Goal: Information Seeking & Learning: Learn about a topic

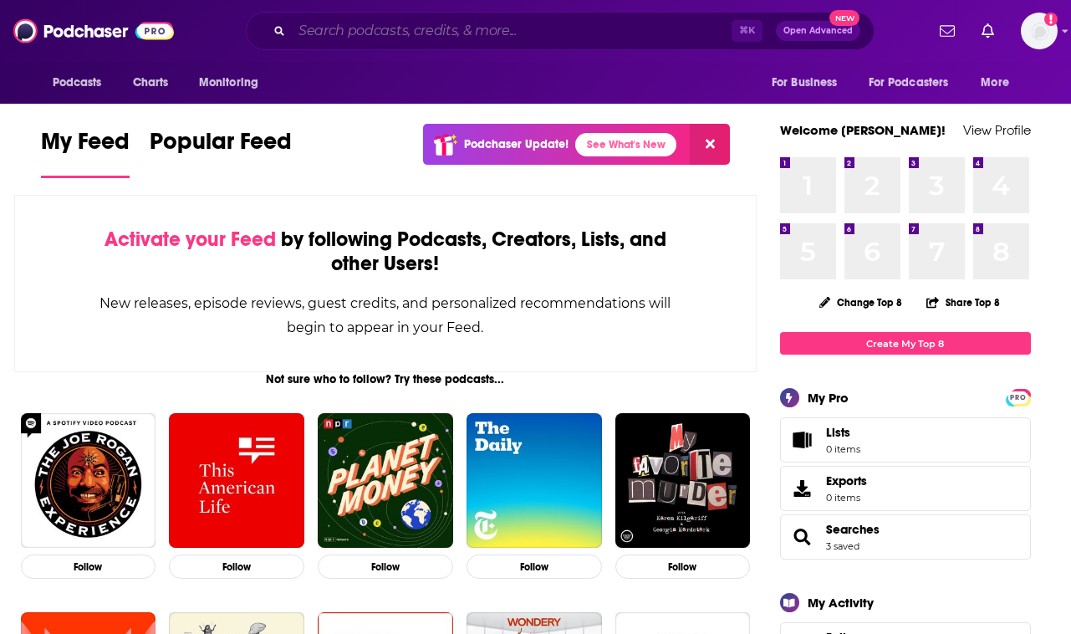
click at [407, 29] on input "Search podcasts, credits, & more..." at bounding box center [512, 31] width 440 height 27
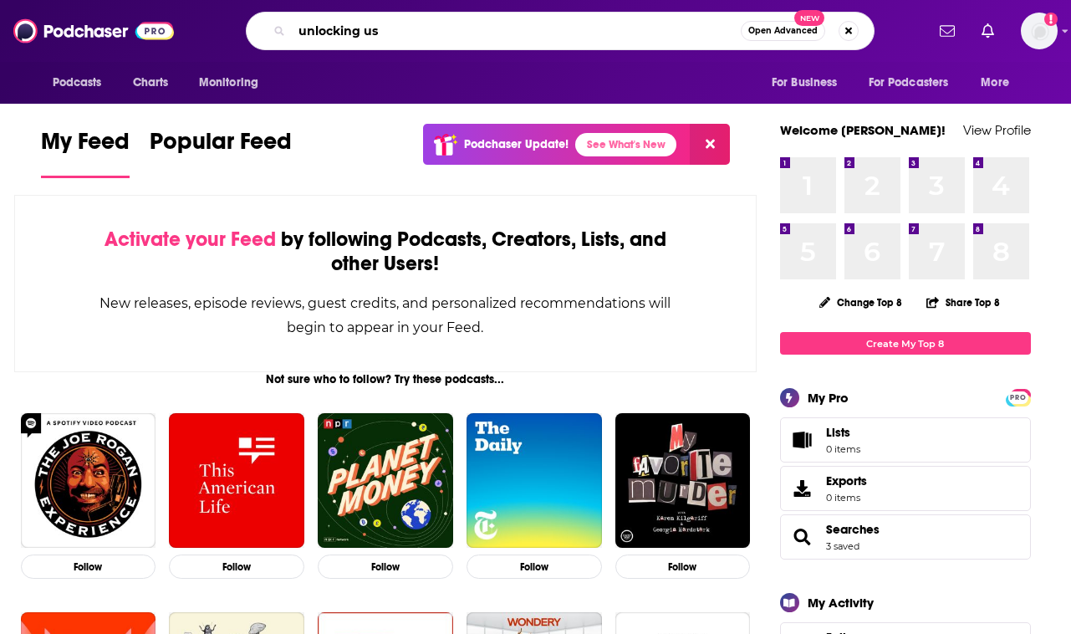
type input "unlocking us"
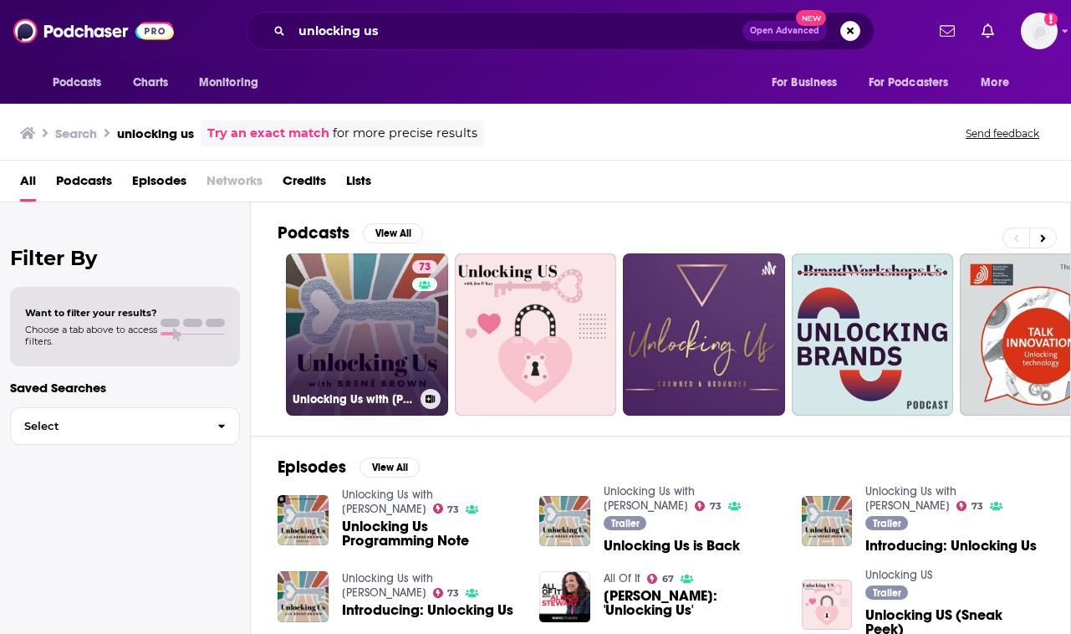
click at [385, 329] on link "73 Unlocking Us with Brené Brown" at bounding box center [367, 334] width 162 height 162
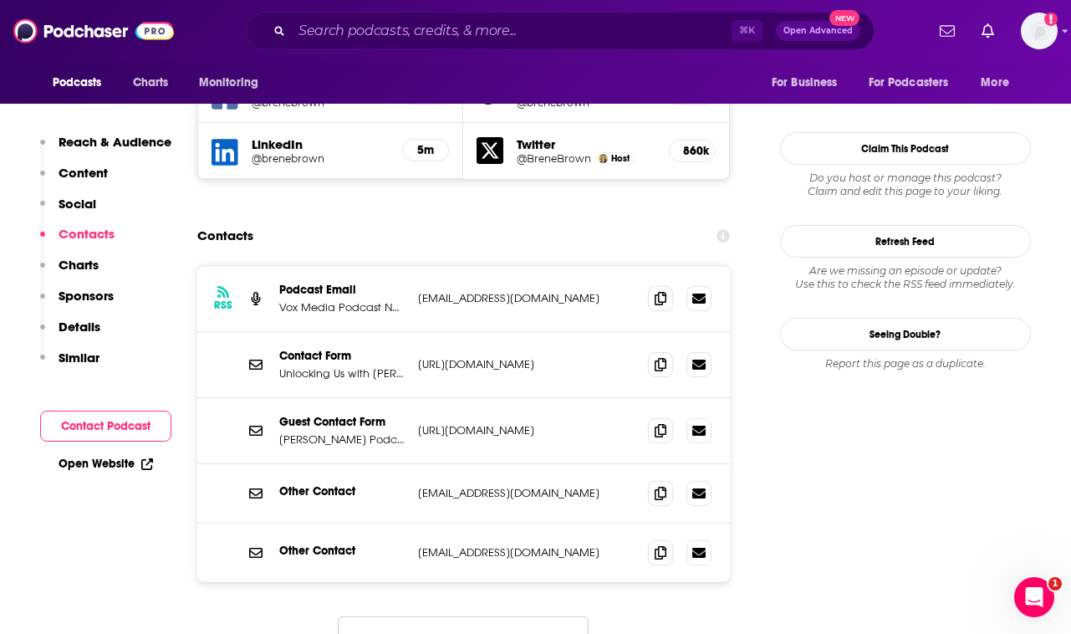
scroll to position [1674, 0]
click at [666, 422] on icon at bounding box center [661, 428] width 12 height 13
click at [656, 479] on span at bounding box center [660, 491] width 25 height 25
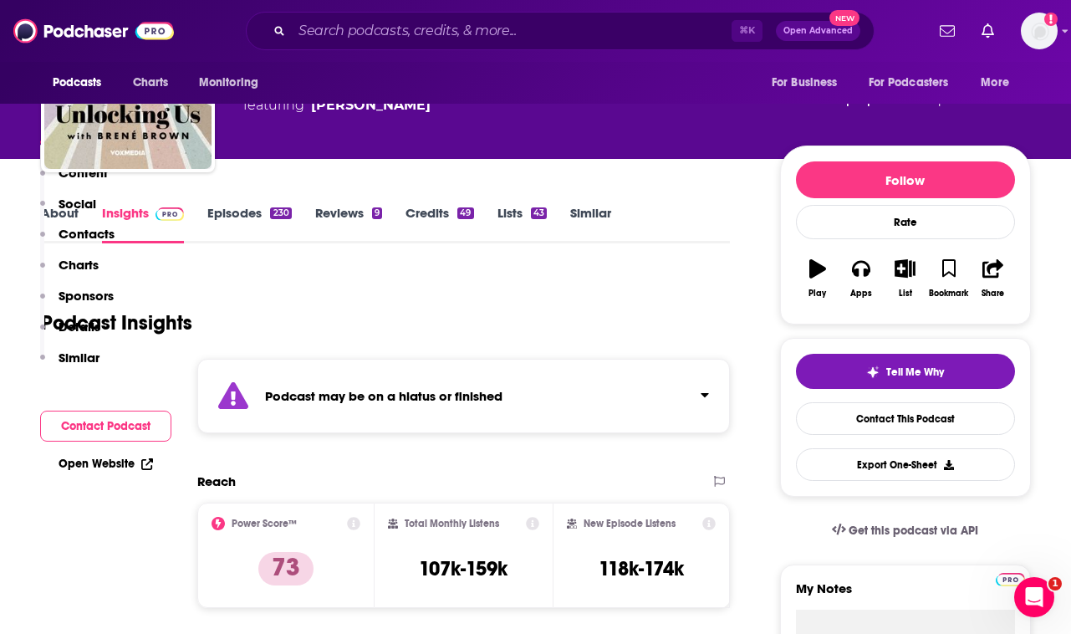
scroll to position [0, 0]
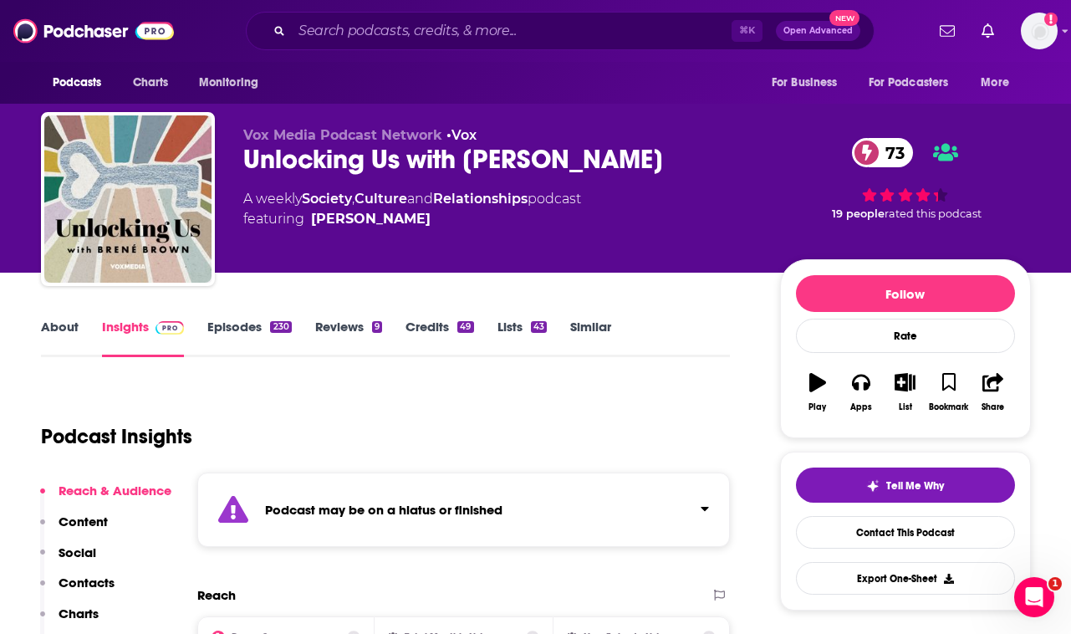
click at [389, 200] on link "Culture" at bounding box center [380, 199] width 53 height 16
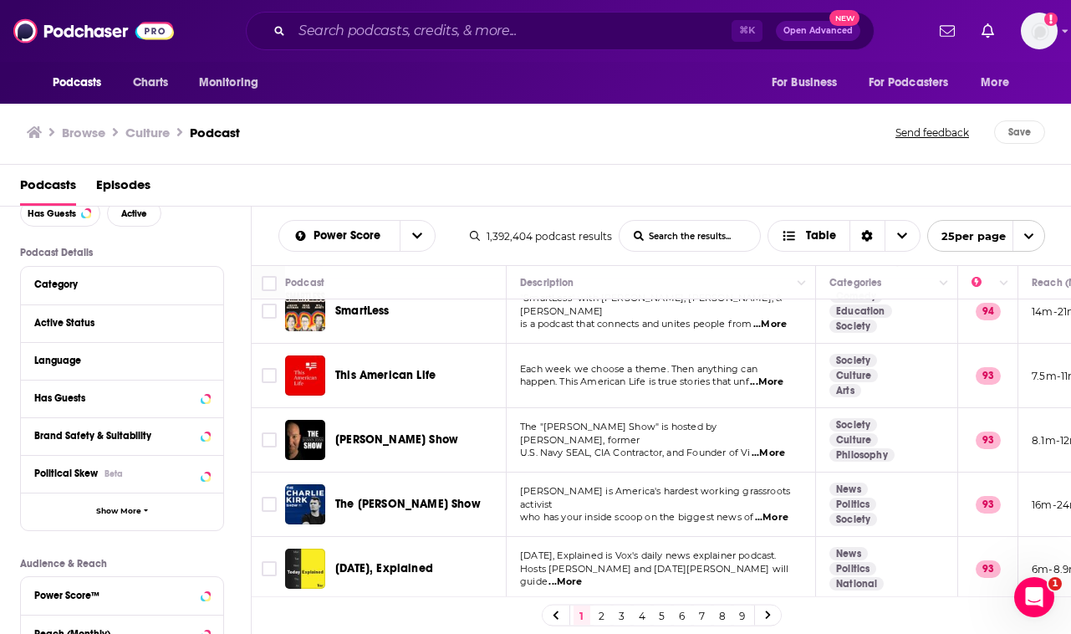
scroll to position [757, 0]
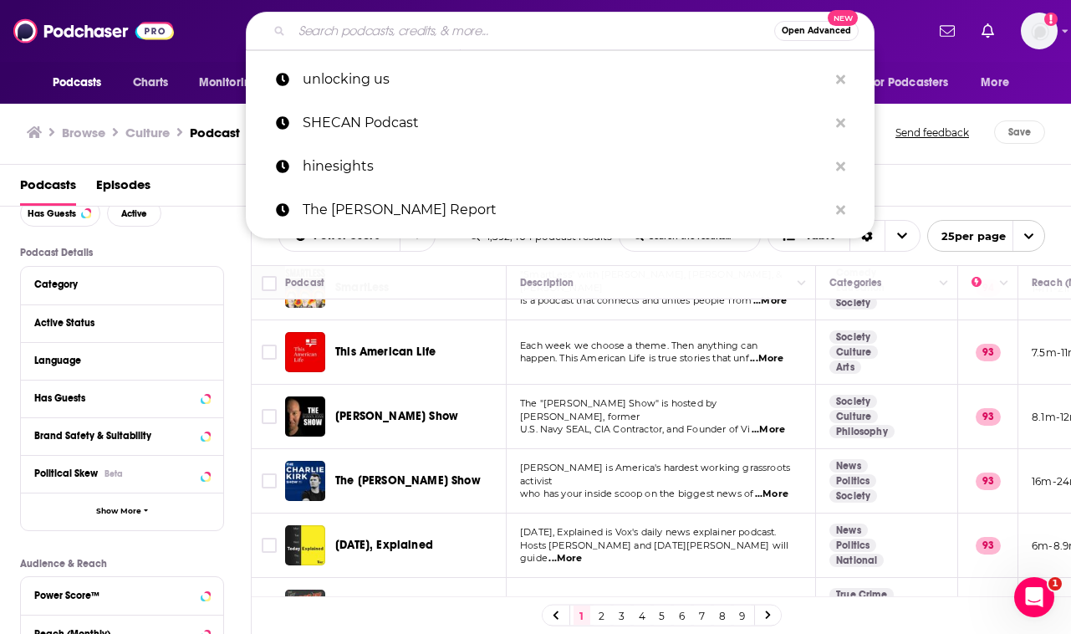
click at [570, 25] on input "Search podcasts, credits, & more..." at bounding box center [533, 31] width 482 height 27
paste input "Maintenance Phase"
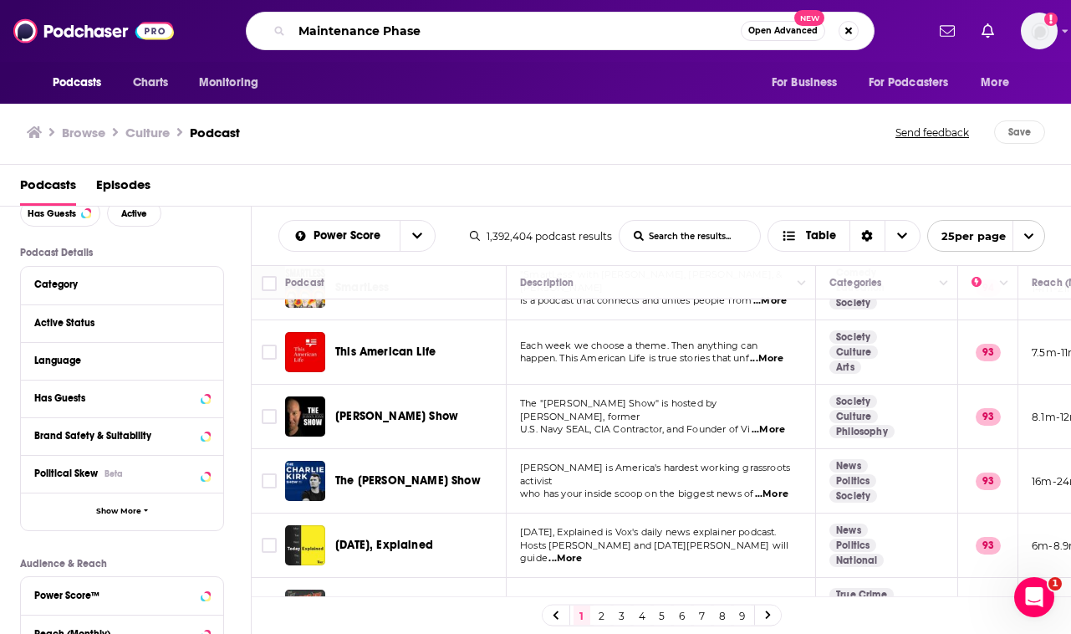
type input "Maintenance Phase"
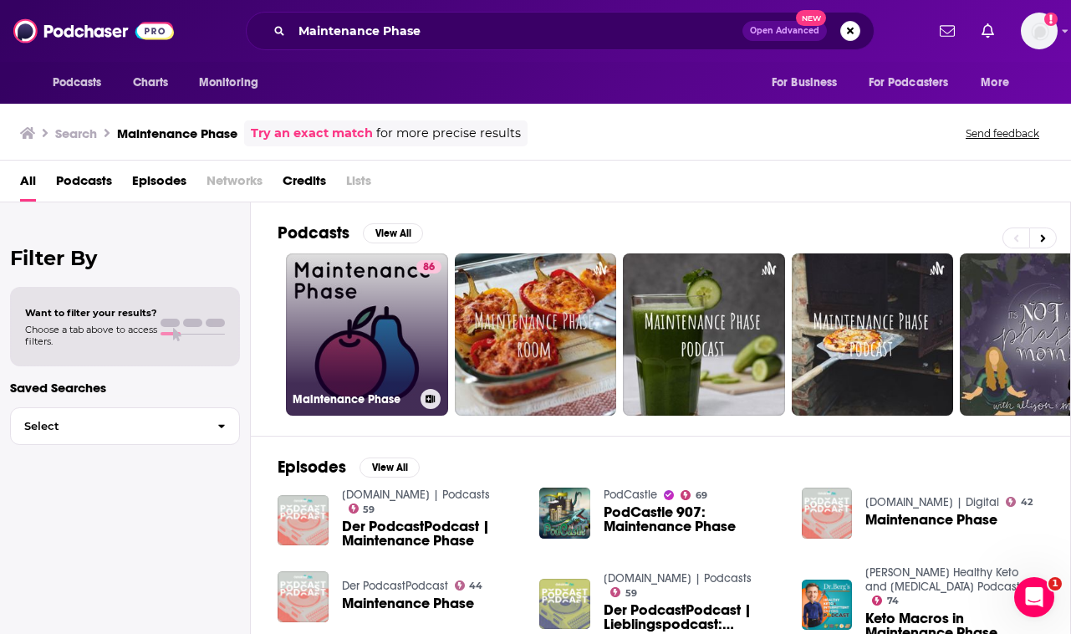
click at [324, 341] on link "86 Maintenance Phase" at bounding box center [367, 334] width 162 height 162
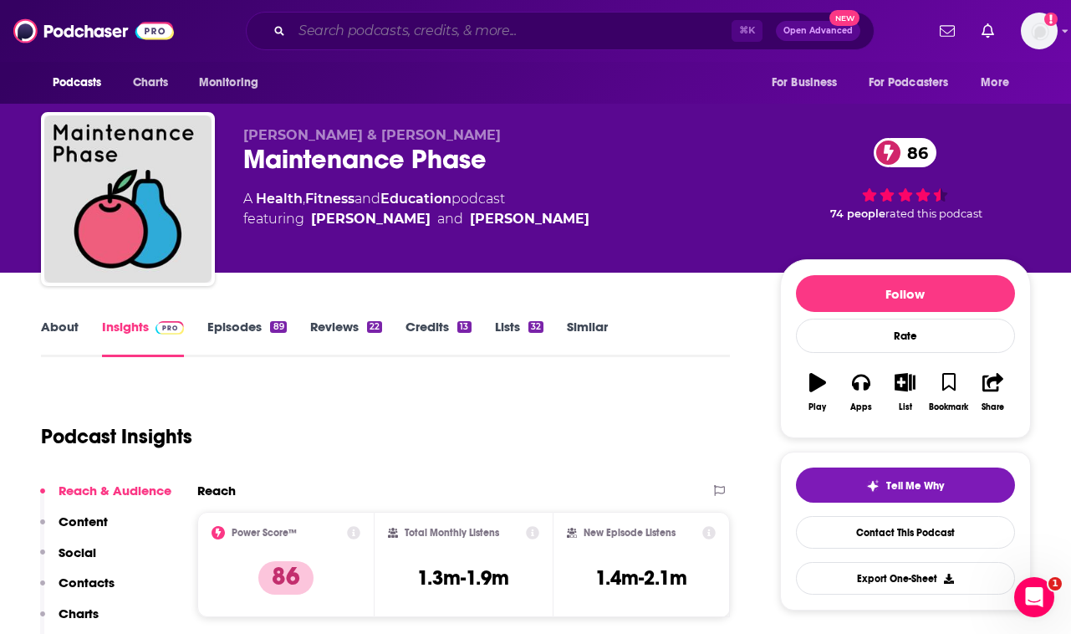
click at [477, 35] on input "Search podcasts, credits, & more..." at bounding box center [512, 31] width 440 height 27
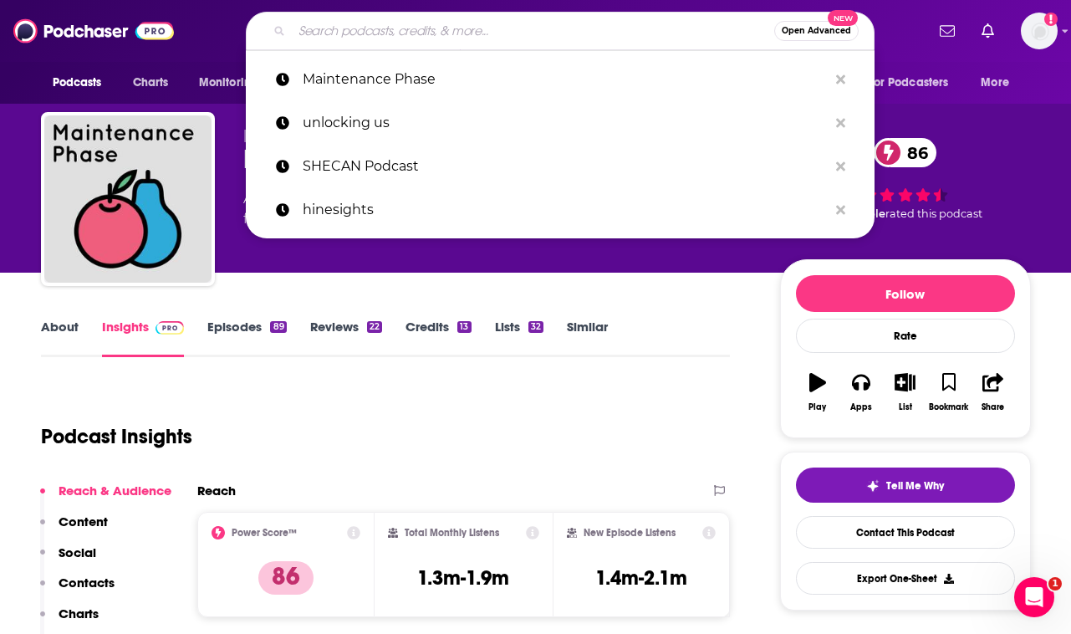
paste input "20‑Minutes: A Mental Health Podcast"
type input "20‑Minutes: A Mental Health Podcast"
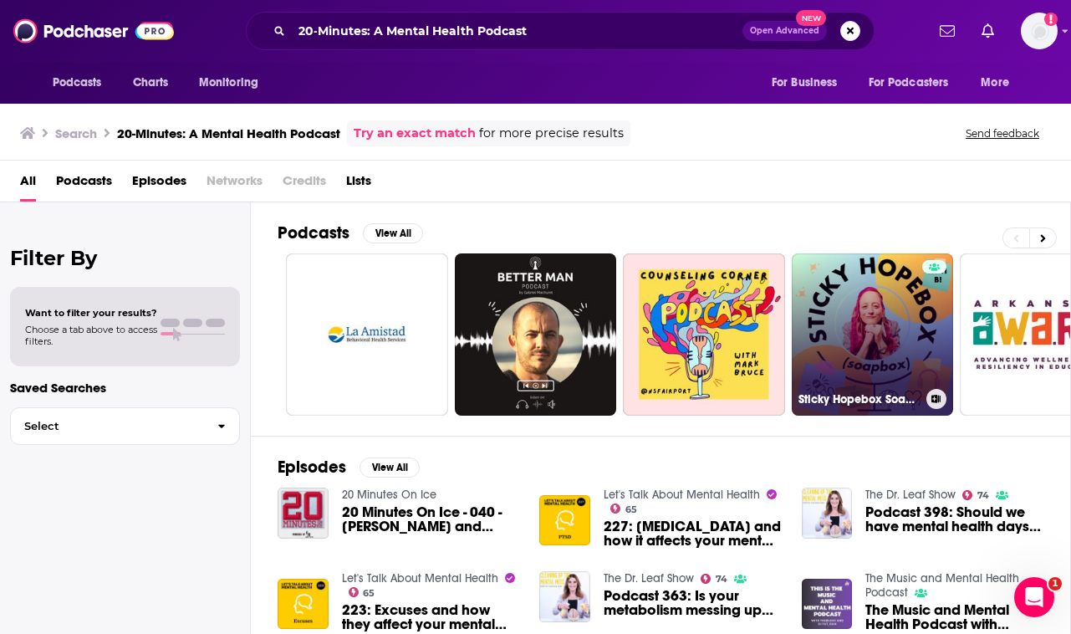
click at [834, 317] on link "Sticky Hopebox Soapbox Podcast" at bounding box center [873, 334] width 162 height 162
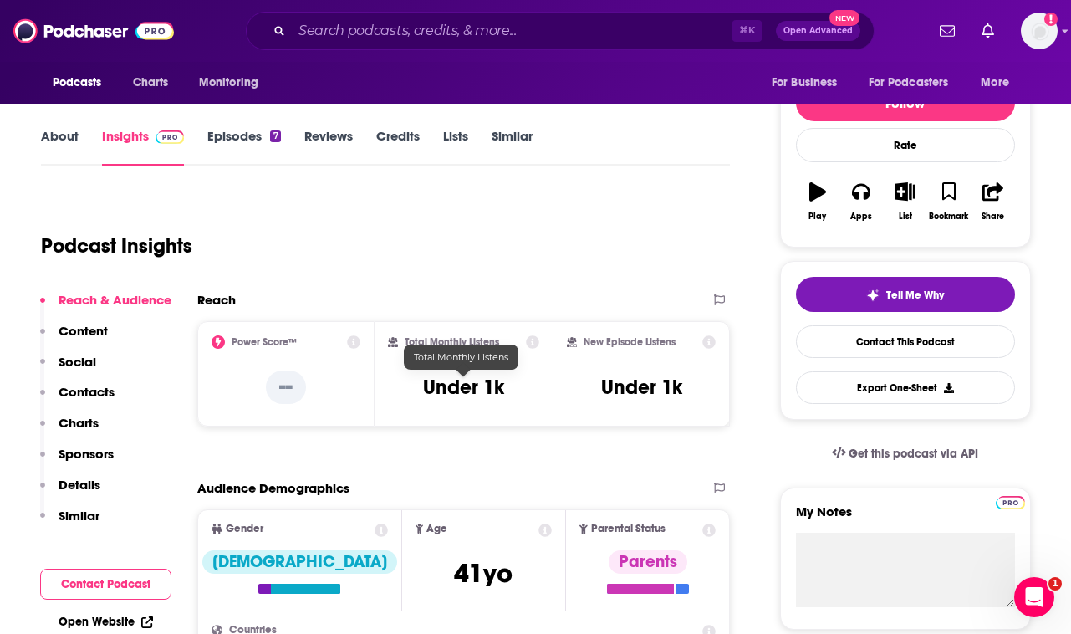
scroll to position [52, 0]
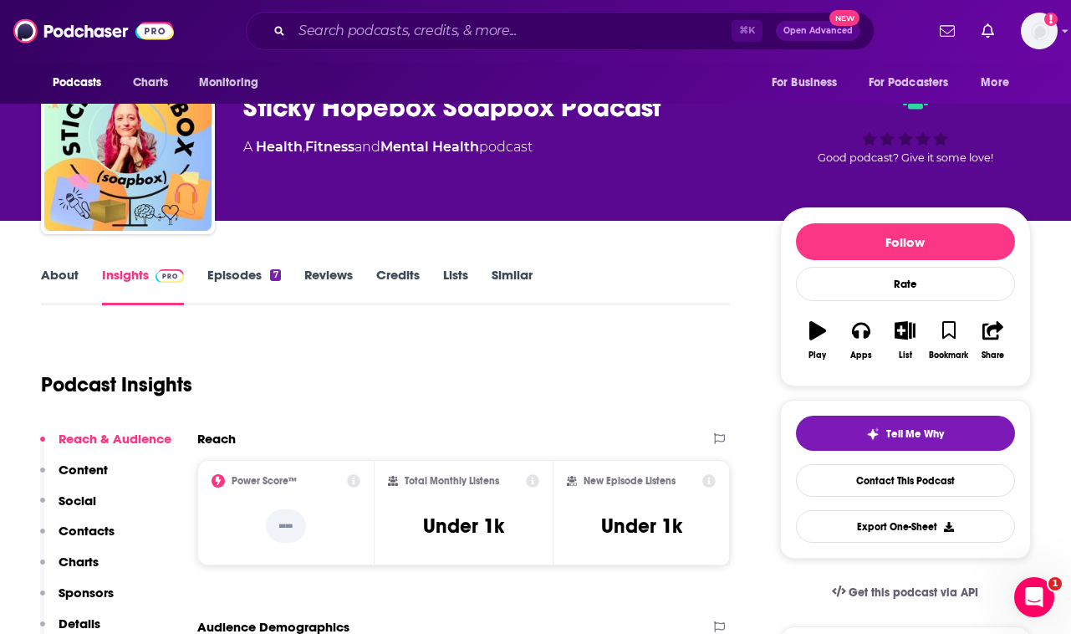
click at [236, 275] on link "Episodes 7" at bounding box center [243, 286] width 73 height 38
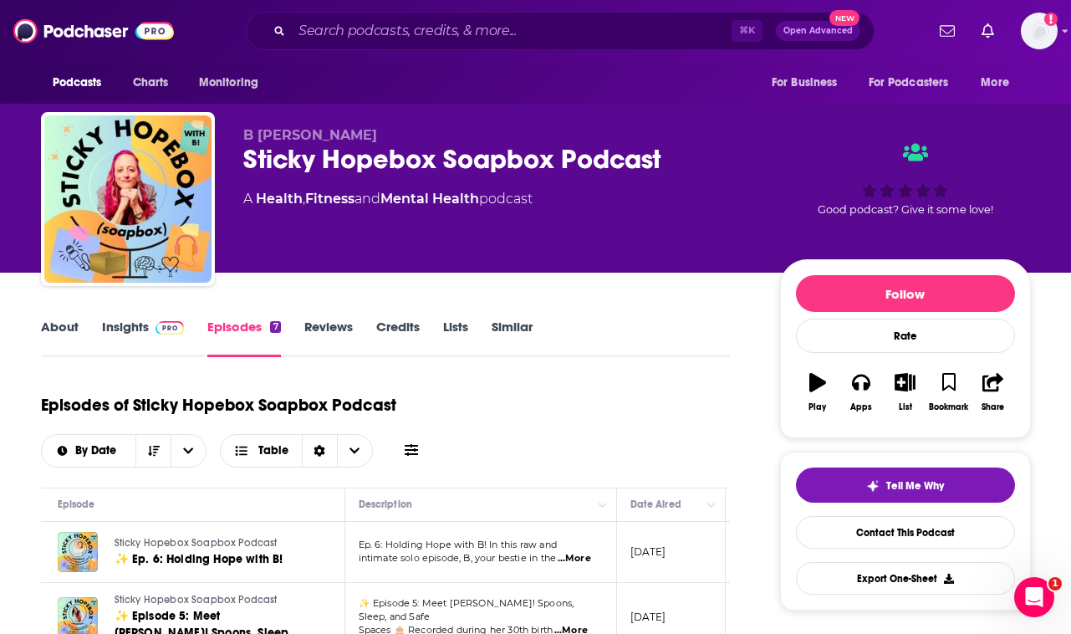
scroll to position [0, 27]
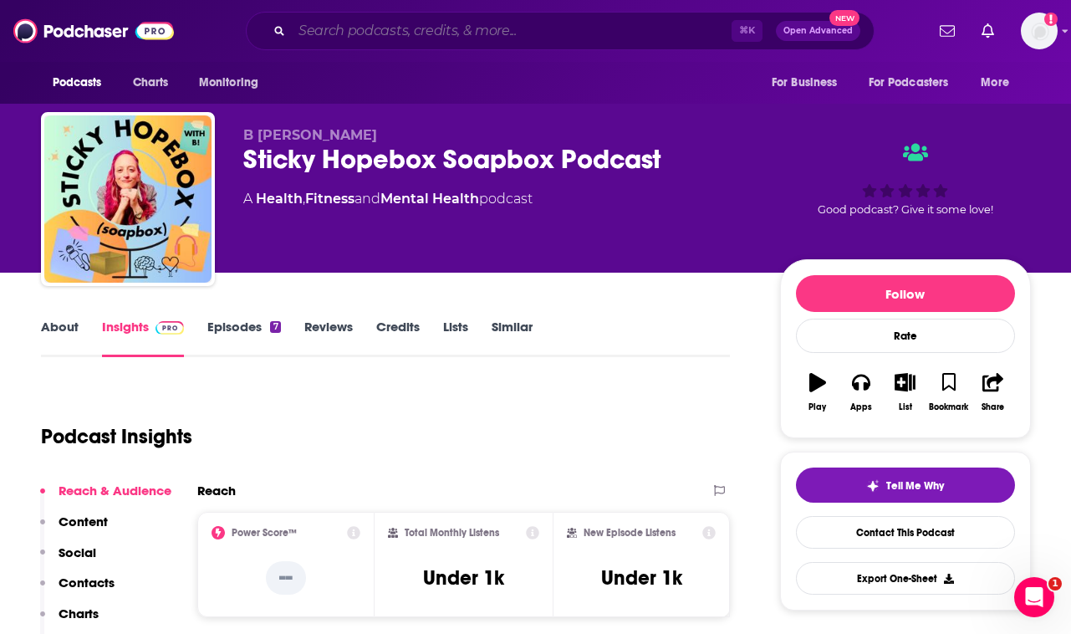
click at [591, 23] on input "Search podcasts, credits, & more..." at bounding box center [512, 31] width 440 height 27
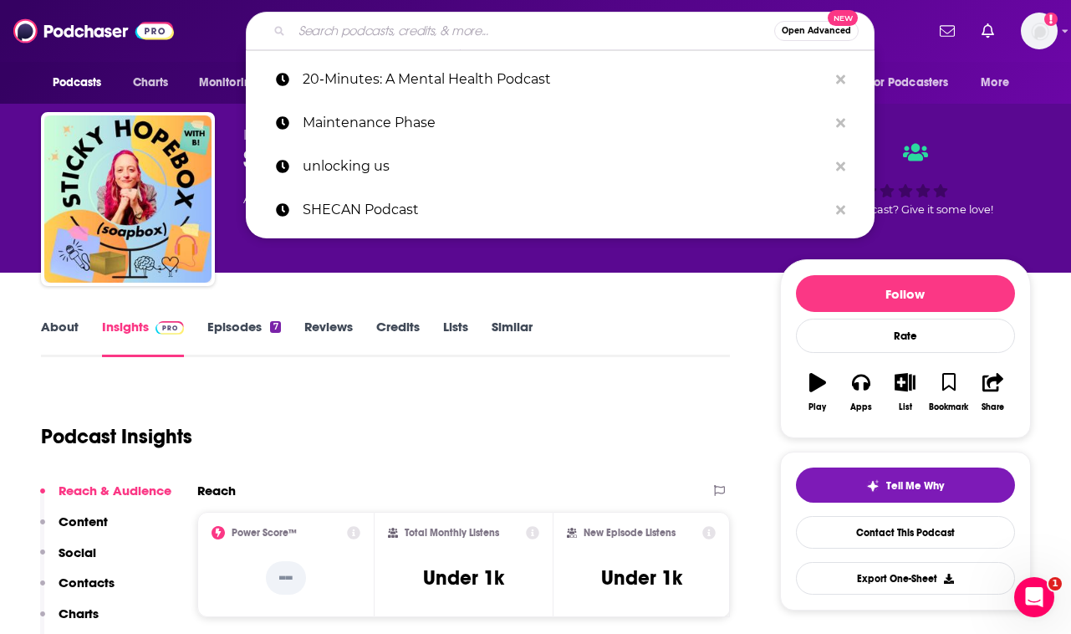
paste input "Hardcore Self‑Help"
type input "Hardcore Self‑Help"
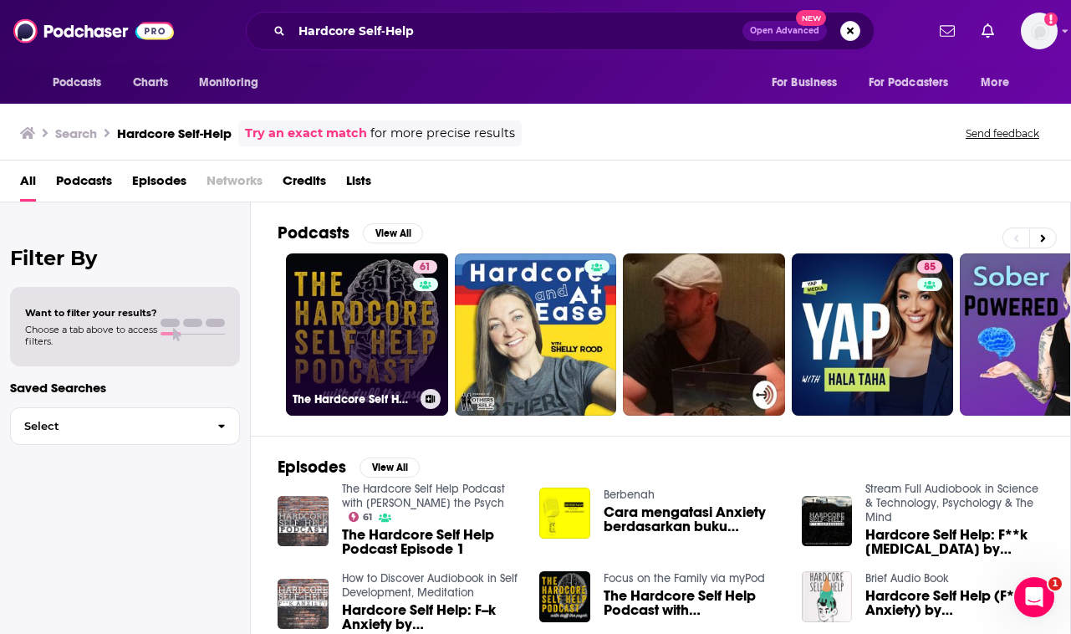
click at [362, 328] on link "61 The Hardcore Self Help Podcast with Duff the Psych" at bounding box center [367, 334] width 162 height 162
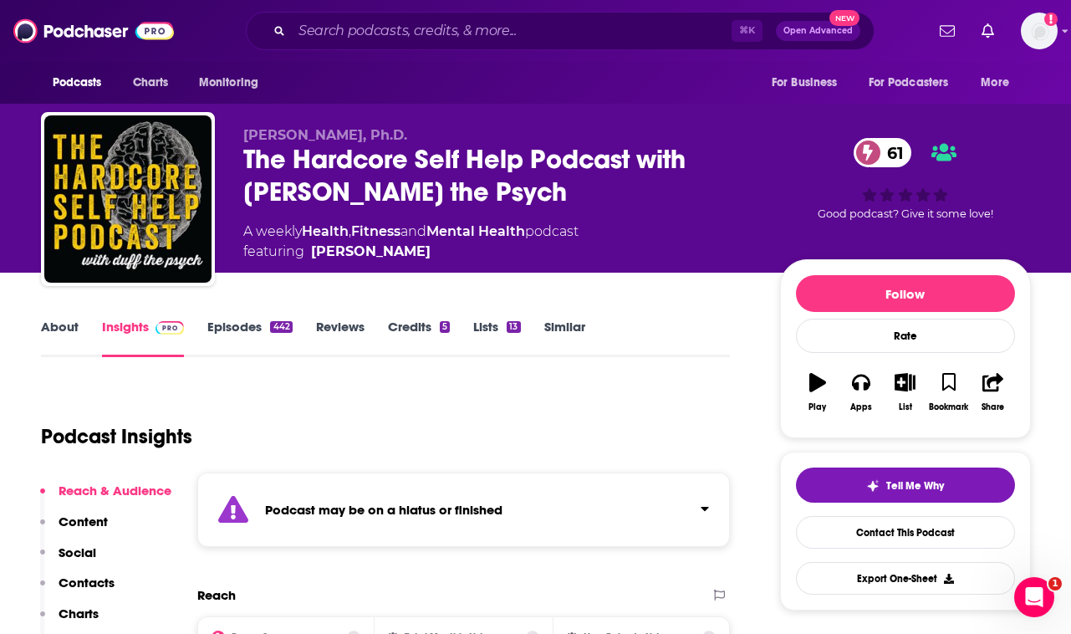
scroll to position [1, 0]
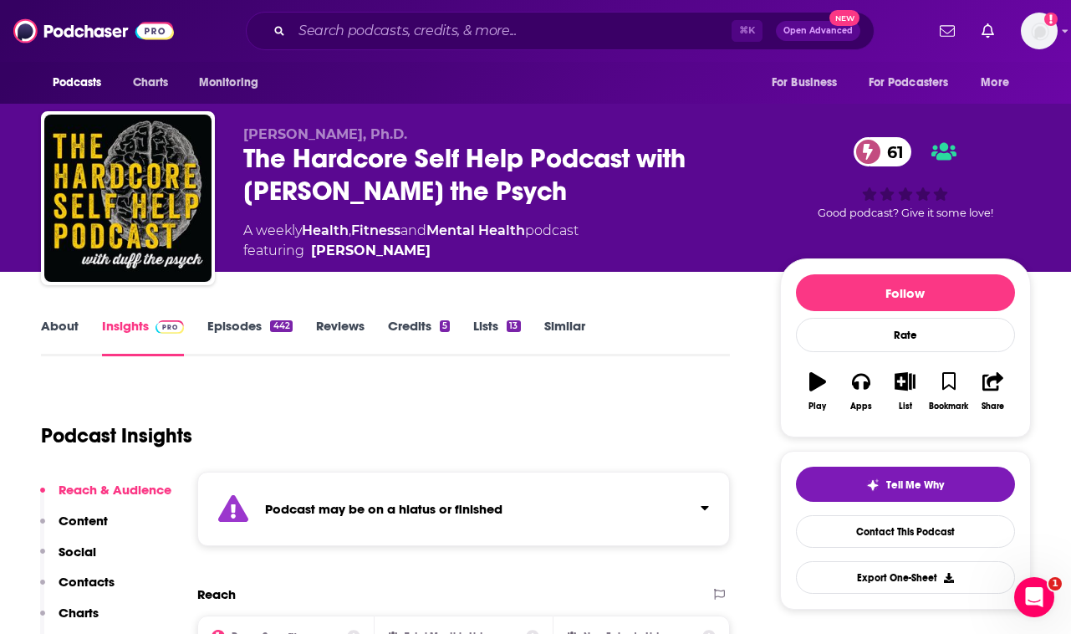
click at [262, 323] on link "Episodes 442" at bounding box center [249, 337] width 84 height 38
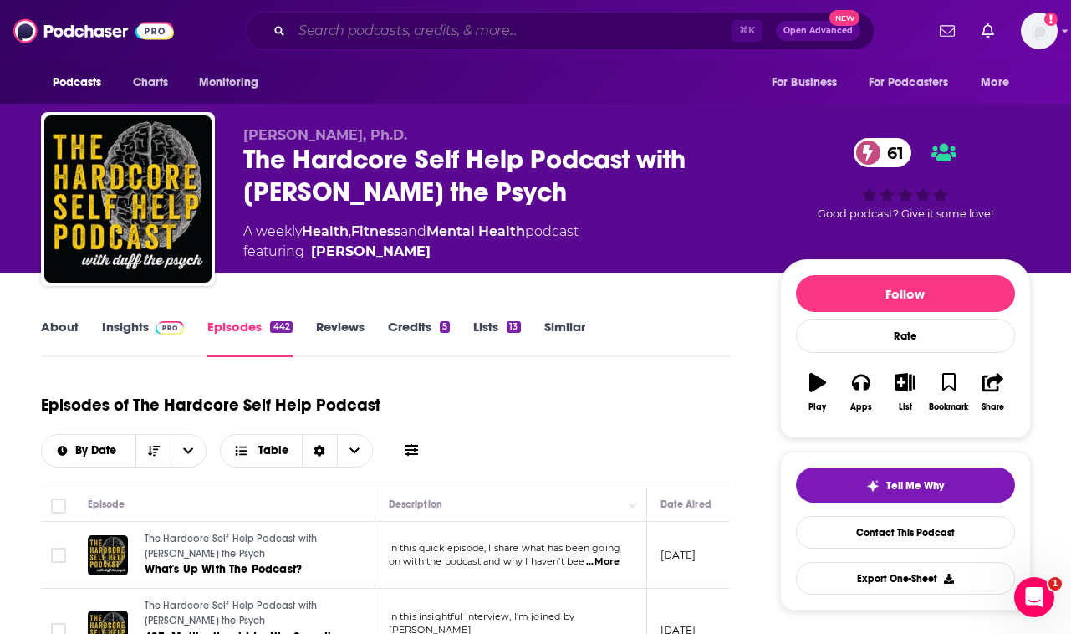
click at [500, 36] on input "Search podcasts, credits, & more..." at bounding box center [512, 31] width 440 height 27
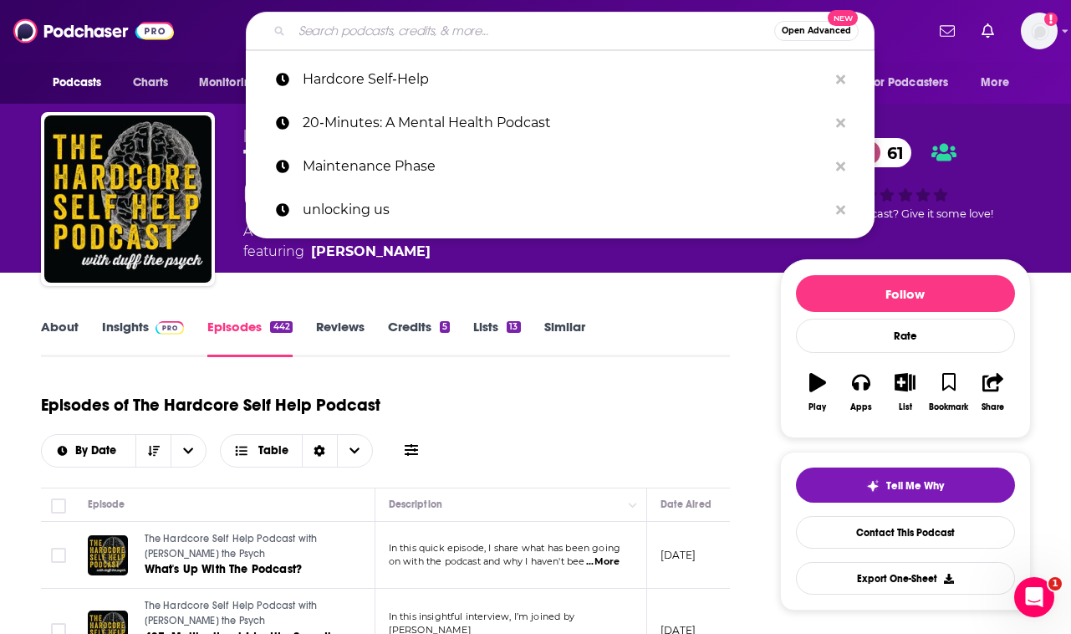
paste input "The Mindful Kind"
type input "The Mindful Kind"
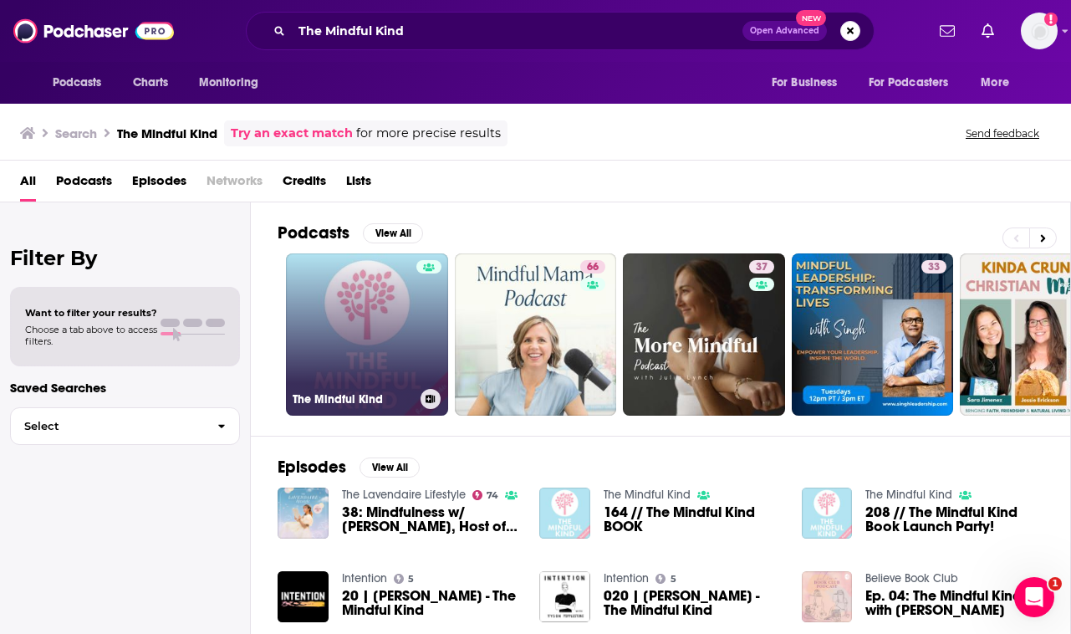
click at [411, 308] on link "The Mindful Kind" at bounding box center [367, 334] width 162 height 162
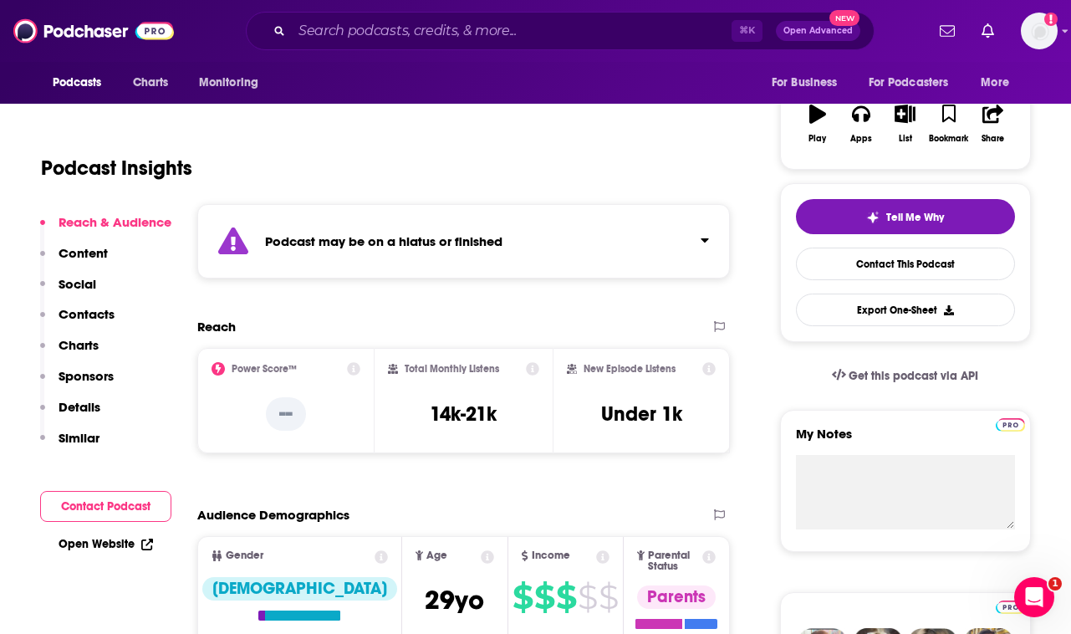
scroll to position [196, 0]
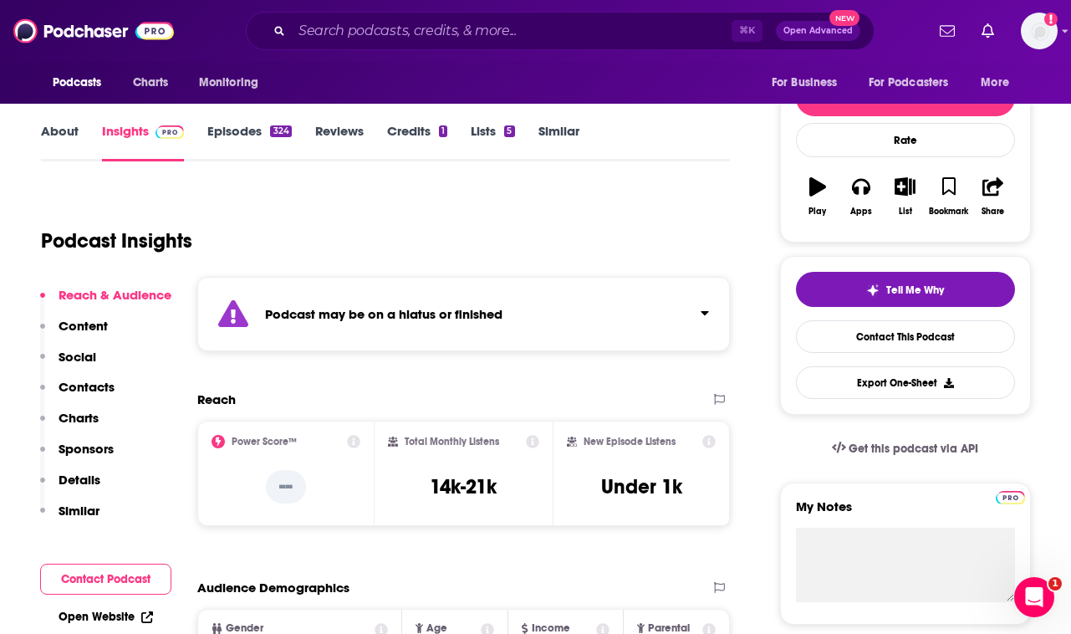
click at [247, 130] on link "Episodes 324" at bounding box center [249, 142] width 84 height 38
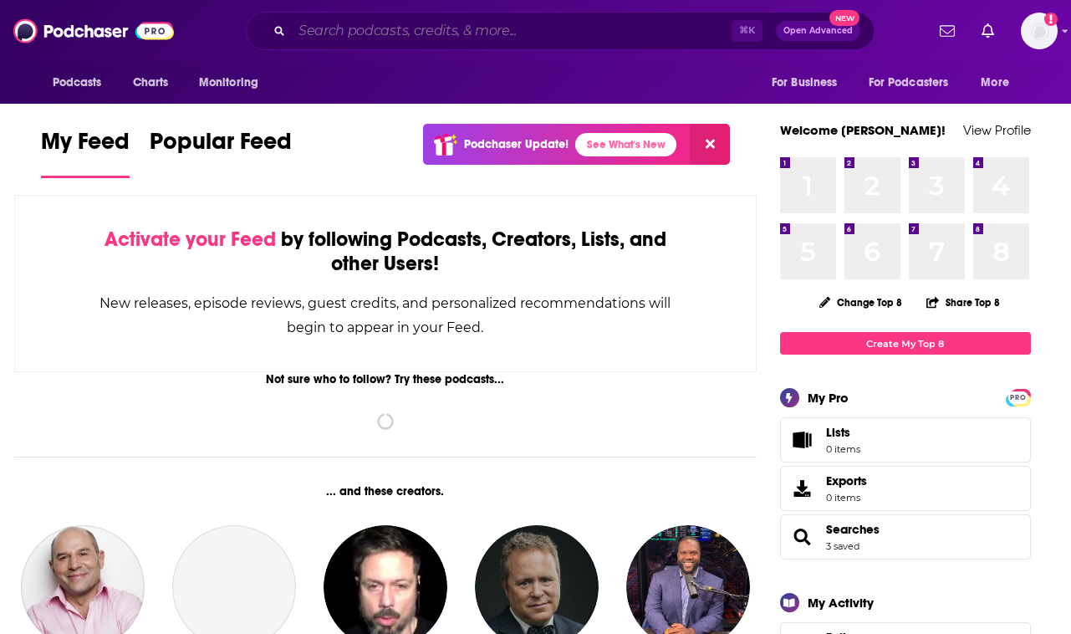
click at [334, 35] on input "Search podcasts, credits, & more..." at bounding box center [512, 31] width 440 height 27
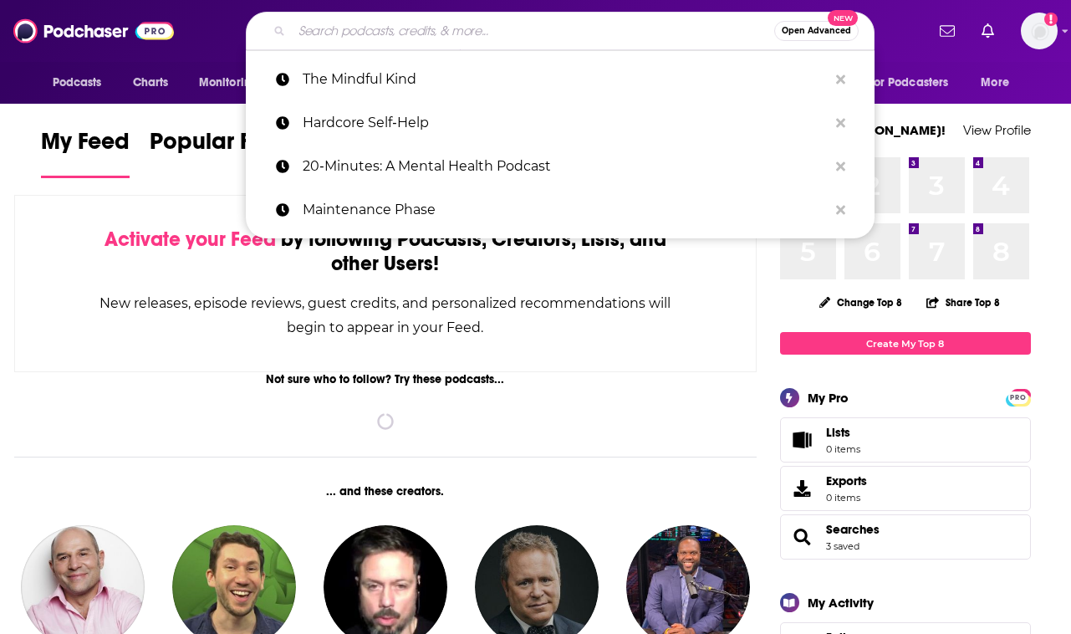
paste input "You Can Handle Anything!"
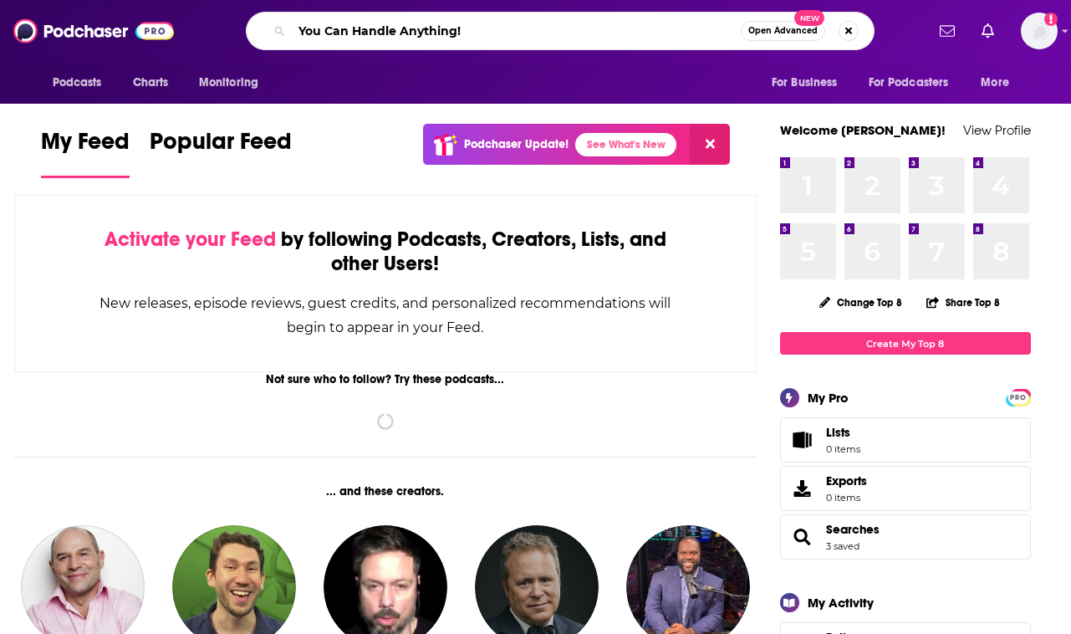
type input "You Can Handle Anything!"
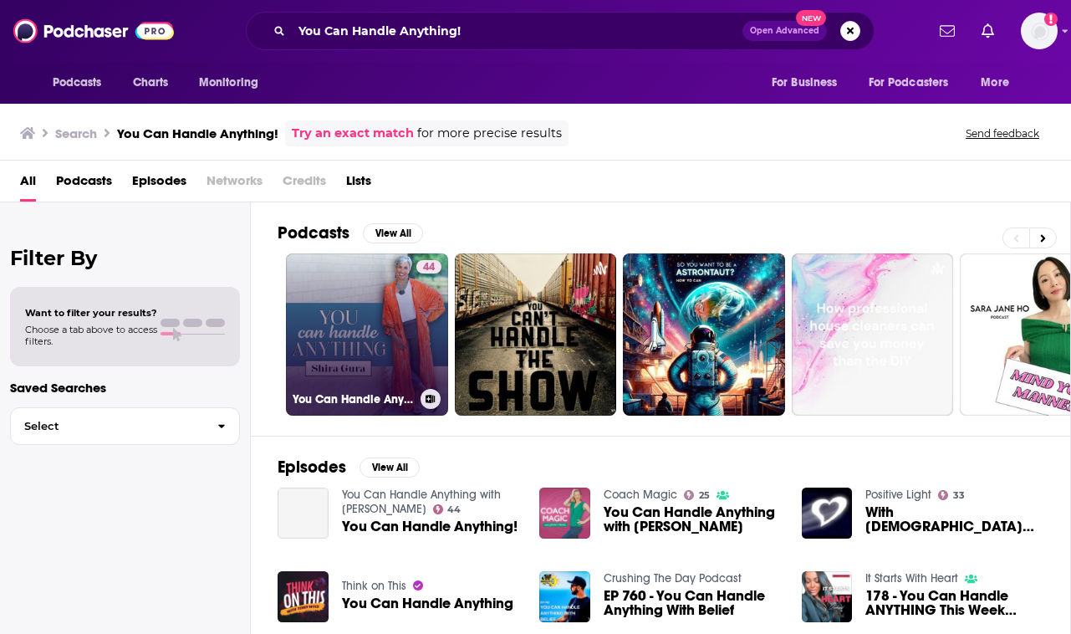
click at [395, 342] on link "44 You Can Handle Anything with [PERSON_NAME]" at bounding box center [367, 334] width 162 height 162
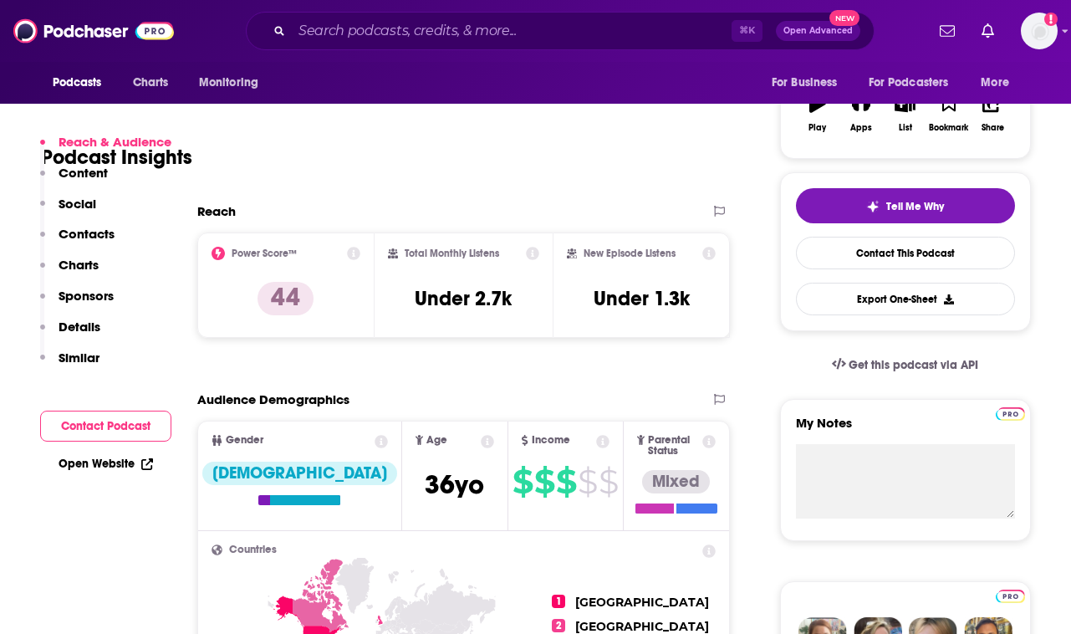
scroll to position [523, 0]
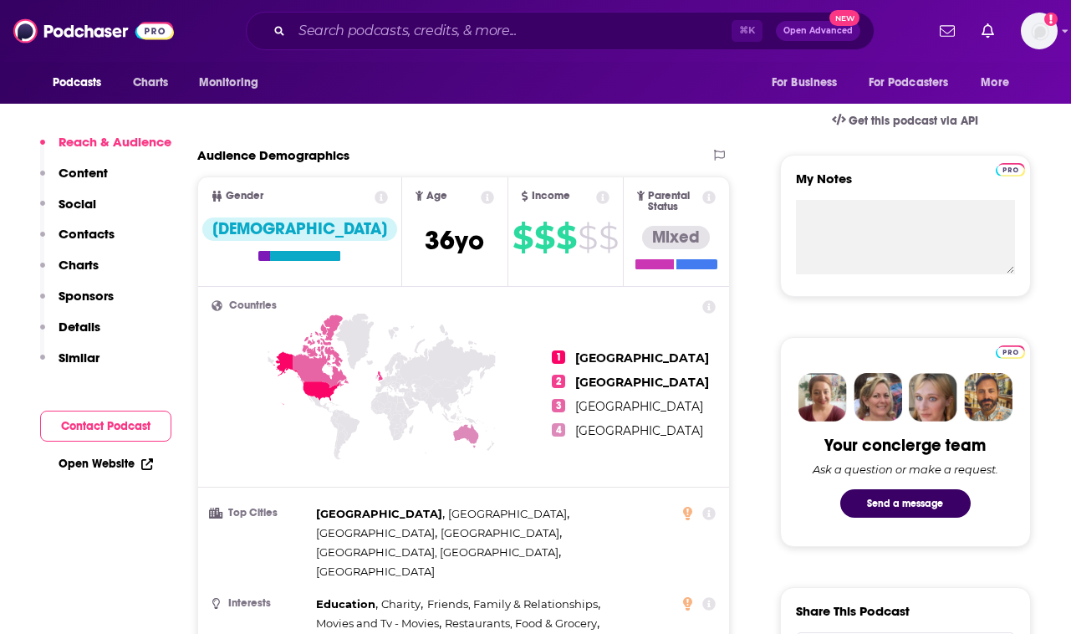
click at [75, 466] on link "Open Website" at bounding box center [106, 464] width 94 height 14
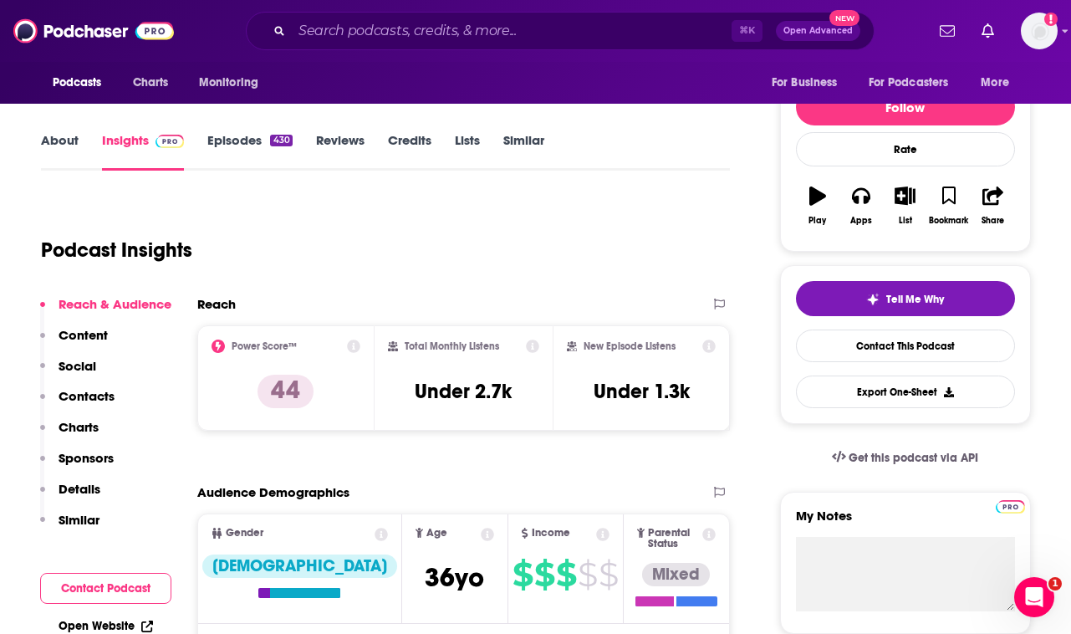
scroll to position [0, 0]
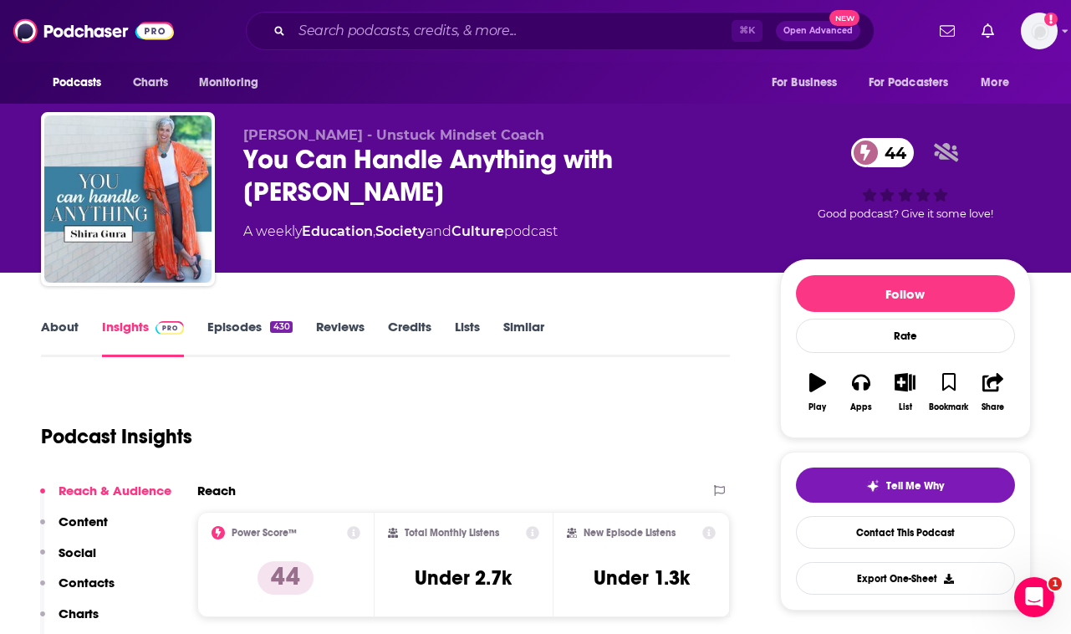
click at [245, 157] on div "You Can Handle Anything with [PERSON_NAME] 44" at bounding box center [498, 175] width 510 height 65
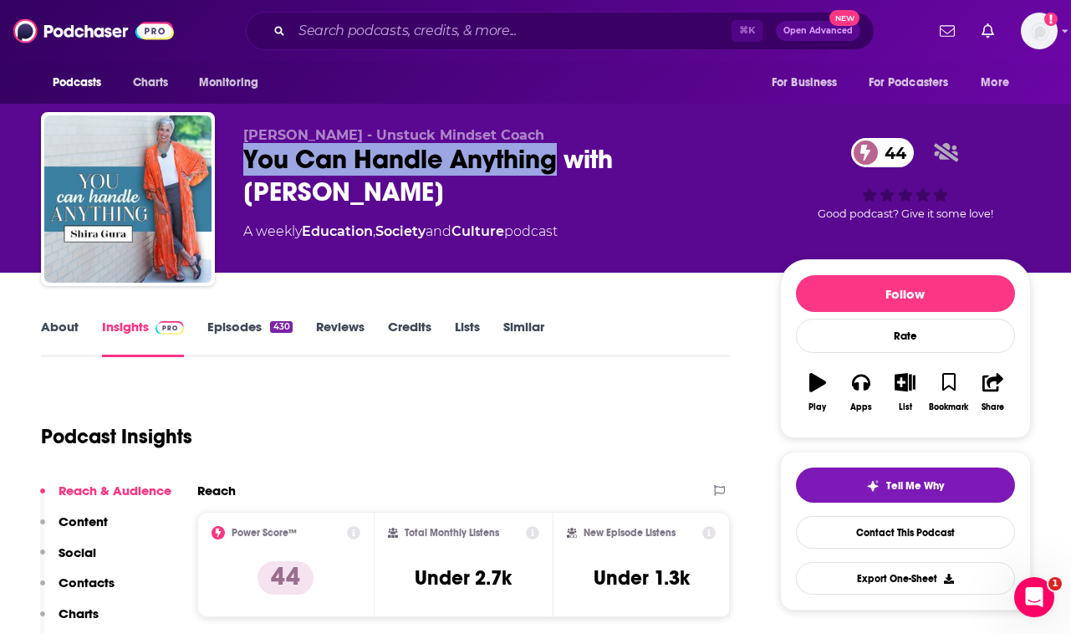
drag, startPoint x: 244, startPoint y: 156, endPoint x: 555, endPoint y: 171, distance: 311.3
click at [555, 171] on div "You Can Handle Anything with [PERSON_NAME] 44" at bounding box center [498, 175] width 510 height 65
copy h2 "You Can Handle Anything"
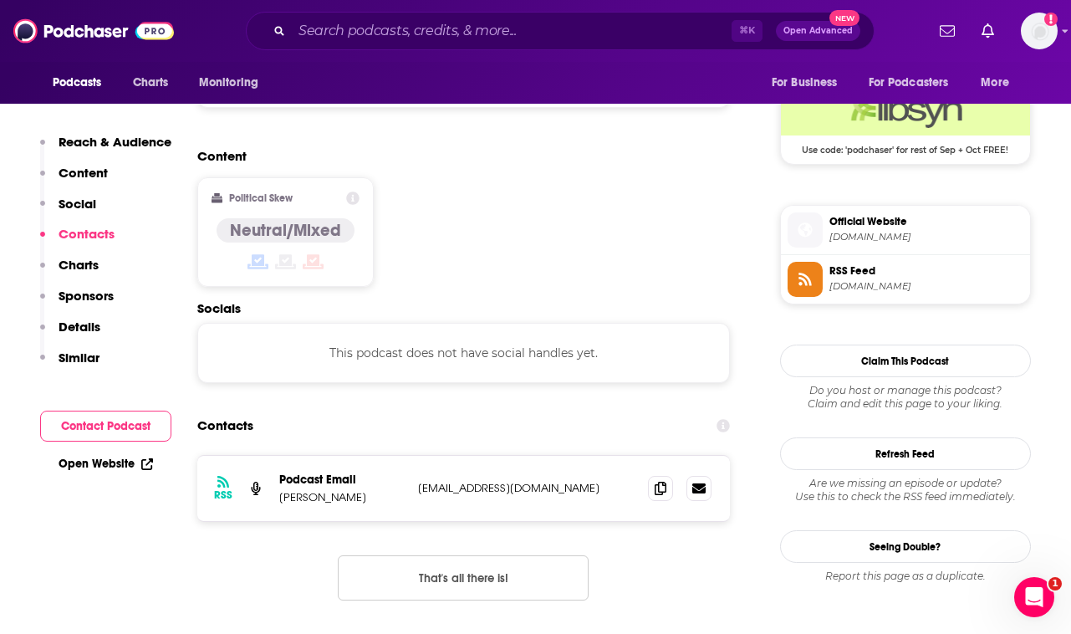
scroll to position [1251, 0]
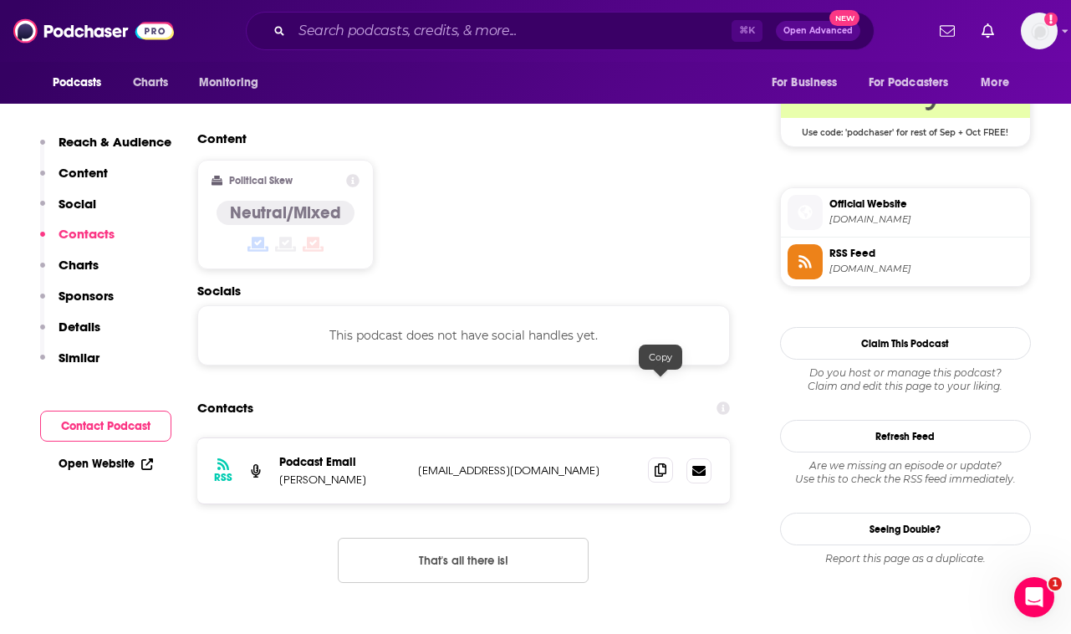
click at [659, 457] on span at bounding box center [660, 469] width 25 height 25
click at [427, 38] on input "Search podcasts, credits, & more..." at bounding box center [512, 31] width 440 height 27
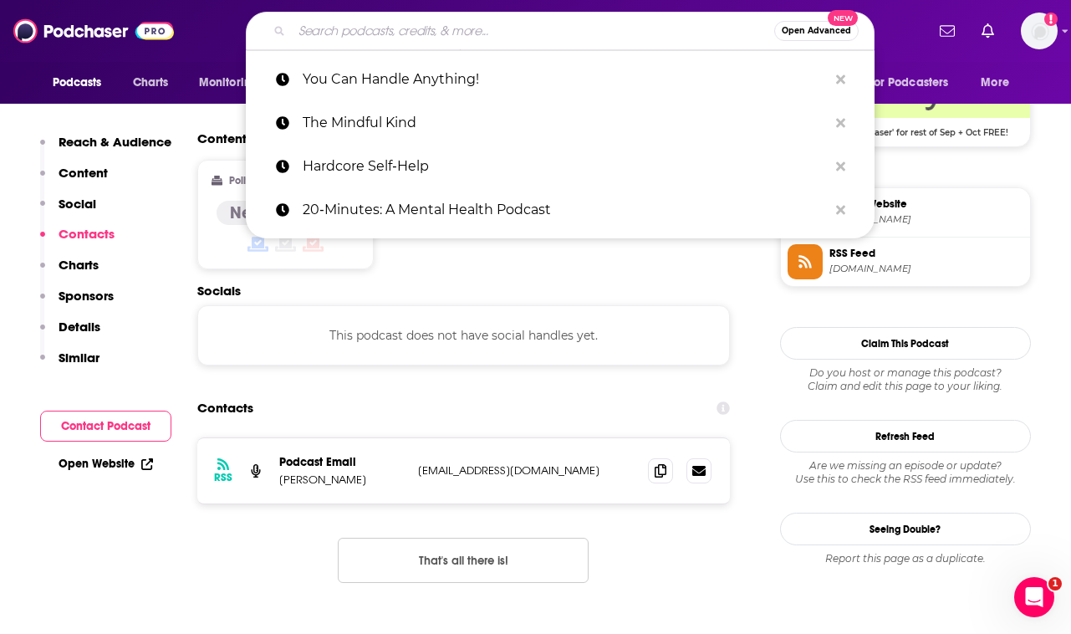
paste input "A Really Good Cry"
type input "A Really Good Cry"
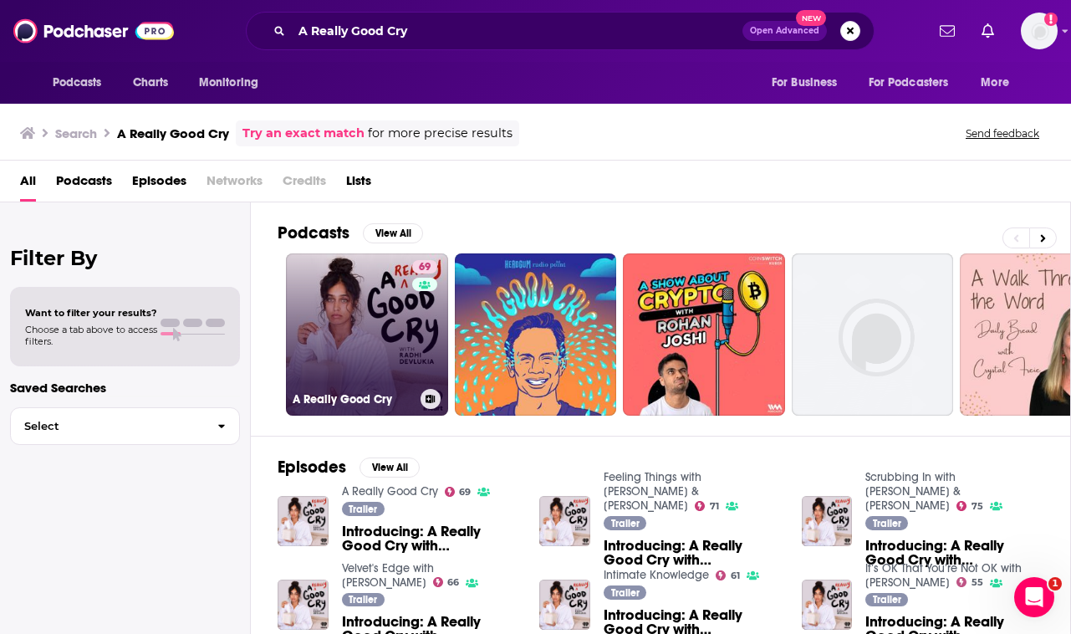
click at [371, 324] on link "69 A Really Good Cry" at bounding box center [367, 334] width 162 height 162
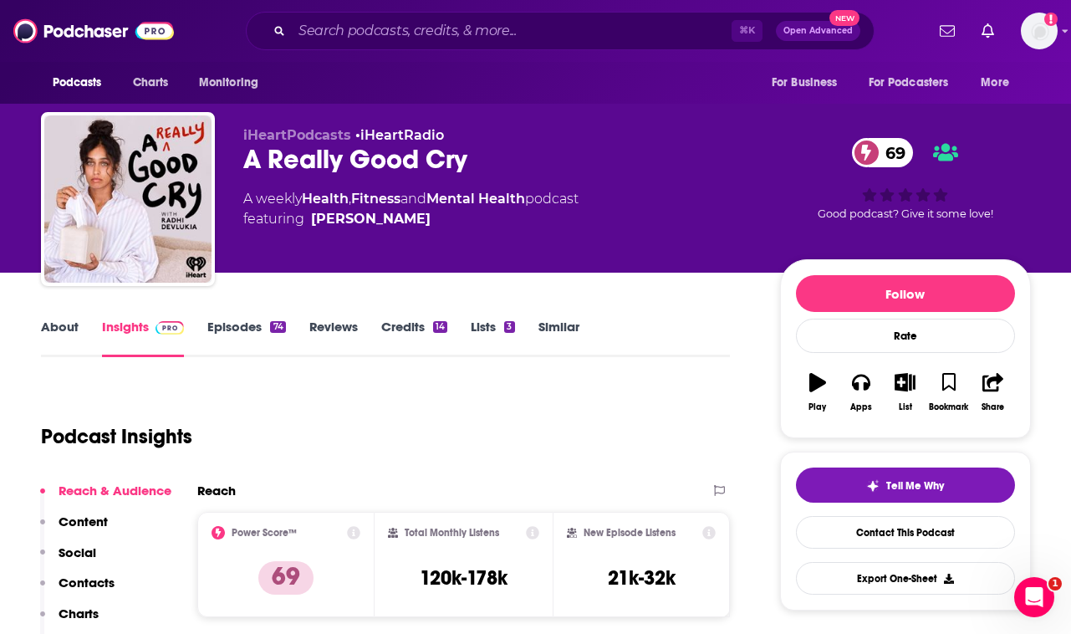
click at [350, 158] on div "A Really Good Cry 69" at bounding box center [498, 159] width 510 height 33
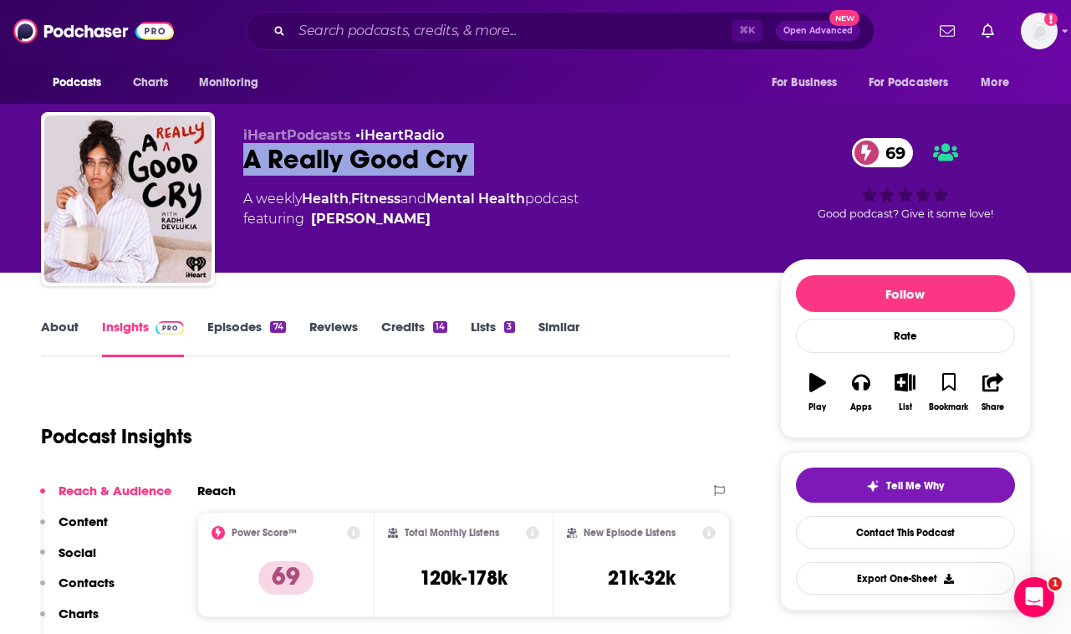
click at [350, 158] on div "A Really Good Cry 69" at bounding box center [498, 159] width 510 height 33
copy div "A Really Good Cry 69"
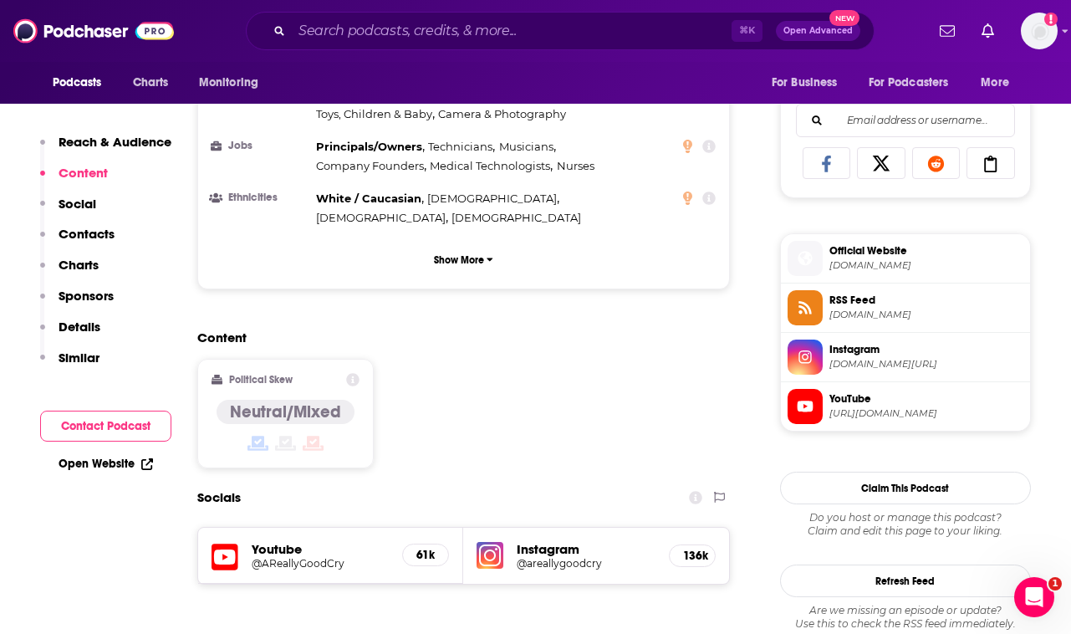
scroll to position [1328, 0]
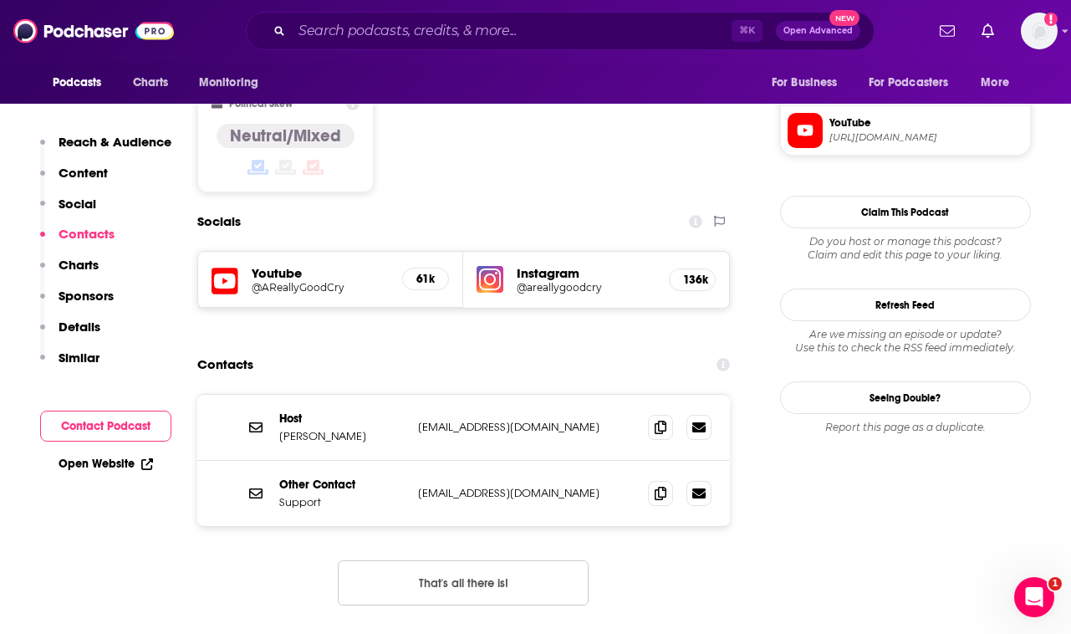
copy p "[PERSON_NAME]"
drag, startPoint x: 387, startPoint y: 372, endPoint x: 273, endPoint y: 375, distance: 113.8
click at [273, 395] on div "Host [PERSON_NAME] [EMAIL_ADDRESS][DOMAIN_NAME] [EMAIL_ADDRESS][DOMAIN_NAME]" at bounding box center [463, 428] width 533 height 66
click at [664, 420] on icon at bounding box center [661, 426] width 12 height 13
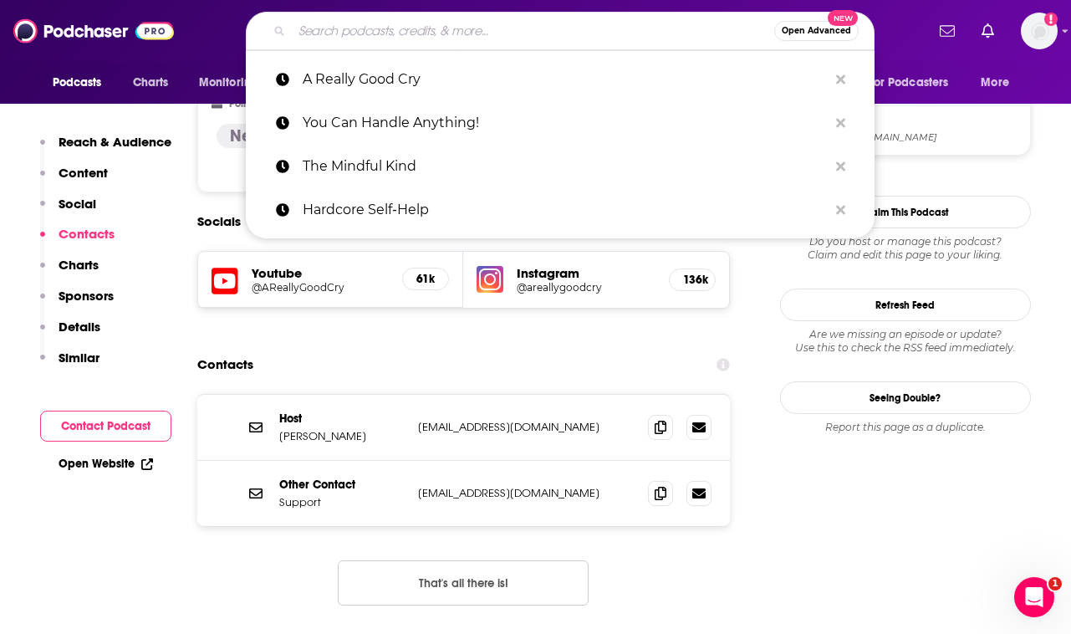
click at [485, 33] on input "Search podcasts, credits, & more..." at bounding box center [533, 31] width 482 height 27
paste input "The Habit Coach with [PERSON_NAME] Doctor"
type input "The Habit Coach with [PERSON_NAME] Doctor"
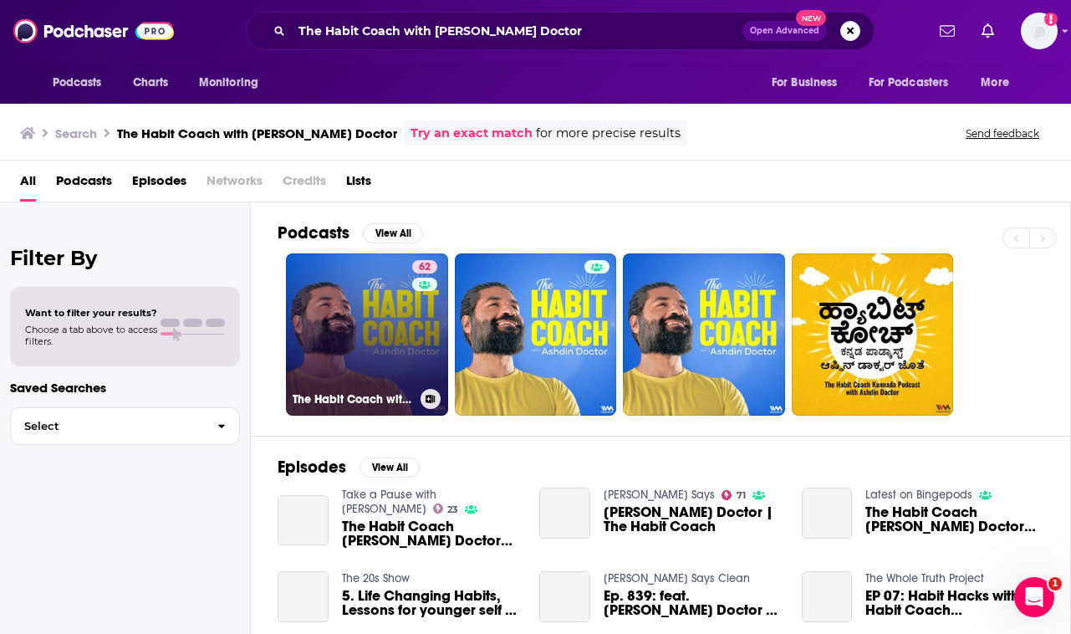
click at [312, 339] on link "62 The Habit Coach with [PERSON_NAME] Doctor" at bounding box center [367, 334] width 162 height 162
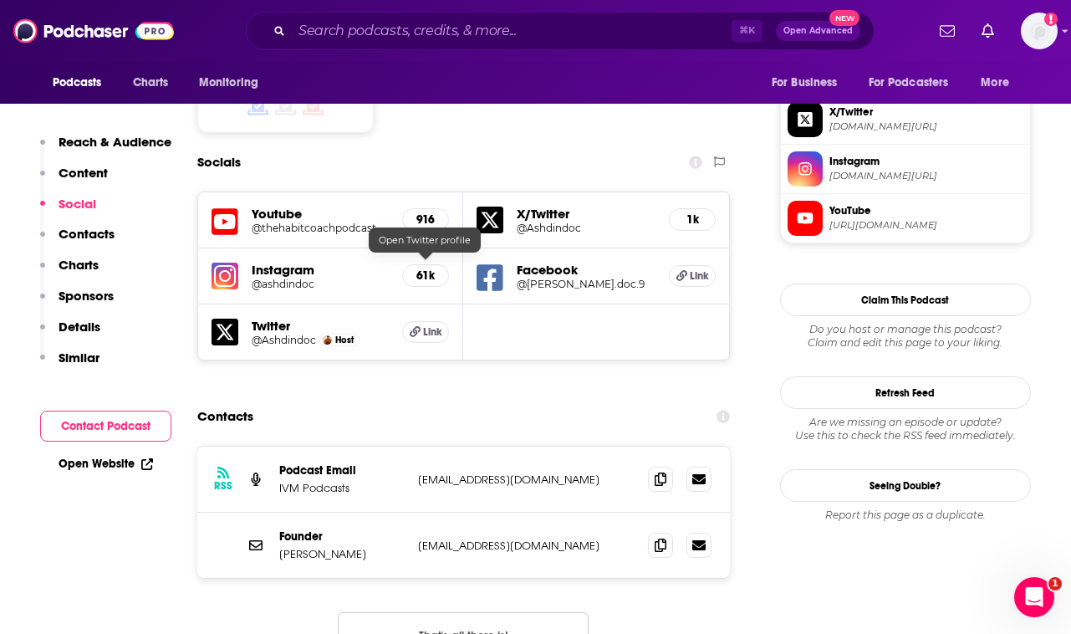
scroll to position [1476, 0]
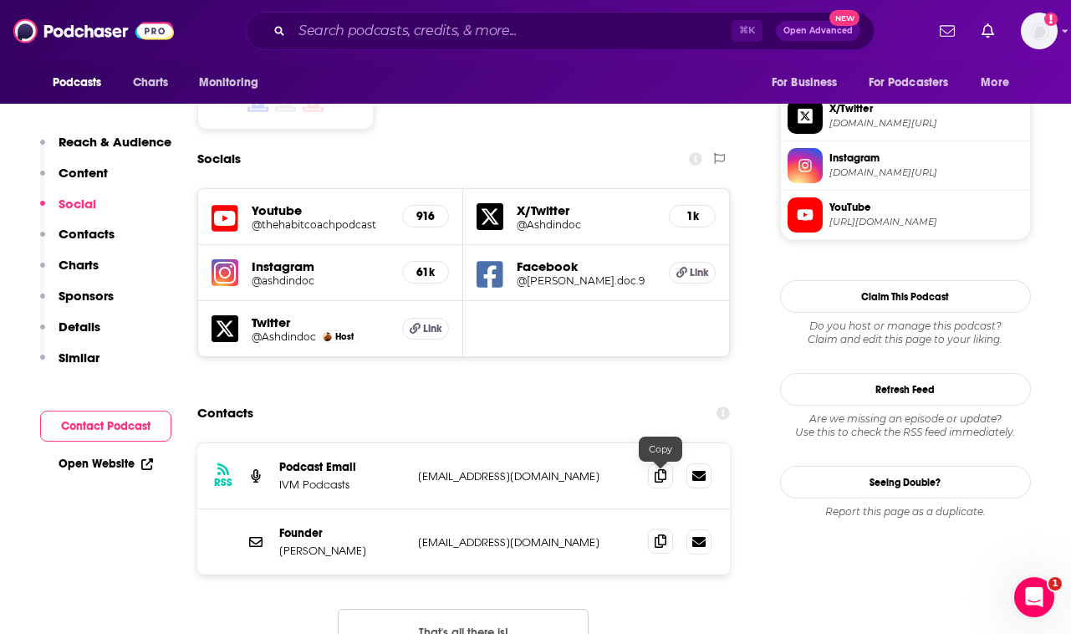
click at [666, 534] on icon at bounding box center [661, 540] width 12 height 13
click at [491, 41] on input "Search podcasts, credits, & more..." at bounding box center [512, 31] width 440 height 27
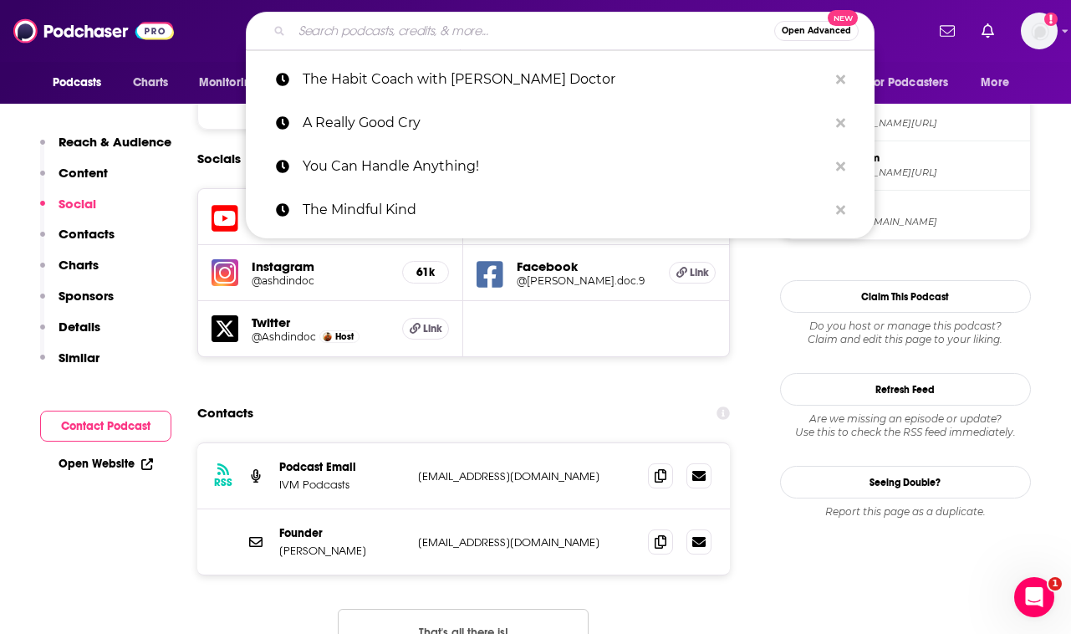
paste input "Outgrow The Grind"
type input "Outgrow The Grind"
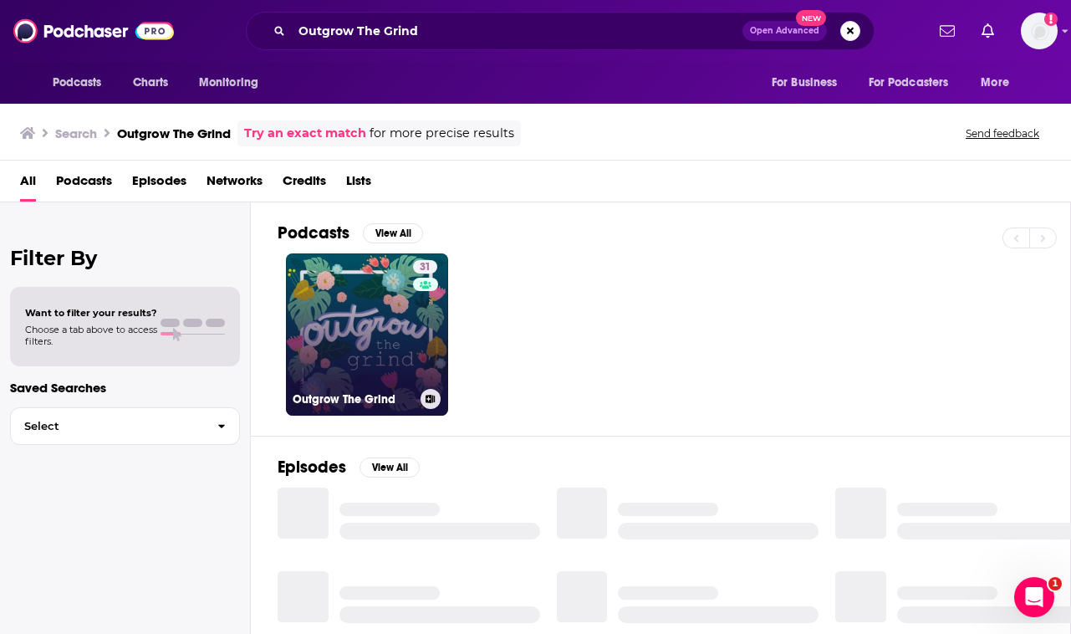
click at [413, 369] on div "31" at bounding box center [427, 324] width 28 height 129
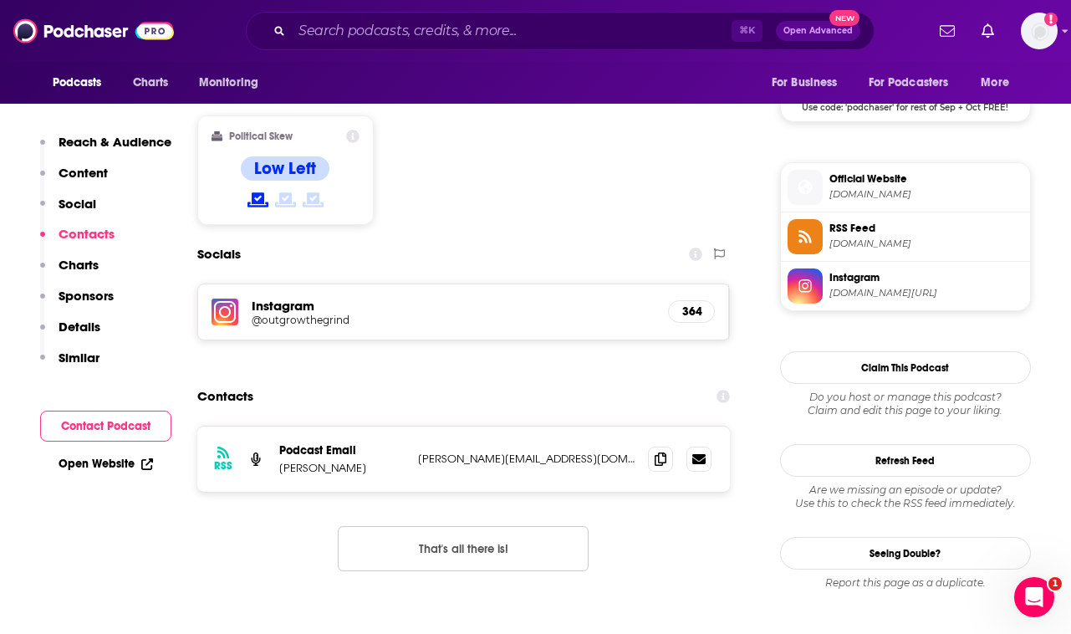
scroll to position [1311, 0]
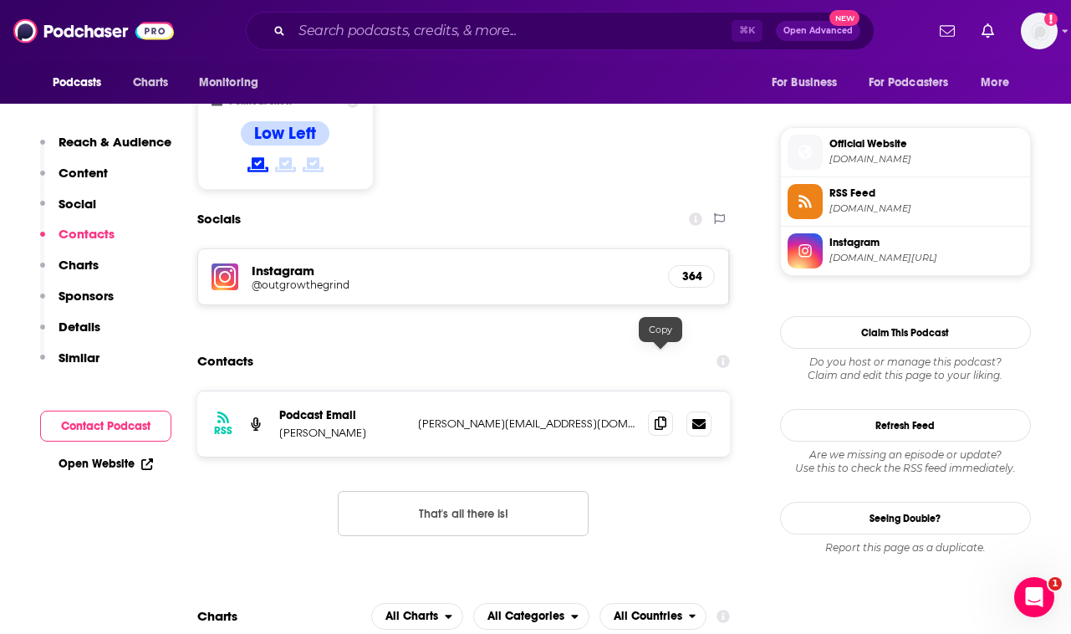
click at [666, 416] on icon at bounding box center [661, 422] width 12 height 13
click at [551, 27] on input "Search podcasts, credits, & more..." at bounding box center [512, 31] width 440 height 27
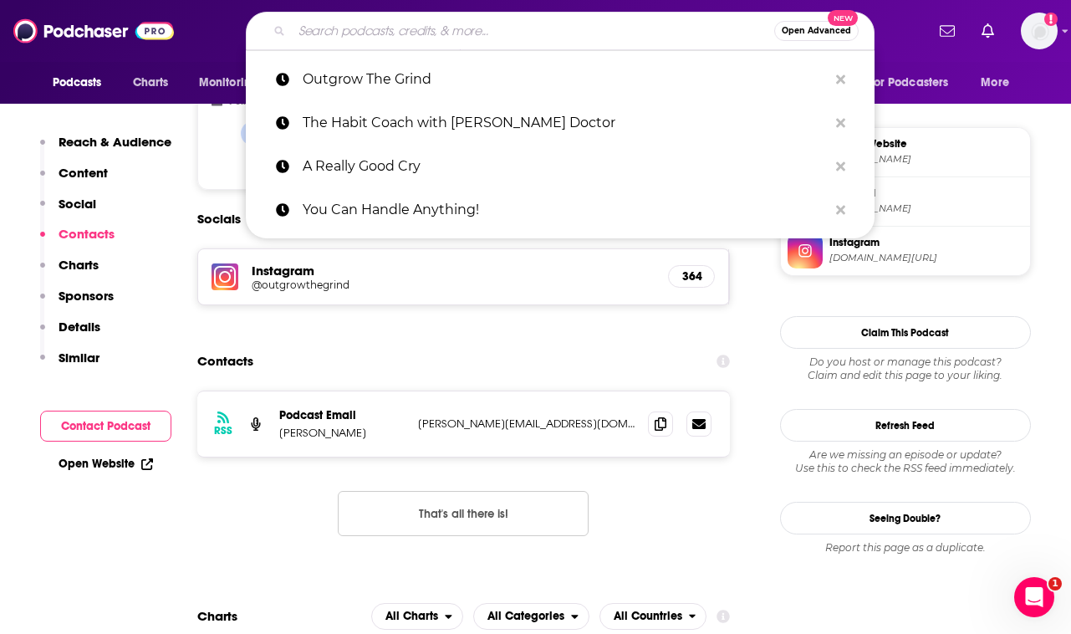
paste input "Hot Girl Energy Podcast"
type input "Hot Girl Energy Podcast"
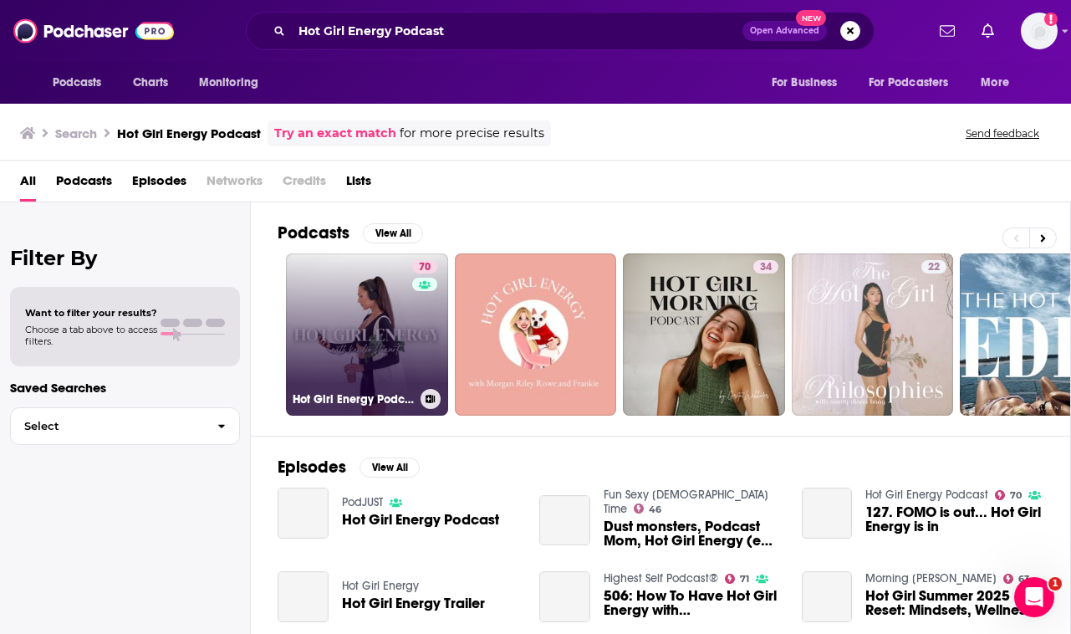
click at [390, 355] on link "70 Hot Girl Energy Podcast" at bounding box center [367, 334] width 162 height 162
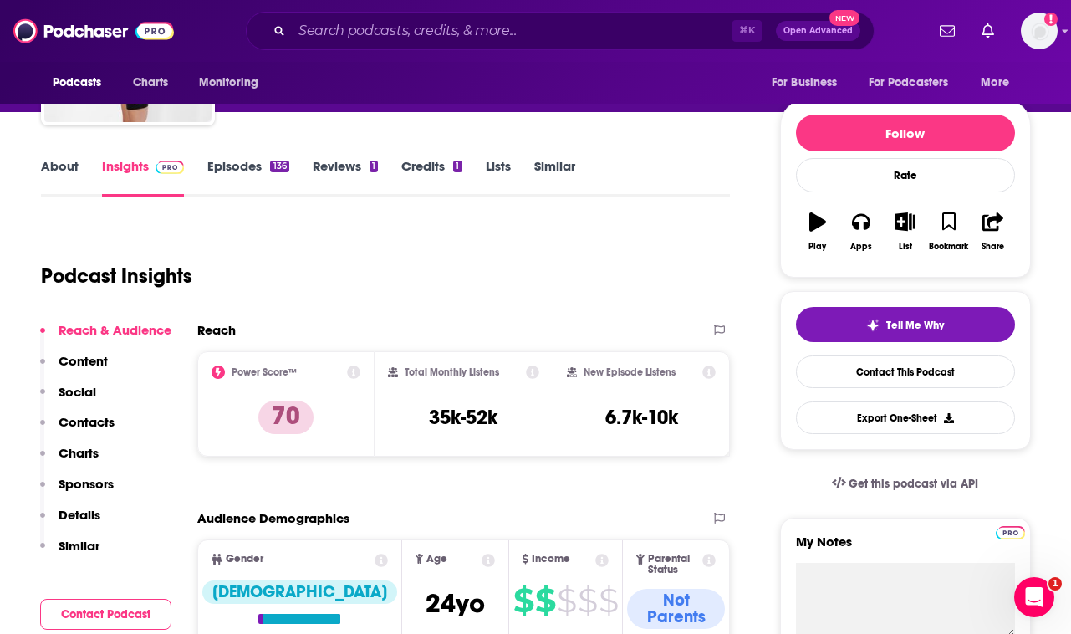
scroll to position [112, 0]
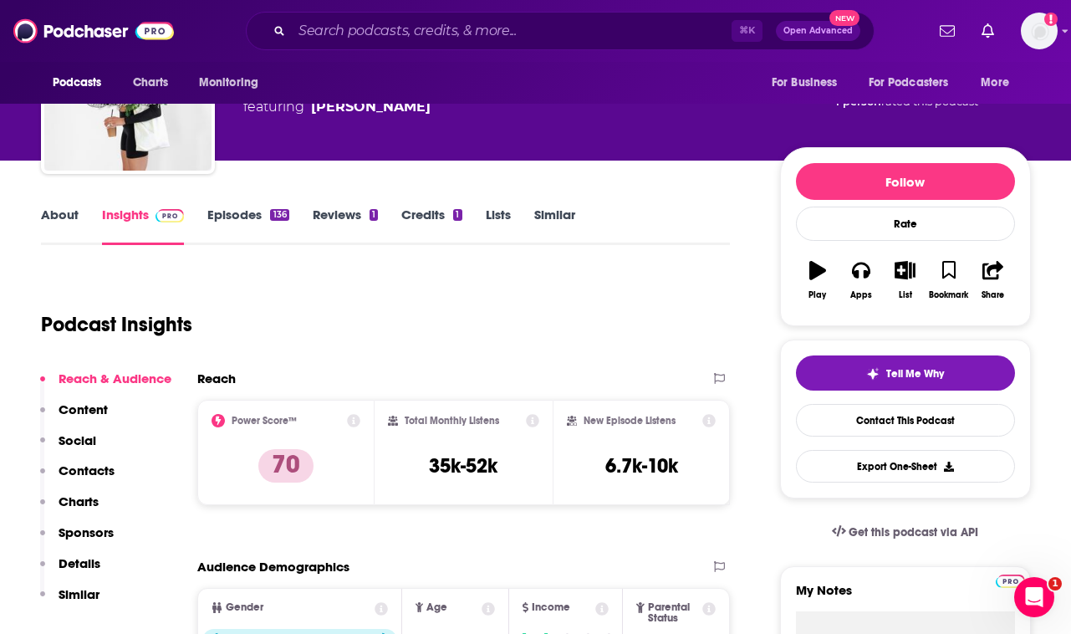
click at [249, 218] on link "Episodes 136" at bounding box center [247, 226] width 81 height 38
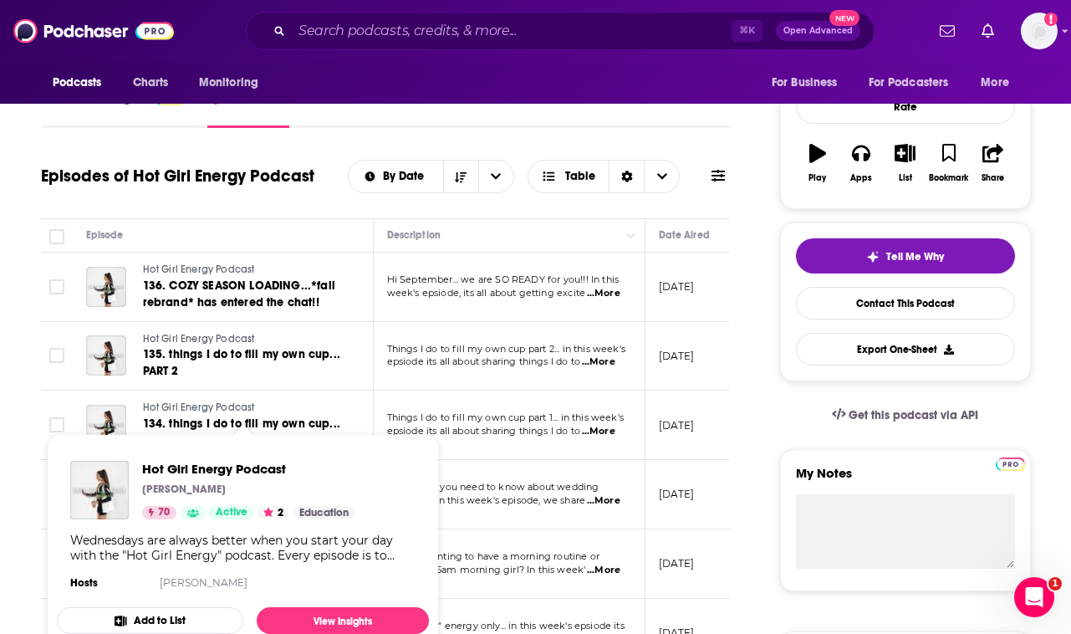
scroll to position [228, 0]
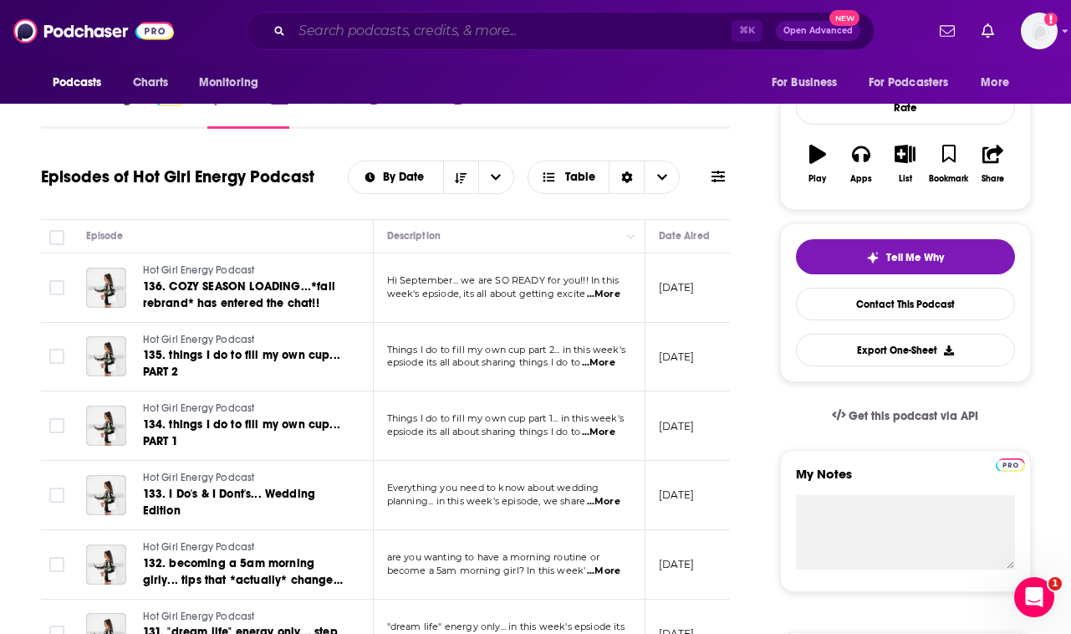
click at [507, 19] on input "Search podcasts, credits, & more..." at bounding box center [512, 31] width 440 height 27
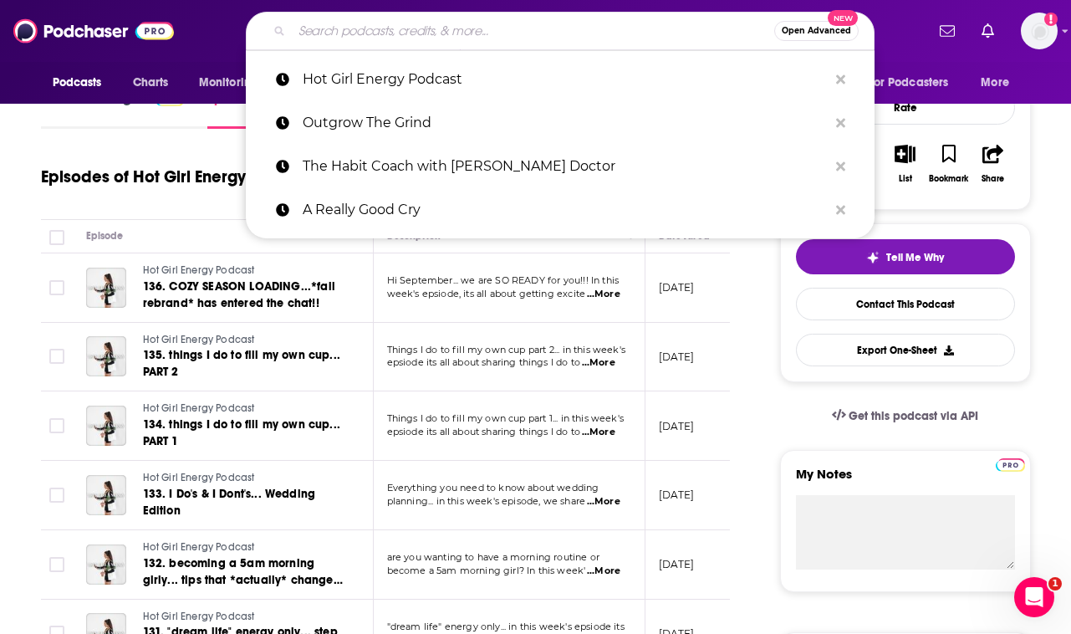
paste input "Go Cleanse Health Conversation"
type input "Go Cleanse Health Conversation"
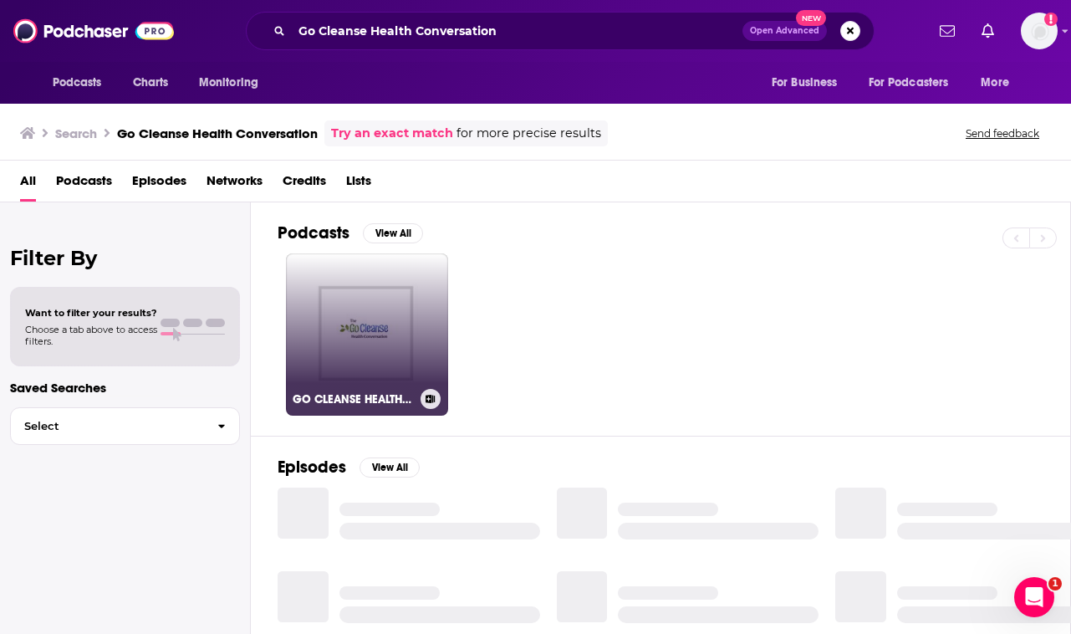
click at [400, 344] on link "GO CLEANSE HEALTH CONVERSATION Podcast" at bounding box center [367, 334] width 162 height 162
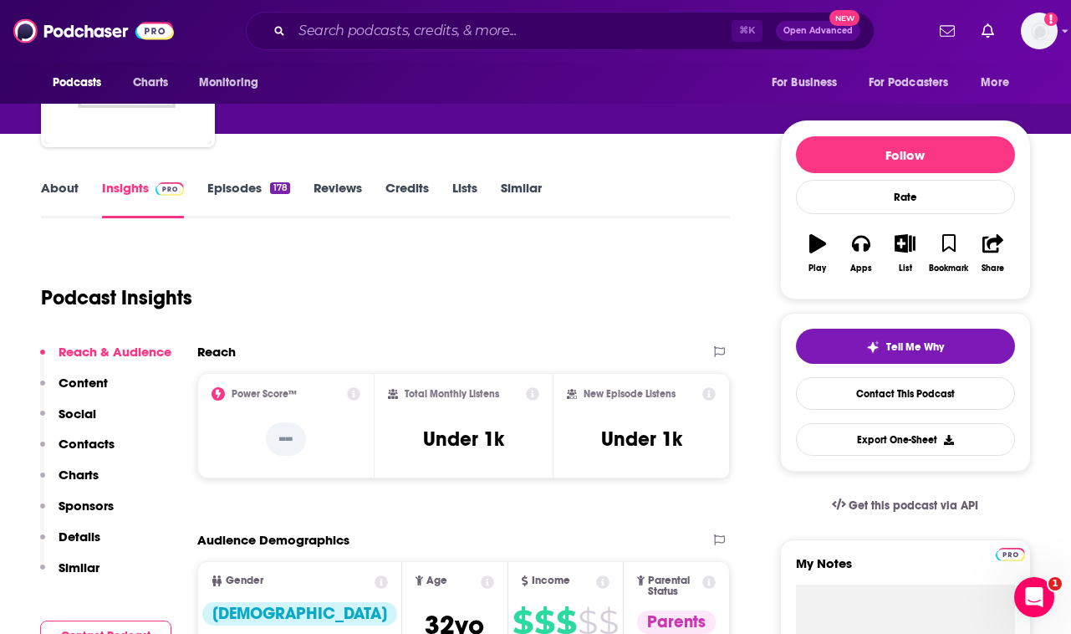
scroll to position [159, 0]
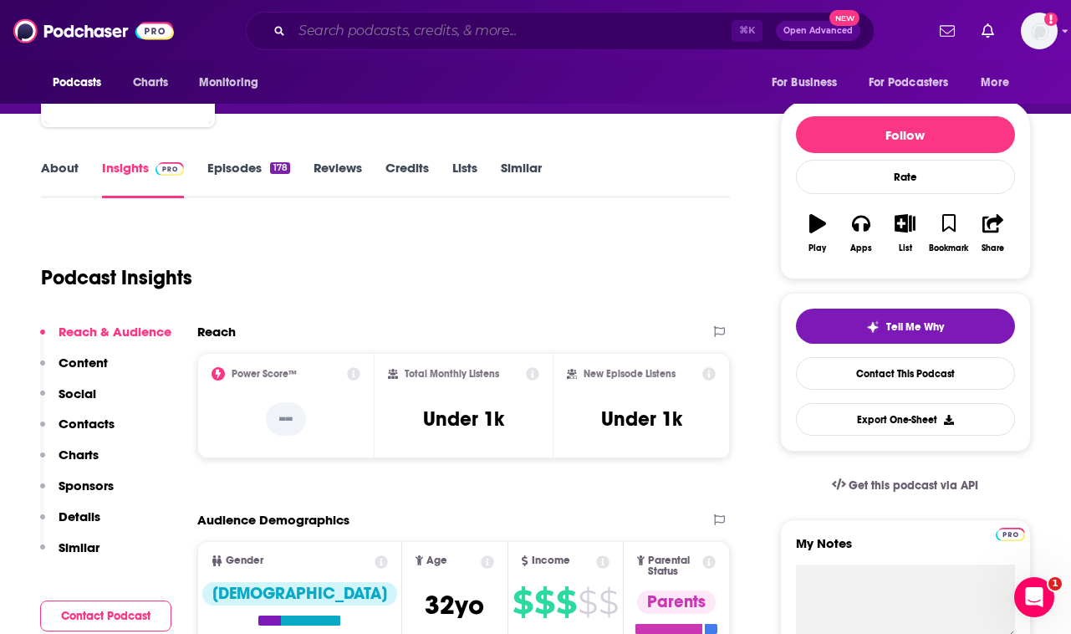
click at [556, 28] on input "Search podcasts, credits, & more..." at bounding box center [512, 31] width 440 height 27
paste input "The Imperfects"
type input "The Imperfects"
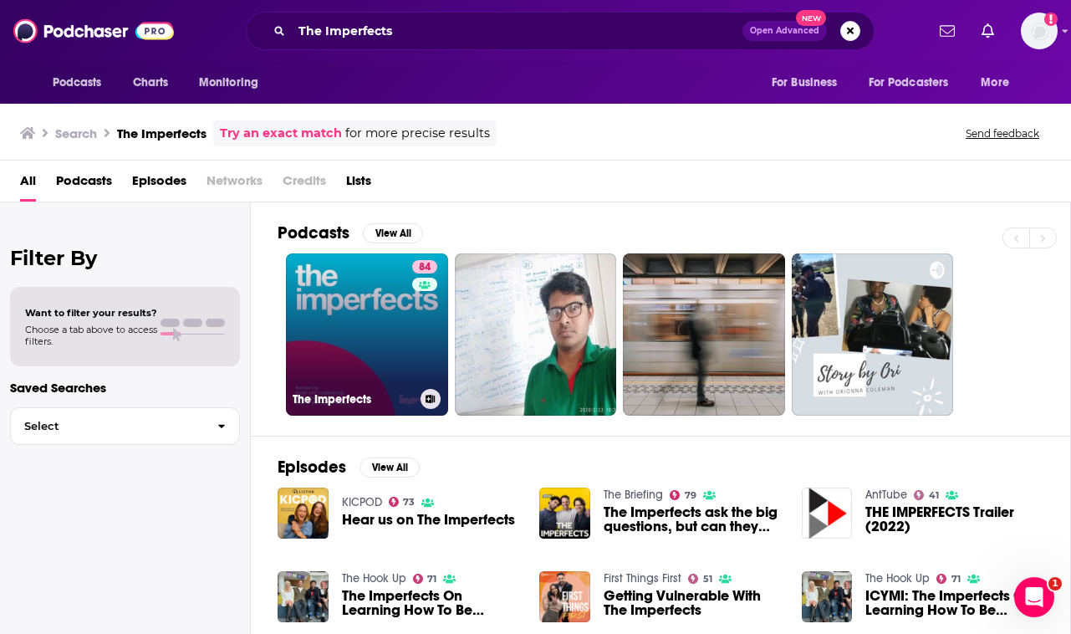
click at [366, 346] on link "84 The Imperfects" at bounding box center [367, 334] width 162 height 162
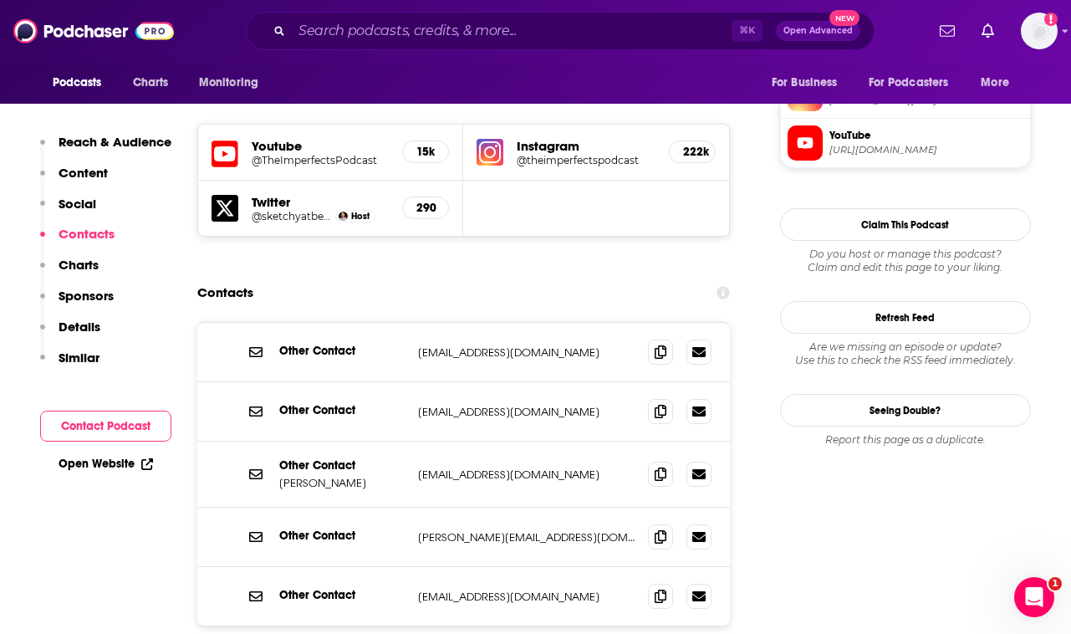
scroll to position [1462, 0]
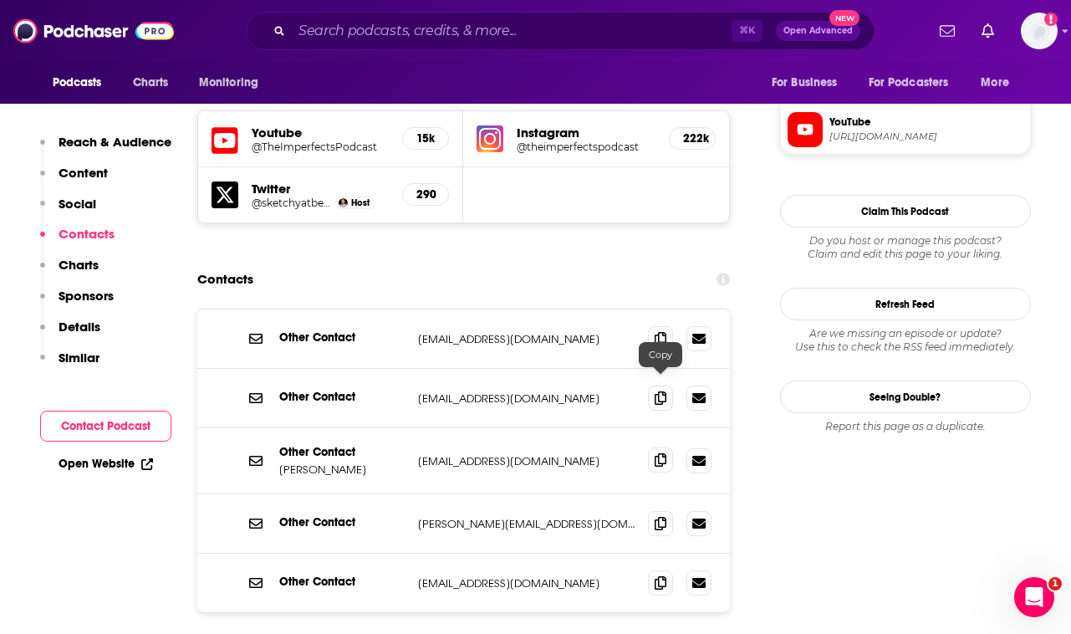
click at [650, 447] on span at bounding box center [660, 459] width 25 height 25
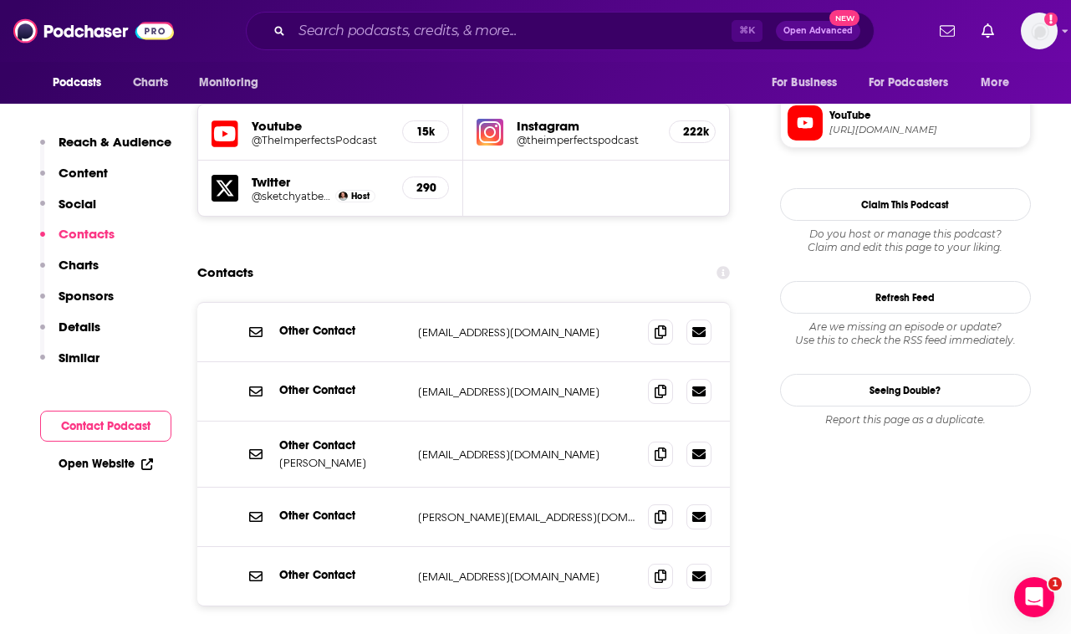
scroll to position [1482, 0]
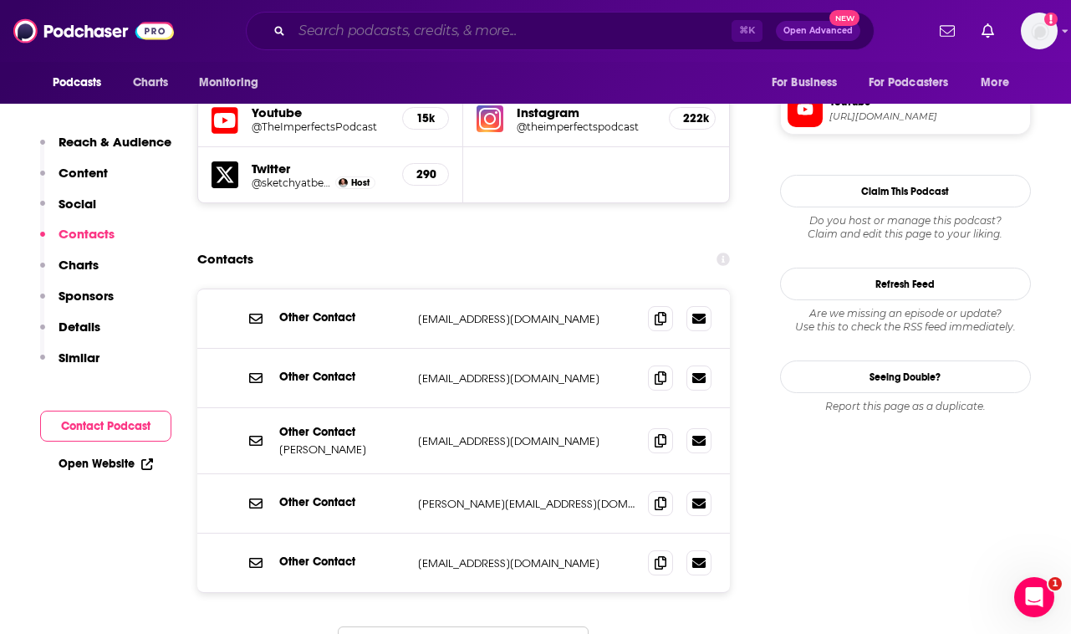
click at [416, 31] on input "Search podcasts, credits, & more..." at bounding box center [512, 31] width 440 height 27
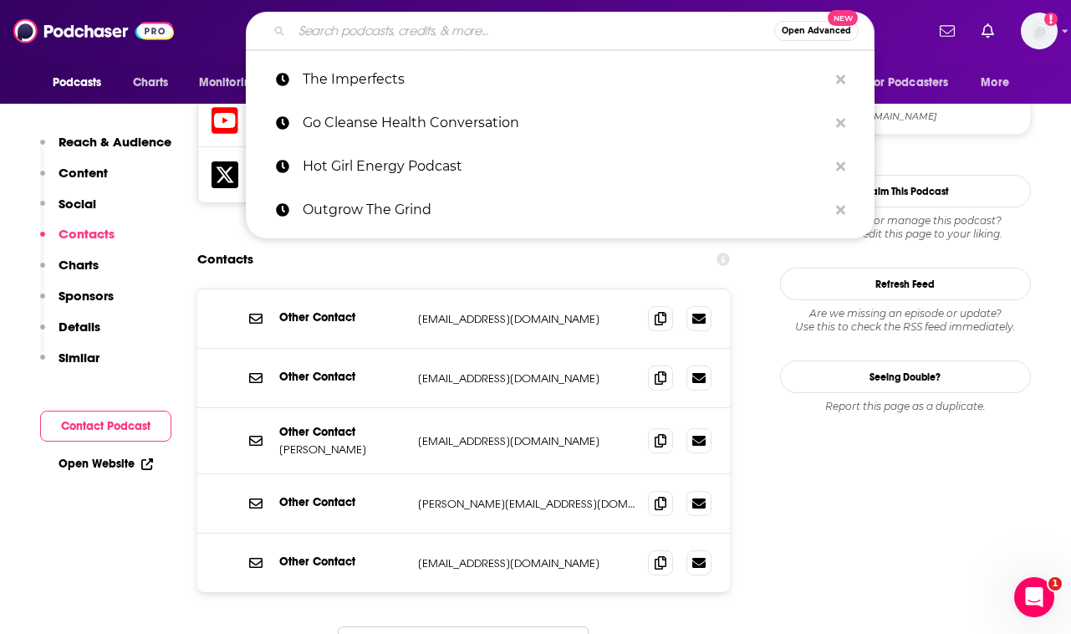
paste input "How I Built This"
type input "How I Built This"
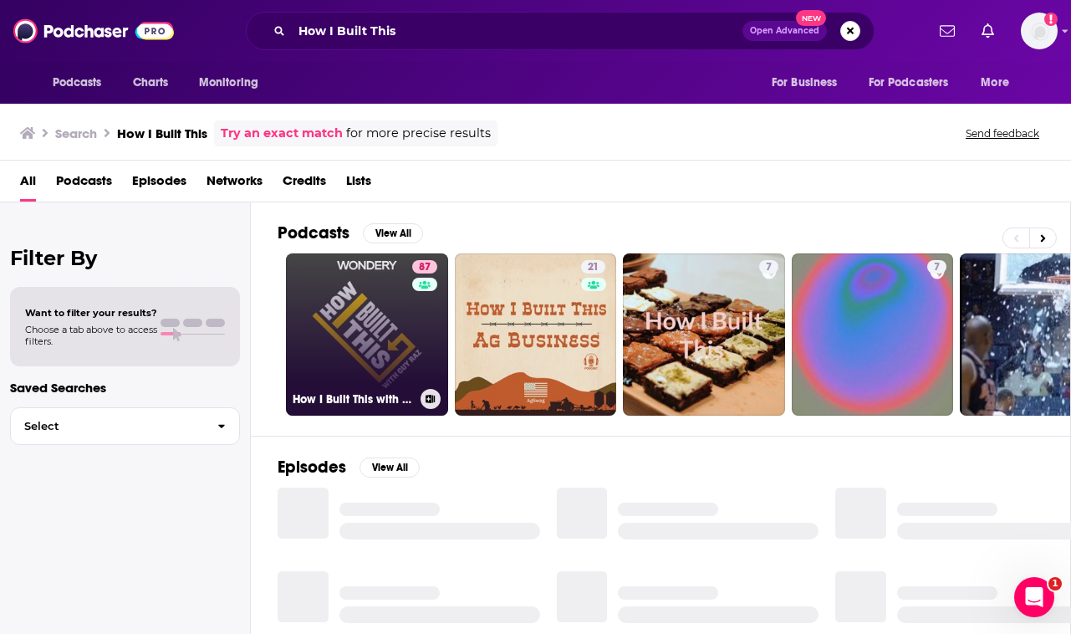
click at [396, 353] on link "87 How I Built This with [PERSON_NAME]" at bounding box center [367, 334] width 162 height 162
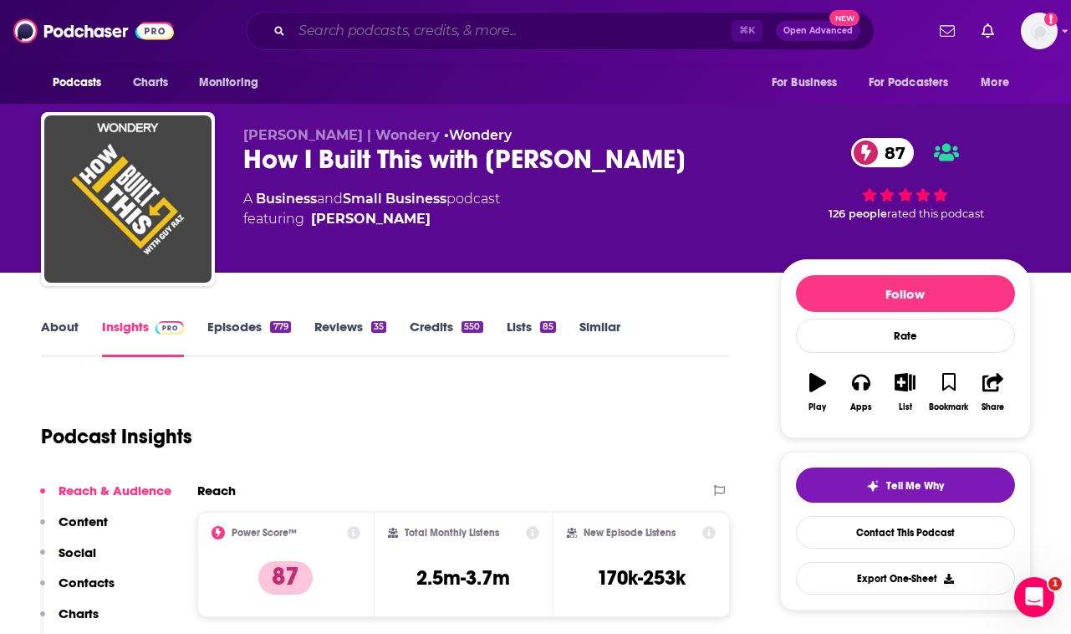
click at [486, 25] on input "Search podcasts, credits, & more..." at bounding box center [512, 31] width 440 height 27
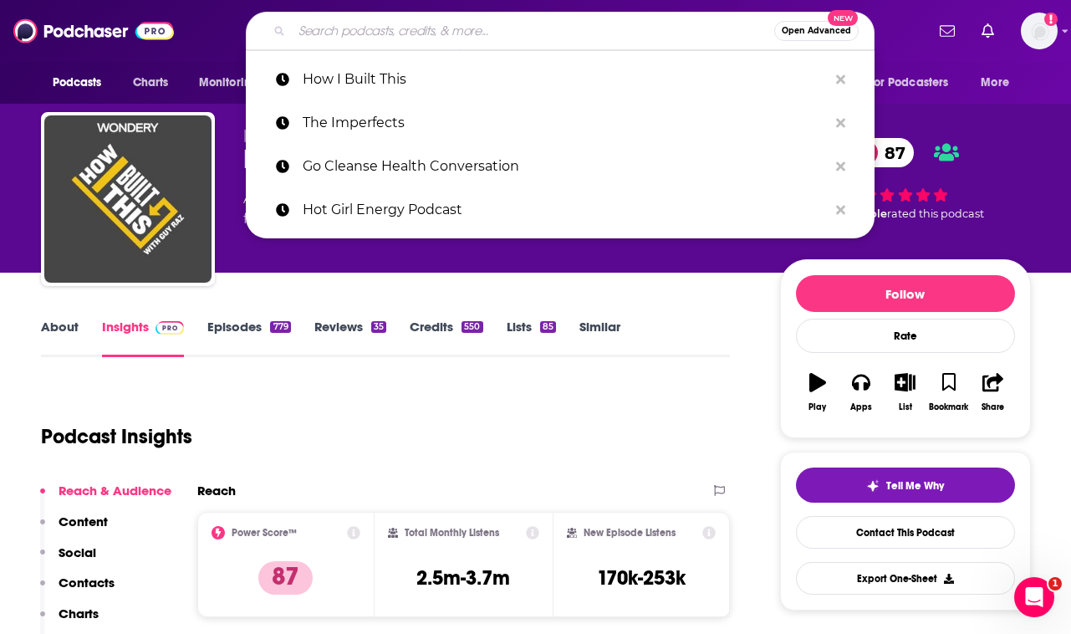
paste input "Finding Mastery"
type input "Finding Mastery"
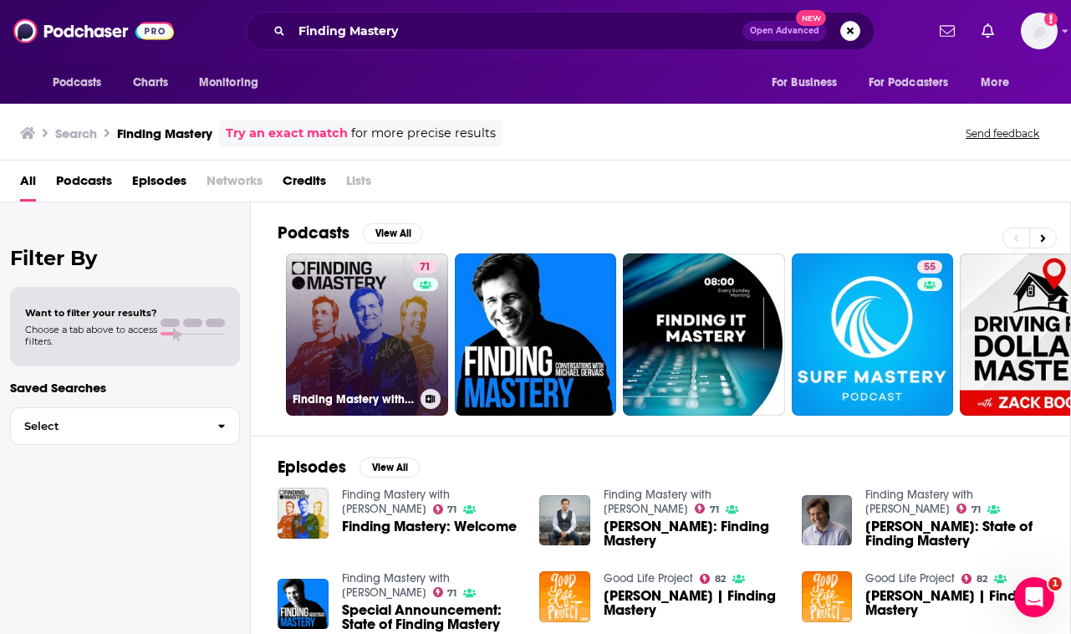
click at [395, 340] on link "71 Finding Mastery with [PERSON_NAME]" at bounding box center [367, 334] width 162 height 162
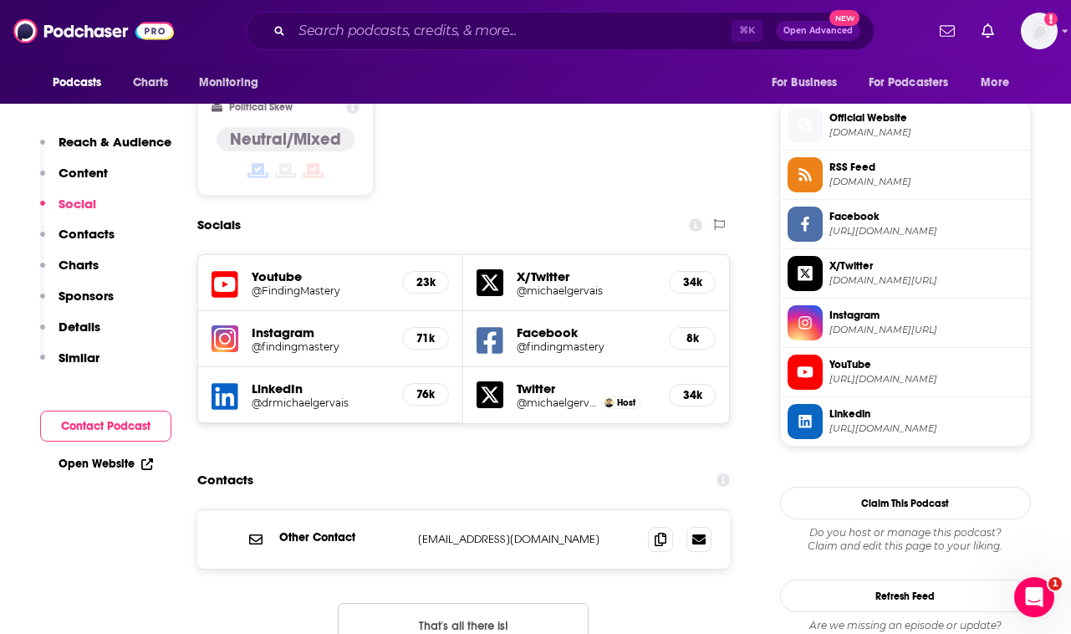
scroll to position [1344, 0]
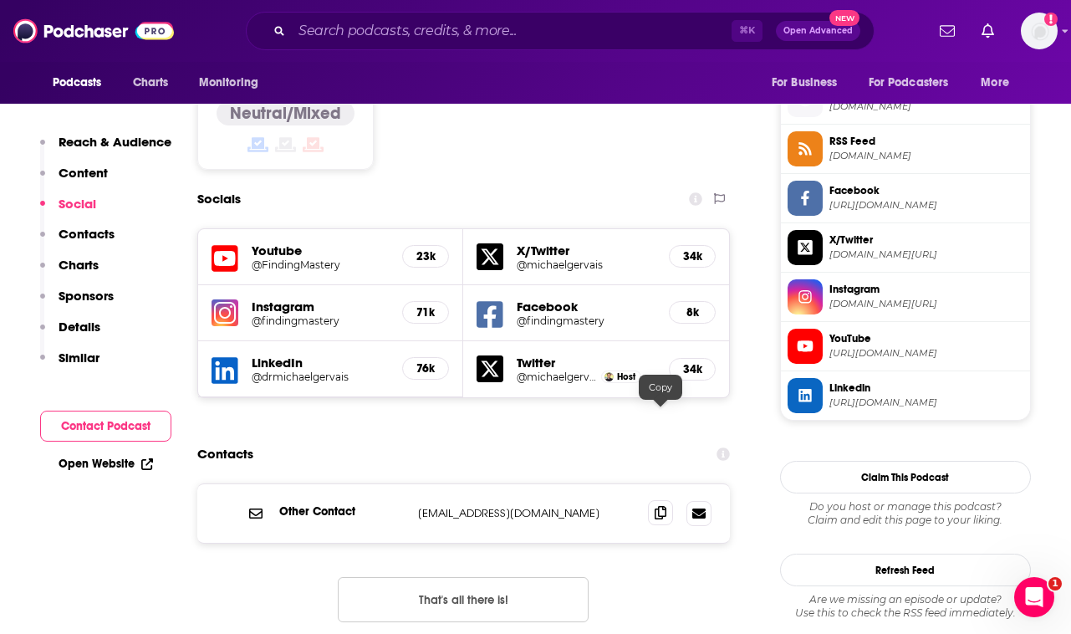
click at [662, 506] on icon at bounding box center [661, 512] width 12 height 13
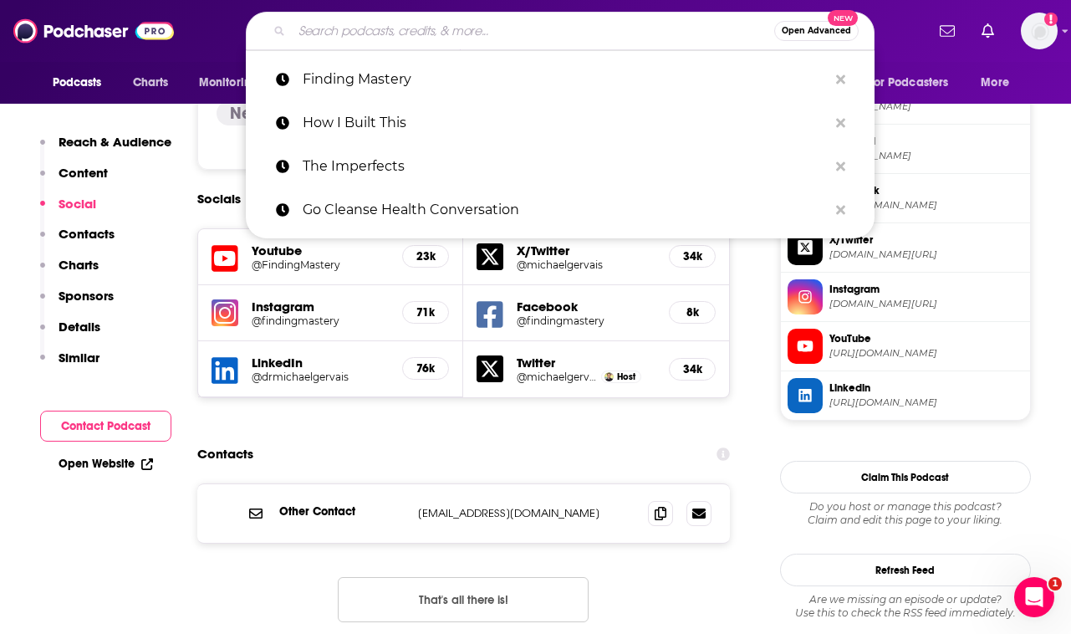
click at [461, 33] on input "Search podcasts, credits, & more..." at bounding box center [533, 31] width 482 height 27
paste input "On Being"
type input "On Being"
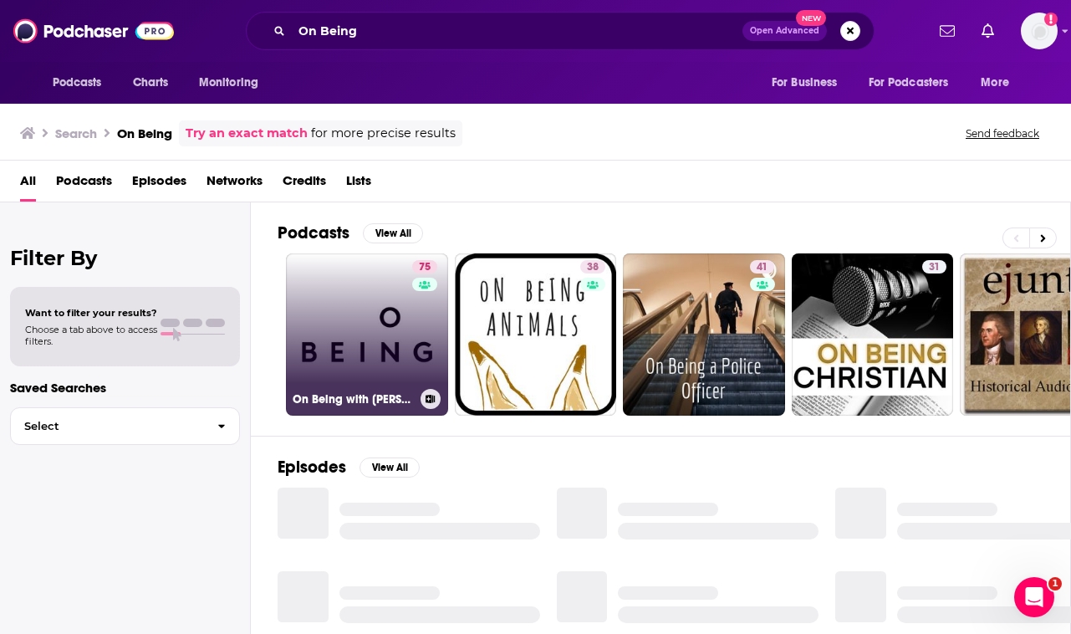
click at [393, 300] on link "75 On Being with [PERSON_NAME]" at bounding box center [367, 334] width 162 height 162
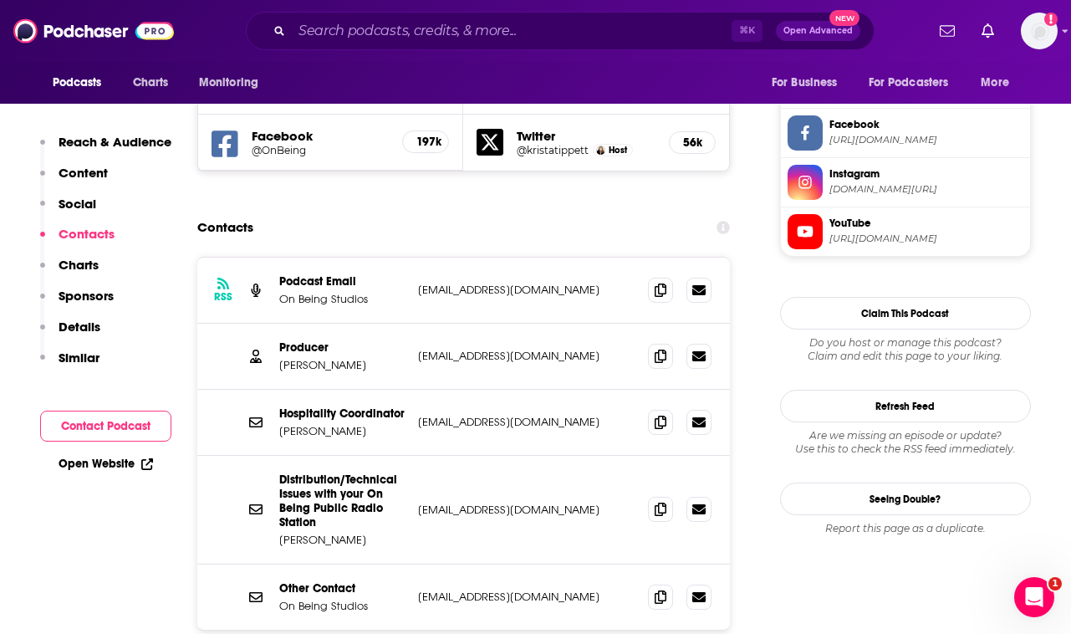
scroll to position [1553, 0]
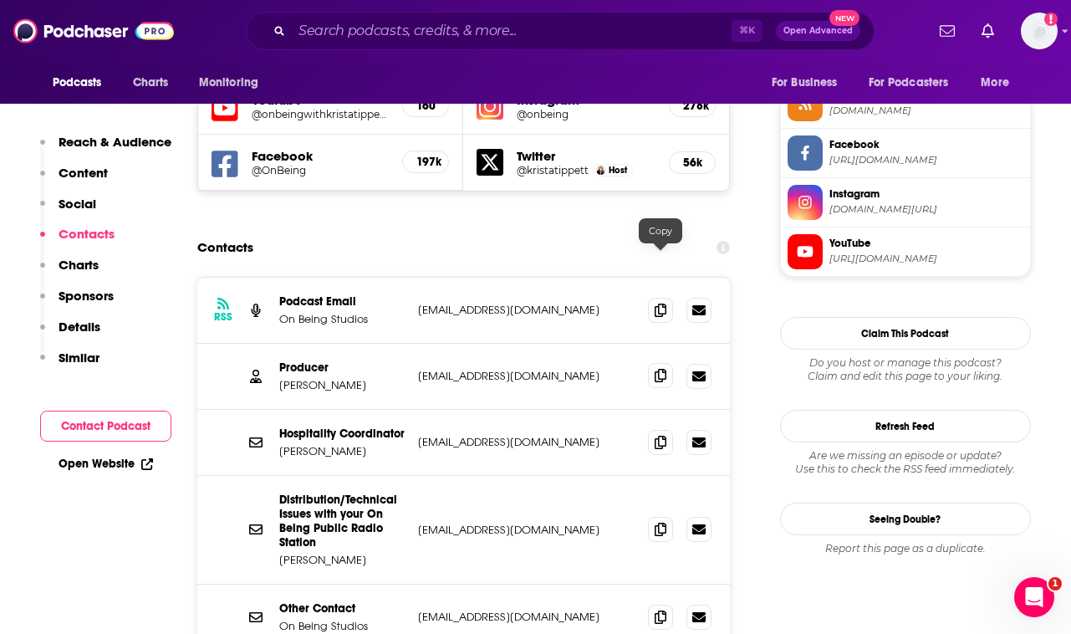
click at [661, 369] on icon at bounding box center [661, 375] width 12 height 13
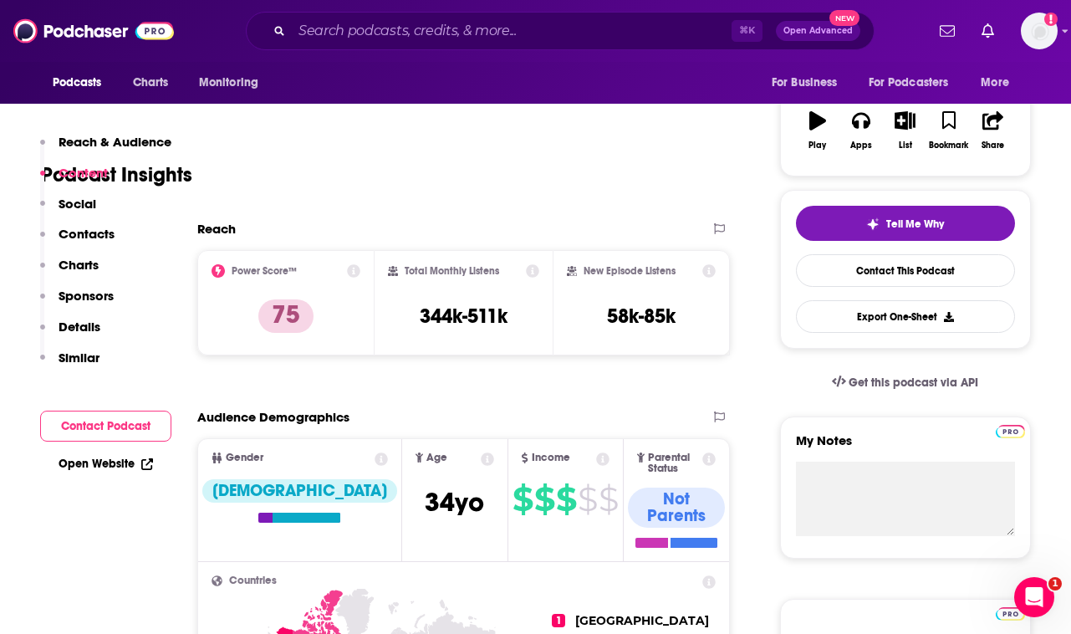
scroll to position [0, 0]
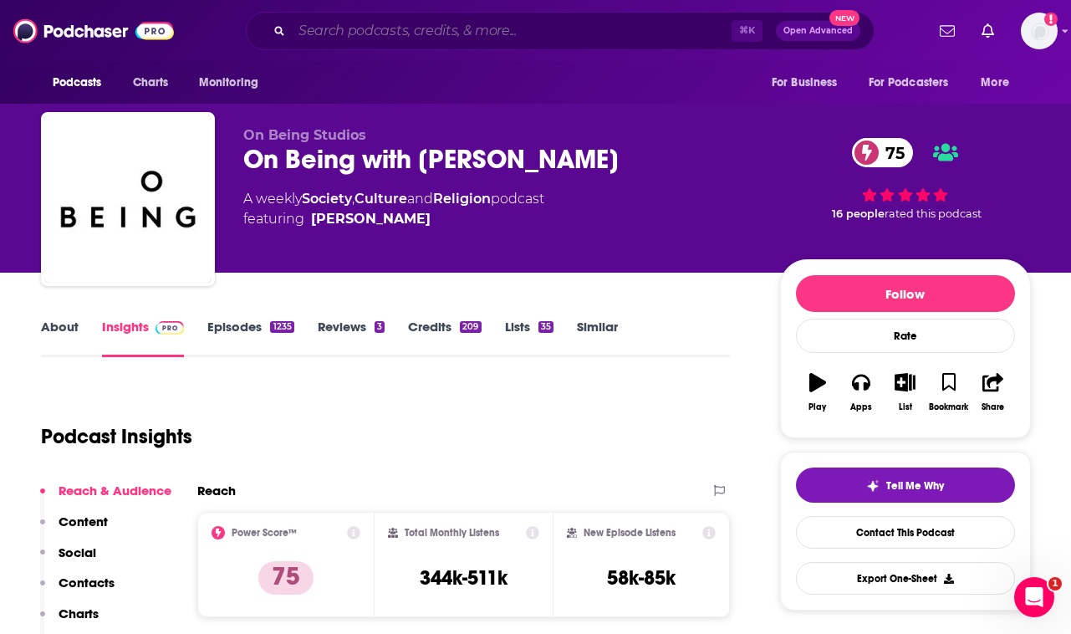
click at [474, 33] on input "Search podcasts, credits, & more..." at bounding box center [512, 31] width 440 height 27
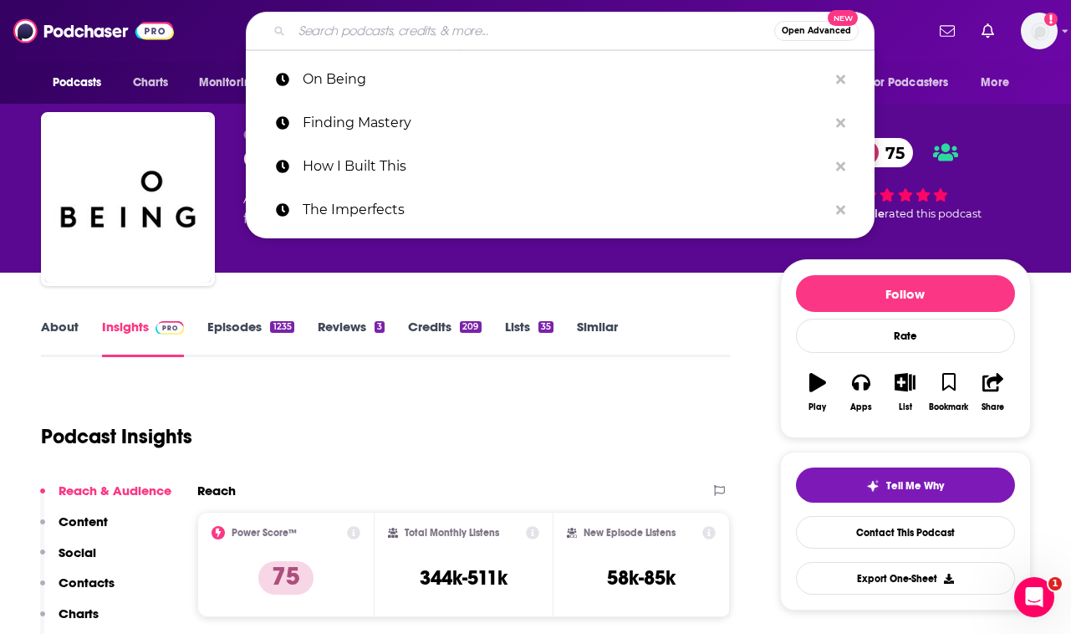
paste input "Radiant Soul Podcast"
type input "Radiant Soul Podcast"
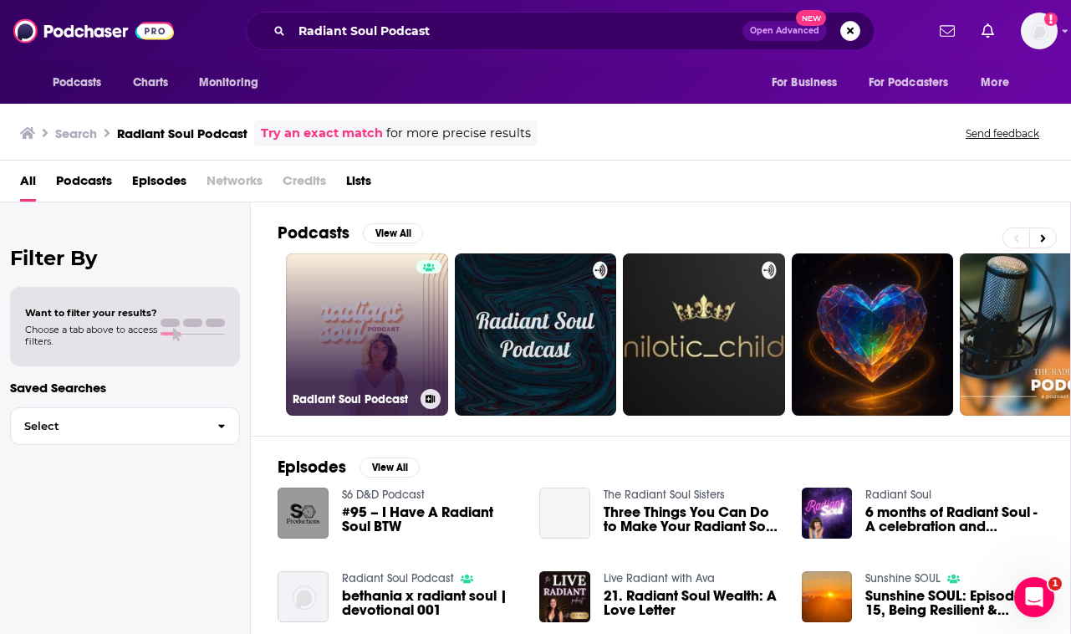
click at [400, 337] on link "Radiant Soul Podcast" at bounding box center [367, 334] width 162 height 162
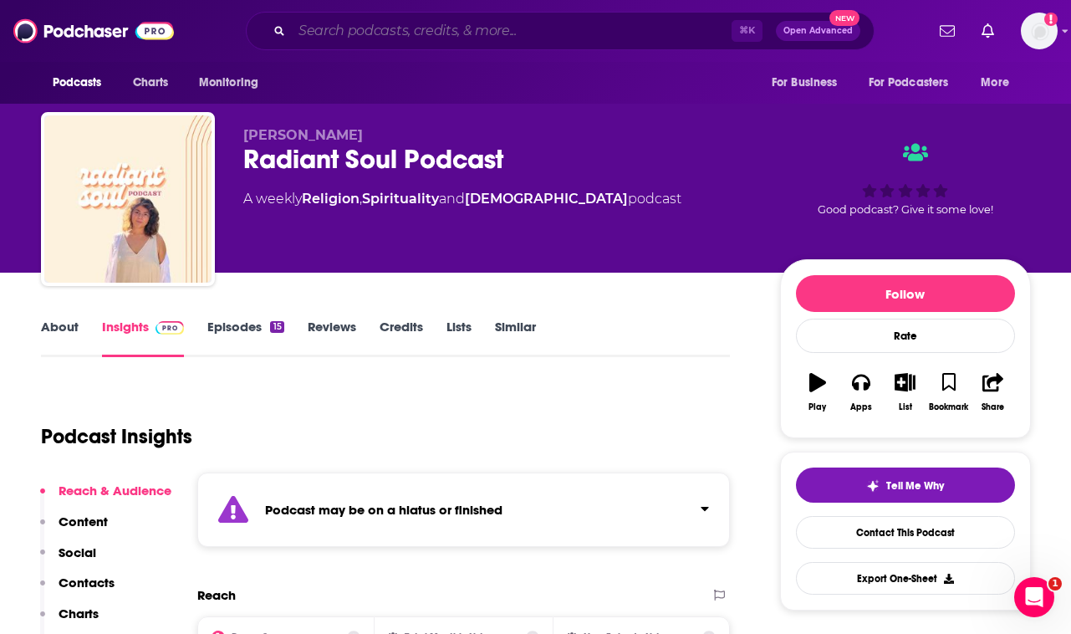
click at [458, 30] on input "Search podcasts, credits, & more..." at bounding box center [512, 31] width 440 height 27
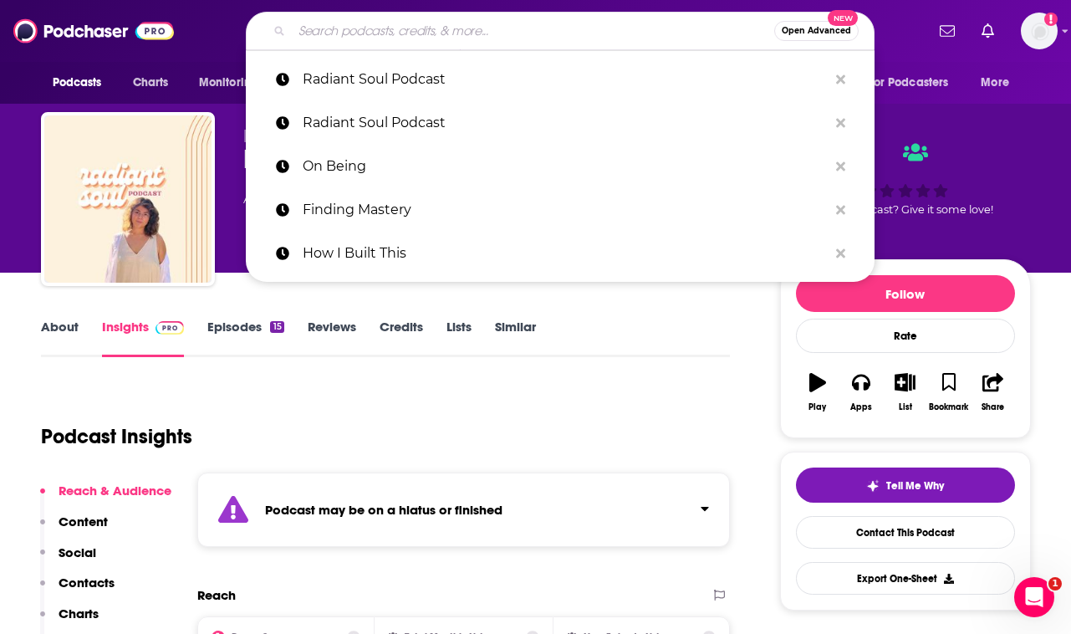
paste input "You, Me and the Big C"
type input "You, Me and the Big C"
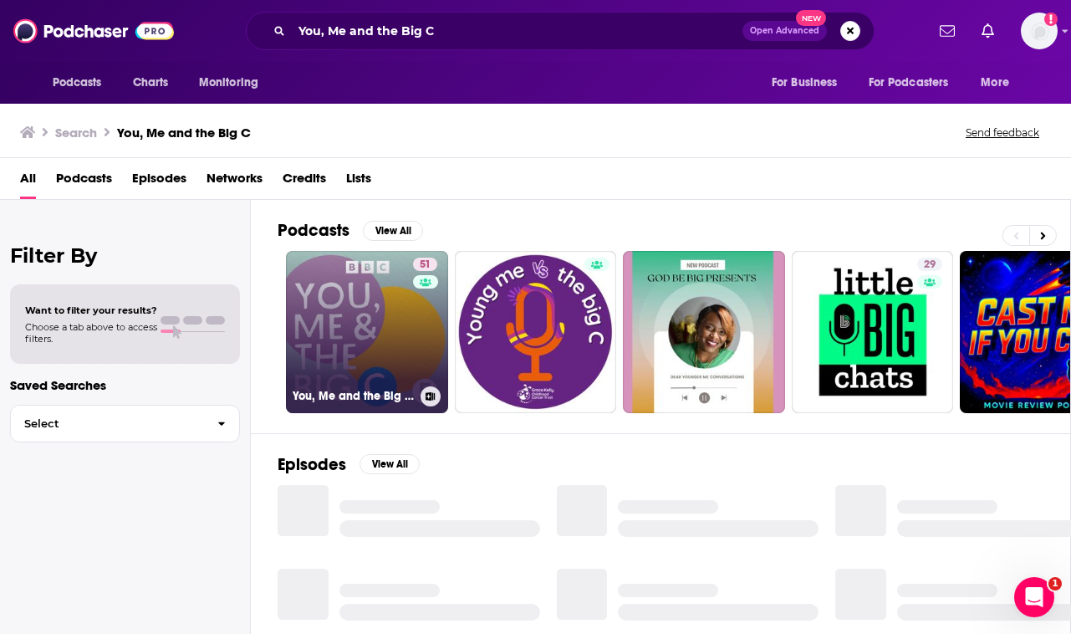
click at [395, 311] on link "51 You, Me and the Big C: Putting the can in [MEDICAL_DATA]" at bounding box center [367, 332] width 162 height 162
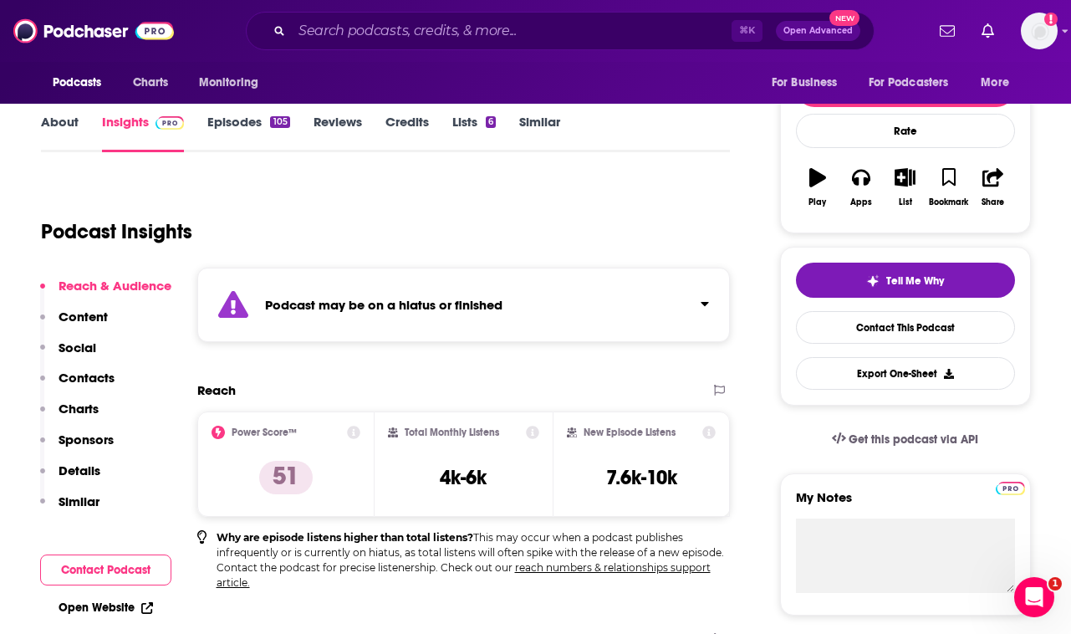
scroll to position [208, 0]
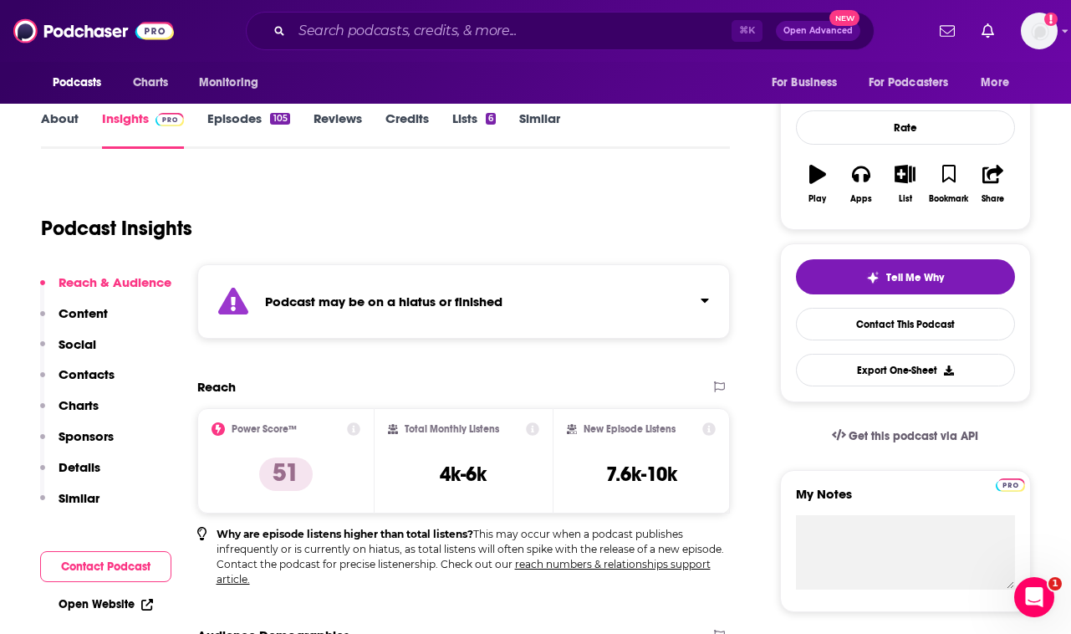
click at [450, 17] on div "⌘ K Open Advanced New" at bounding box center [560, 31] width 629 height 38
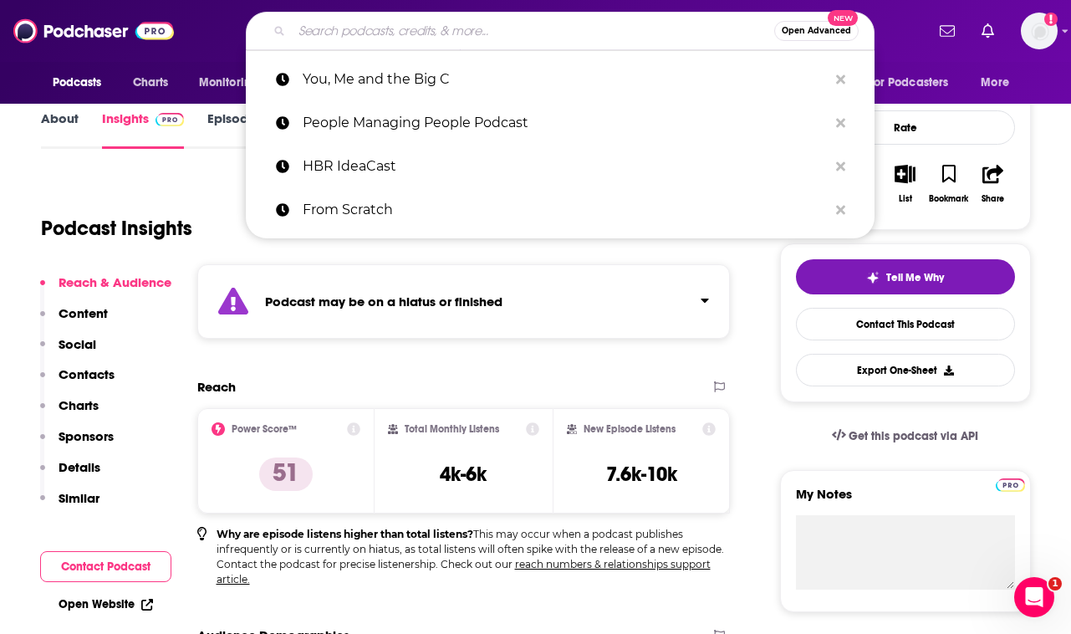
click at [450, 30] on input "Search podcasts, credits, & more..." at bounding box center [533, 31] width 482 height 27
paste input "Health After [MEDICAL_DATA]"
type input "Health After [MEDICAL_DATA]"
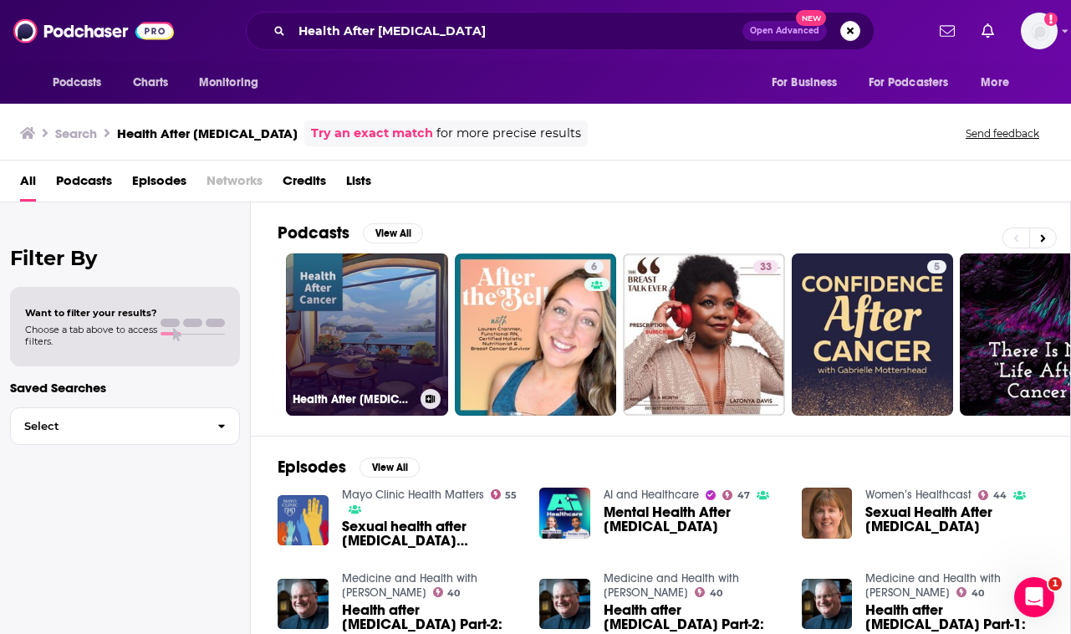
click at [377, 324] on link "Health After [MEDICAL_DATA]" at bounding box center [367, 334] width 162 height 162
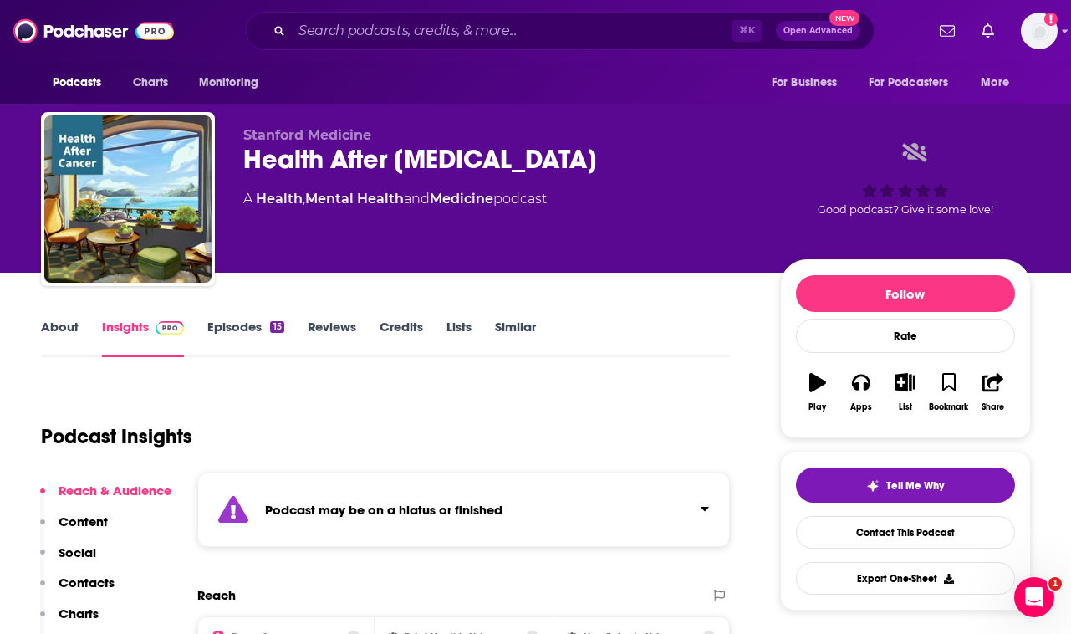
scroll to position [243, 0]
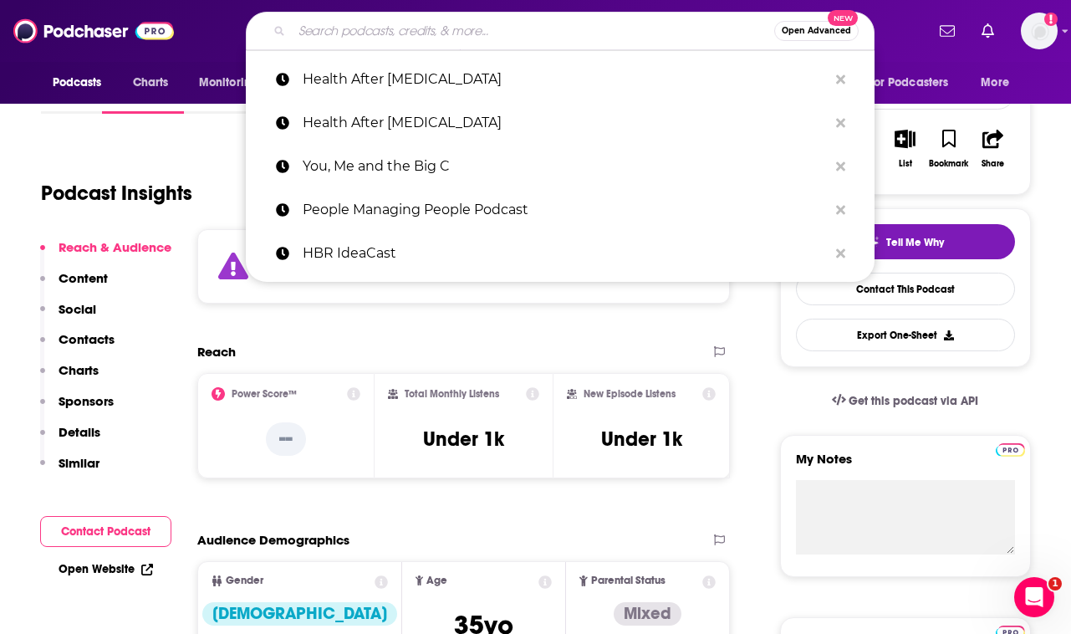
click at [441, 32] on input "Search podcasts, credits, & more..." at bounding box center [533, 31] width 482 height 27
paste input "[MEDICAL_DATA] Out Loud"
type input "[MEDICAL_DATA] Out Loud"
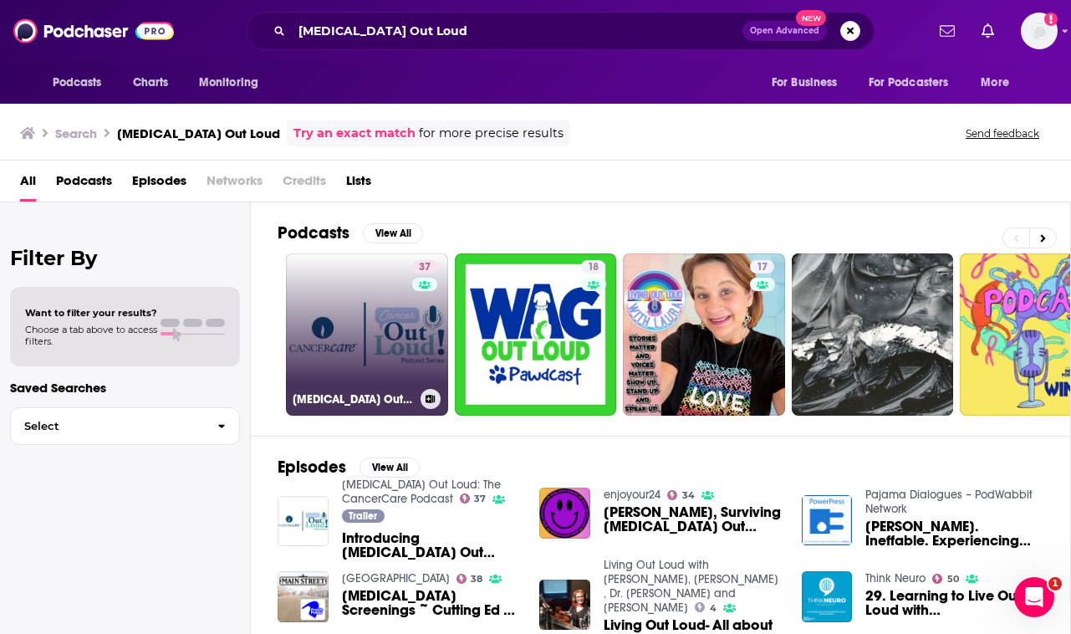
click at [371, 353] on link "37 [MEDICAL_DATA] Out Loud: The CancerCare Podcast" at bounding box center [367, 334] width 162 height 162
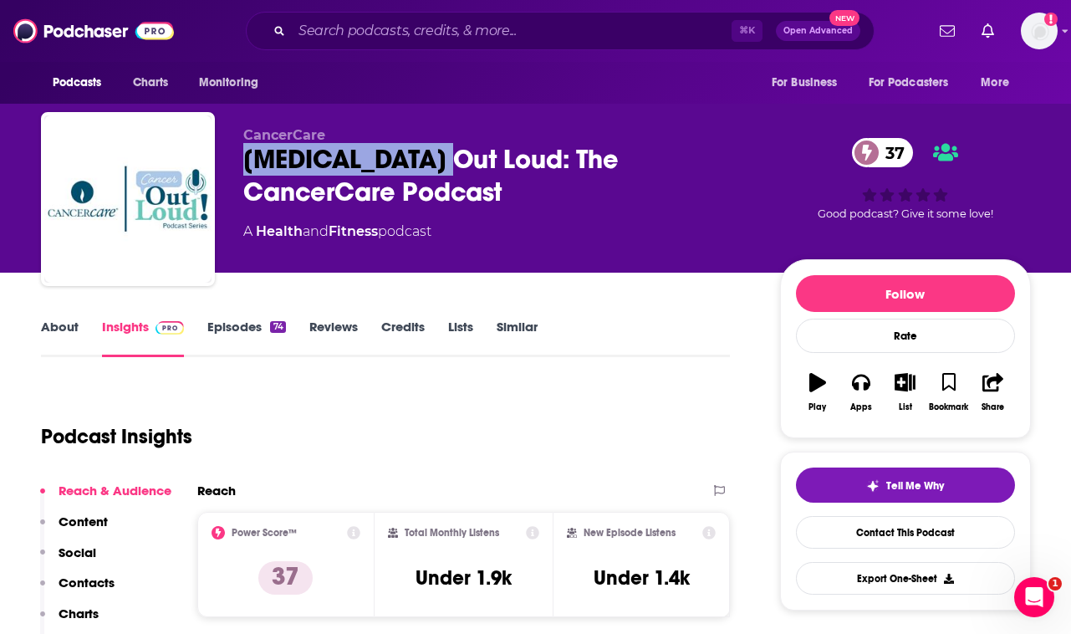
drag, startPoint x: 242, startPoint y: 161, endPoint x: 446, endPoint y: 166, distance: 204.1
click at [446, 166] on div "[MEDICAL_DATA] Out Loud: The CancerCare Podcast 37" at bounding box center [498, 175] width 510 height 65
copy h2 "[MEDICAL_DATA] Out Loud"
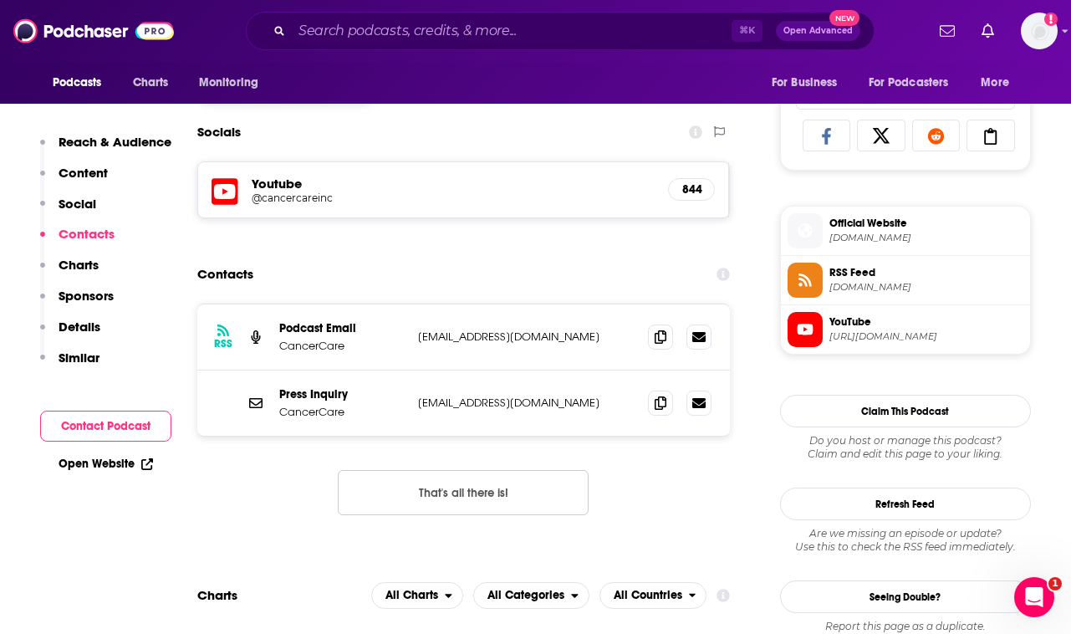
scroll to position [1080, 0]
click at [661, 335] on icon at bounding box center [661, 335] width 12 height 13
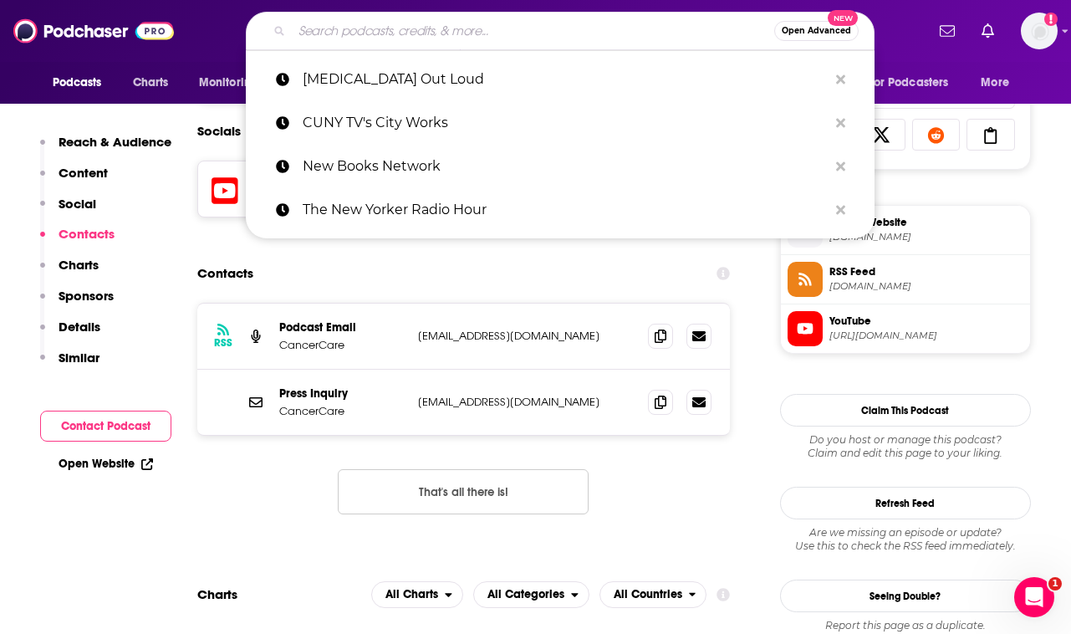
click at [457, 26] on input "Search podcasts, credits, & more..." at bounding box center [533, 31] width 482 height 27
paste input "[MEDICAL_DATA] Secrets"
type input "[MEDICAL_DATA] Secrets"
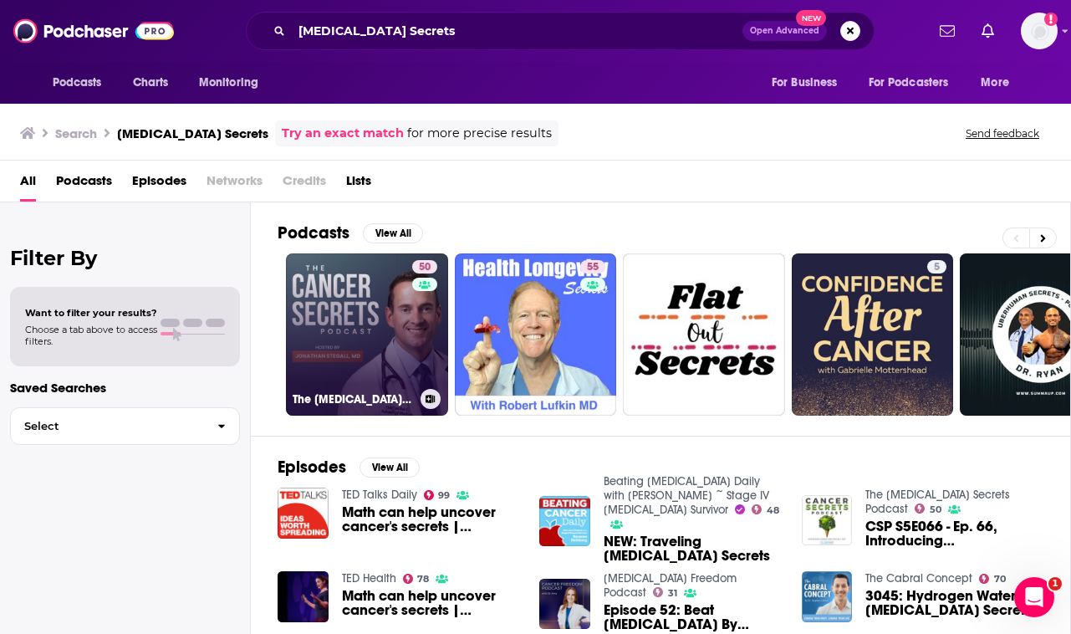
click at [371, 330] on link "50 The [MEDICAL_DATA] Secrets Podcast" at bounding box center [367, 334] width 162 height 162
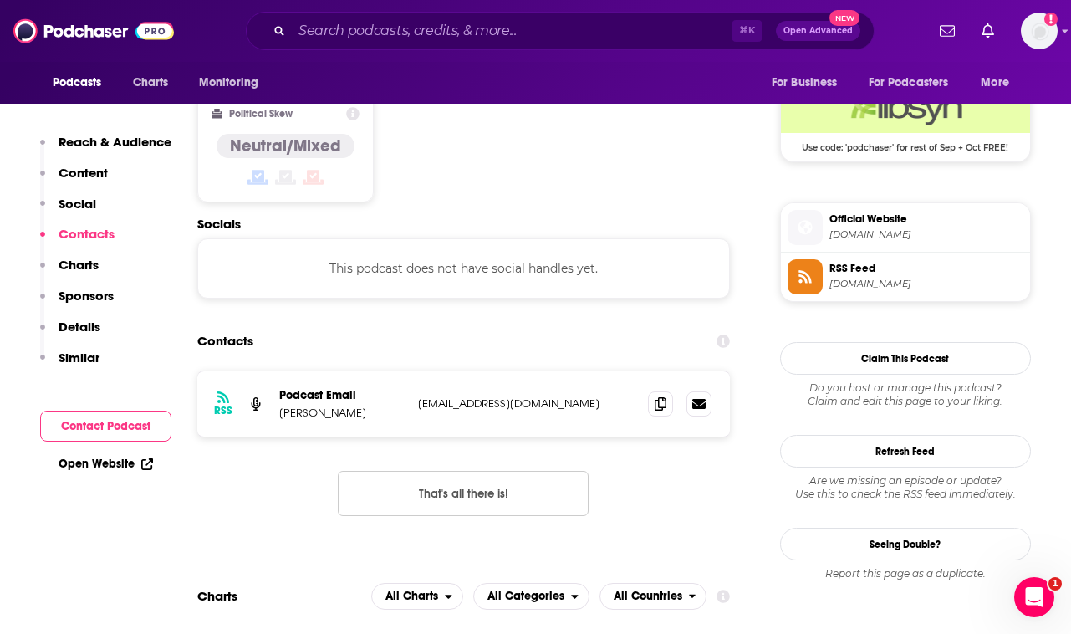
scroll to position [1370, 0]
click at [661, 395] on icon at bounding box center [661, 401] width 12 height 13
copy p "[PERSON_NAME]"
drag, startPoint x: 384, startPoint y: 315, endPoint x: 295, endPoint y: 318, distance: 88.7
click at [295, 405] on p "[PERSON_NAME]" at bounding box center [341, 412] width 125 height 14
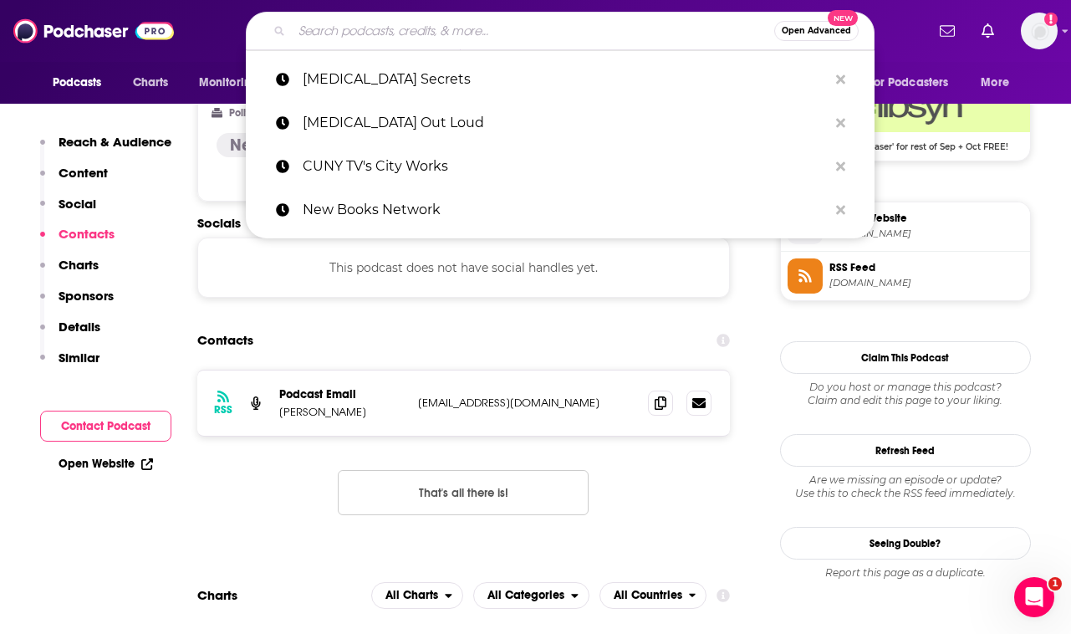
click at [482, 32] on input "Search podcasts, credits, & more..." at bounding box center [533, 31] width 482 height 27
paste input "Thrive Through [MEDICAL_DATA]"
type input "Thrive Through [MEDICAL_DATA]"
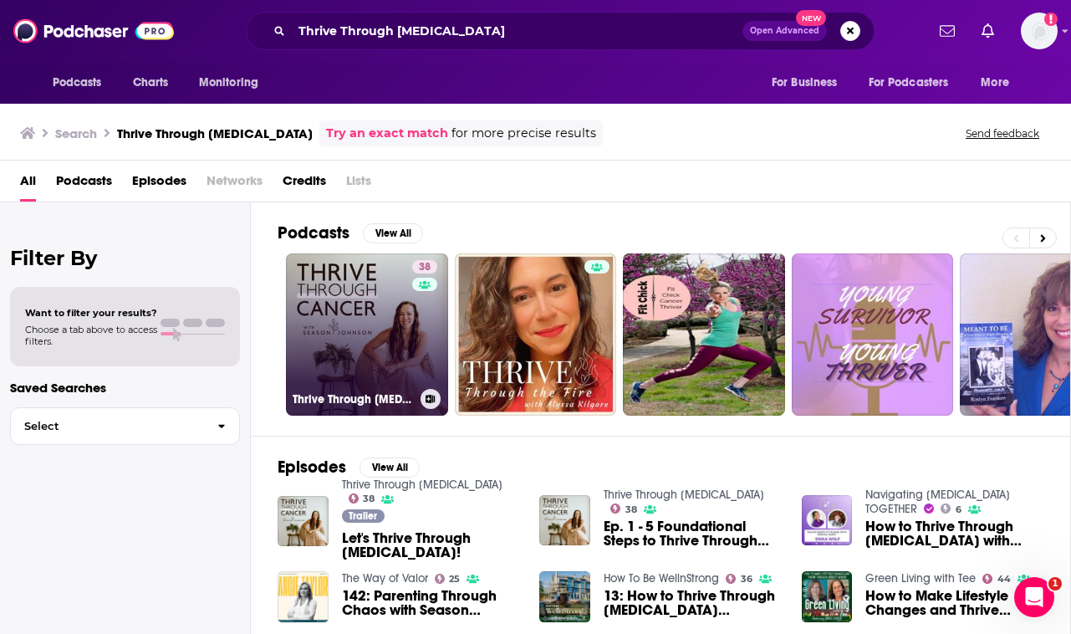
click at [367, 375] on link "38 Thrive Through [MEDICAL_DATA]" at bounding box center [367, 334] width 162 height 162
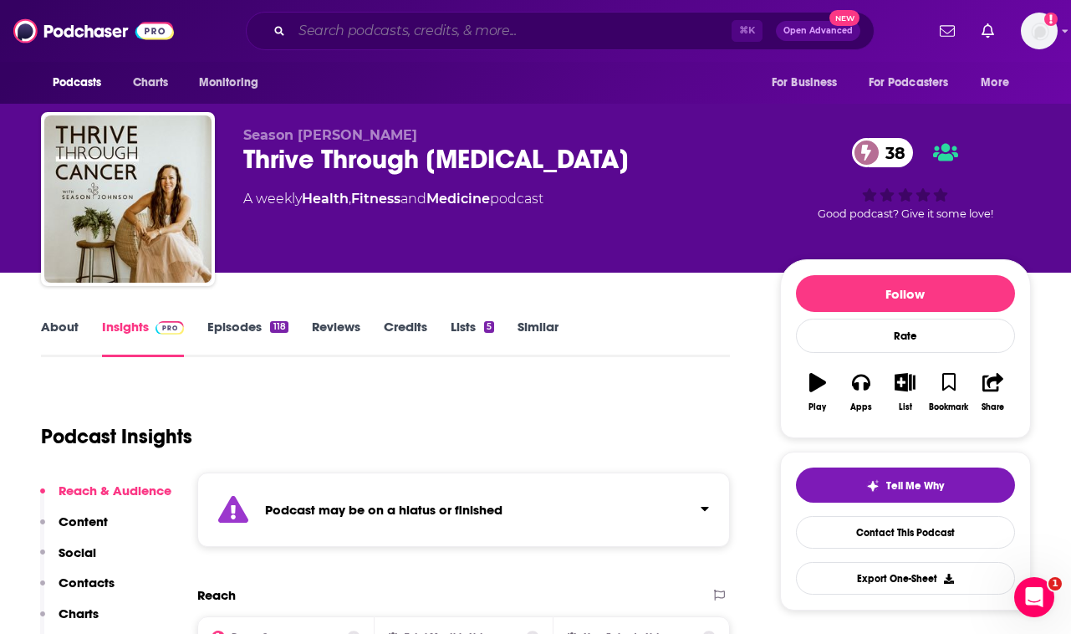
click at [452, 34] on input "Search podcasts, credits, & more..." at bounding box center [512, 31] width 440 height 27
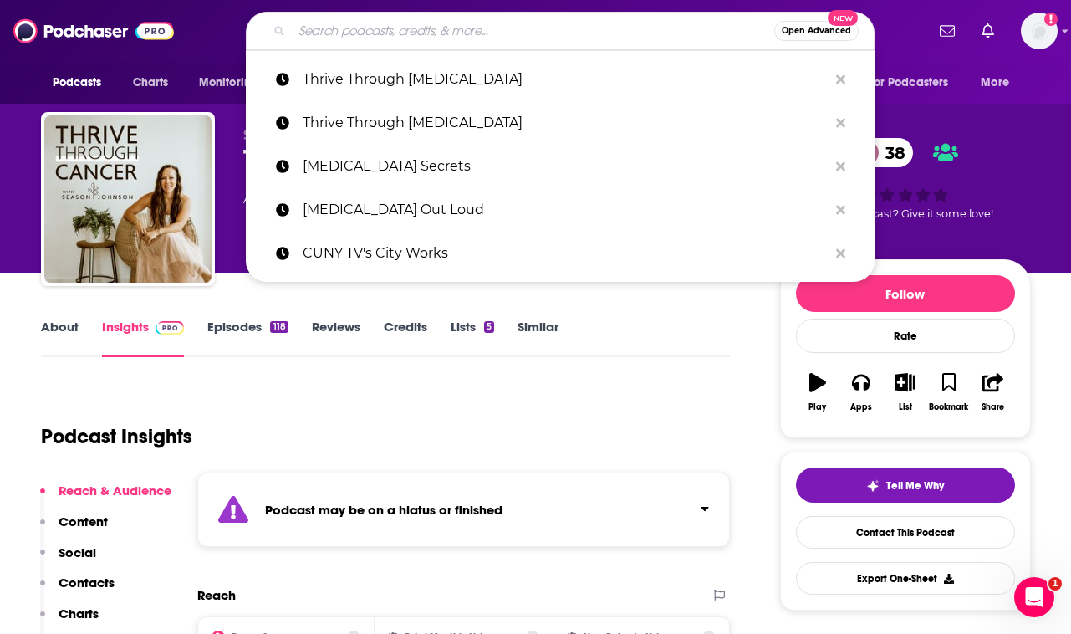
paste input "New Additions - bella [DATE]"
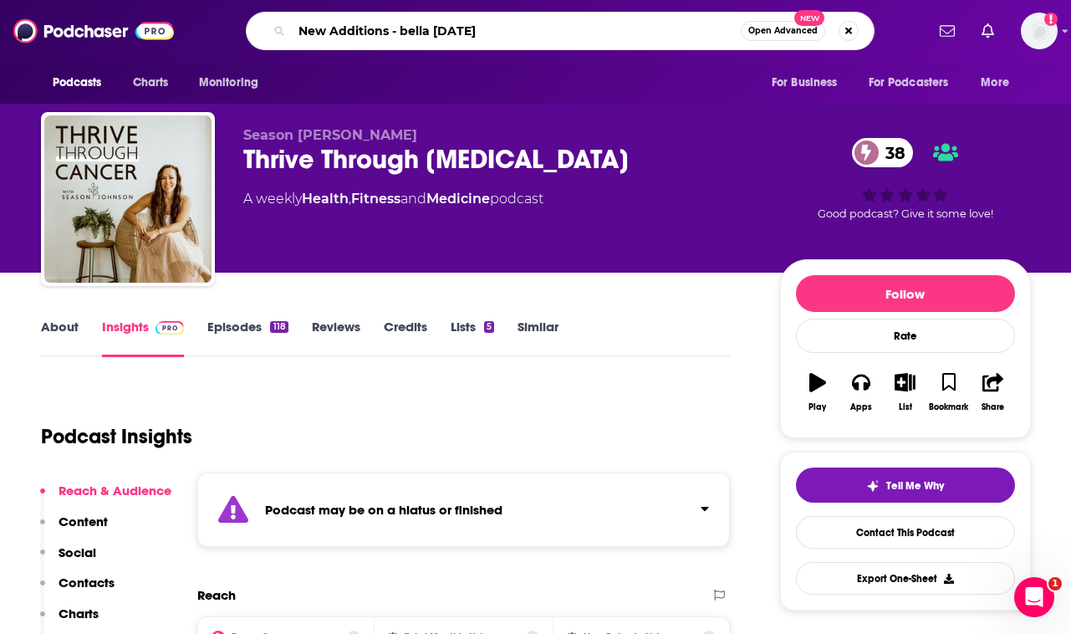
click at [452, 33] on input "New Additions - bella [DATE]" at bounding box center [516, 31] width 449 height 27
type input "beyond the diagnositic"
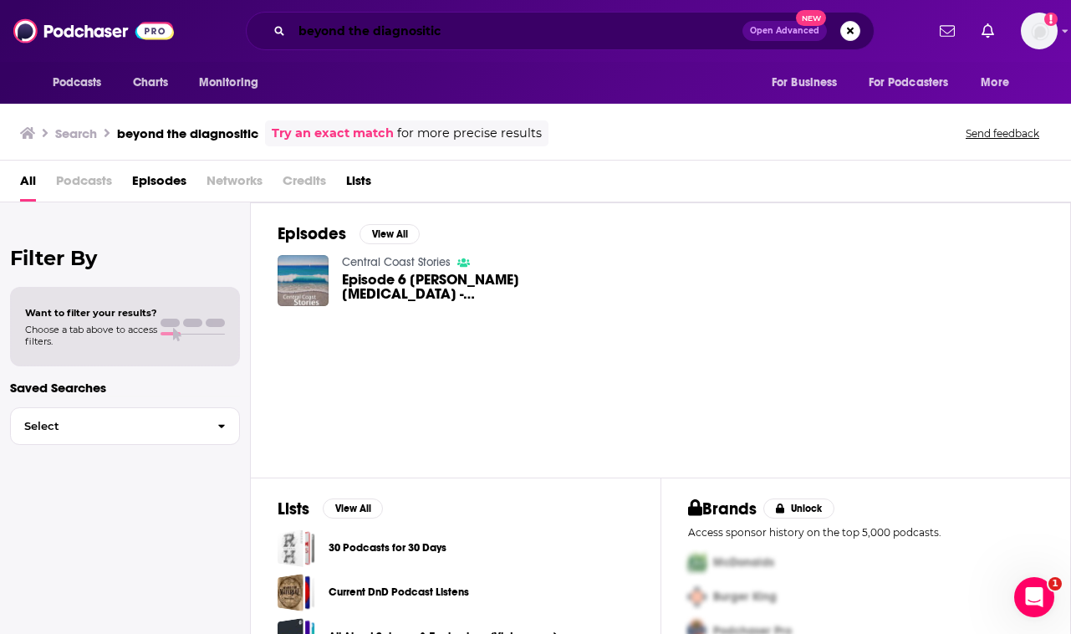
click at [427, 39] on input "beyond the diagnositic" at bounding box center [517, 31] width 451 height 27
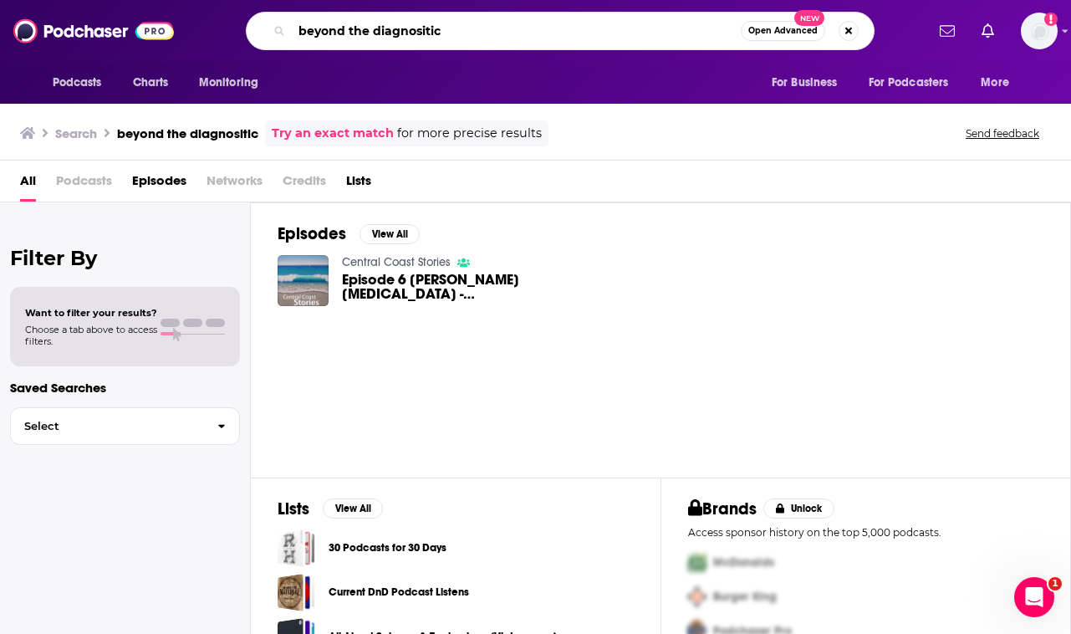
click at [427, 39] on input "beyond the diagnositic" at bounding box center [516, 31] width 449 height 27
paste input "Beyond the Diagnosis"
type input "Beyond the Diagnosis"
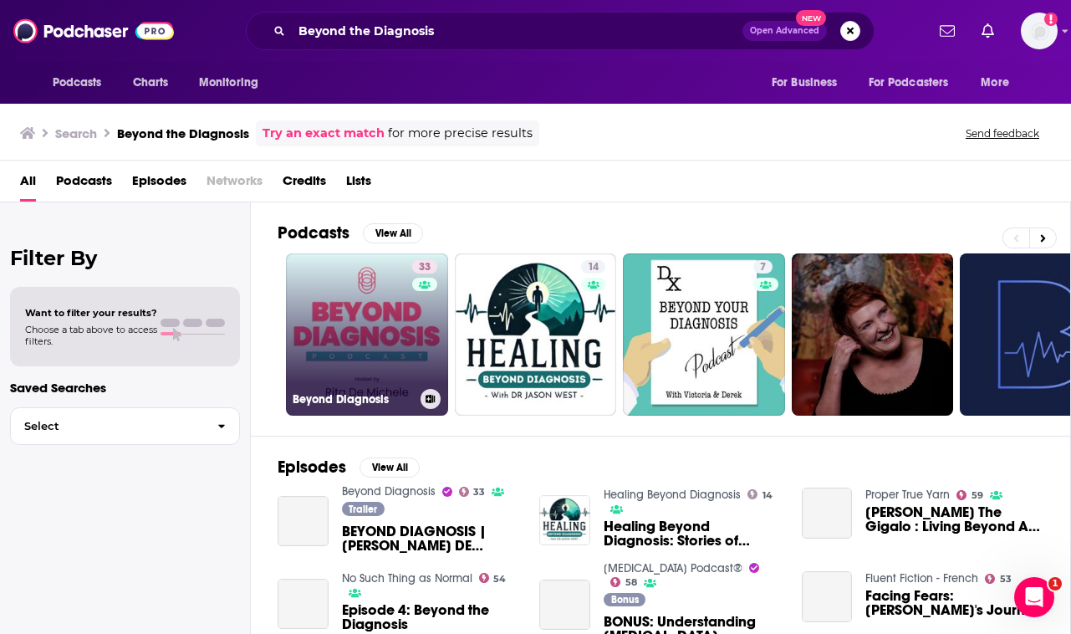
click at [381, 335] on link "33 Beyond Diagnosis" at bounding box center [367, 334] width 162 height 162
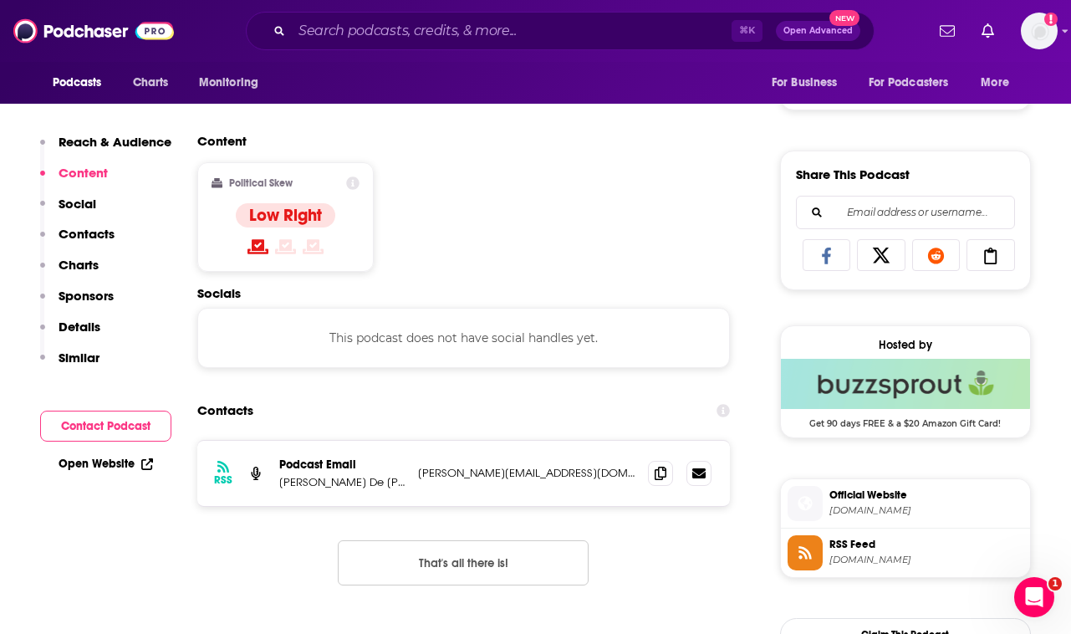
scroll to position [976, 0]
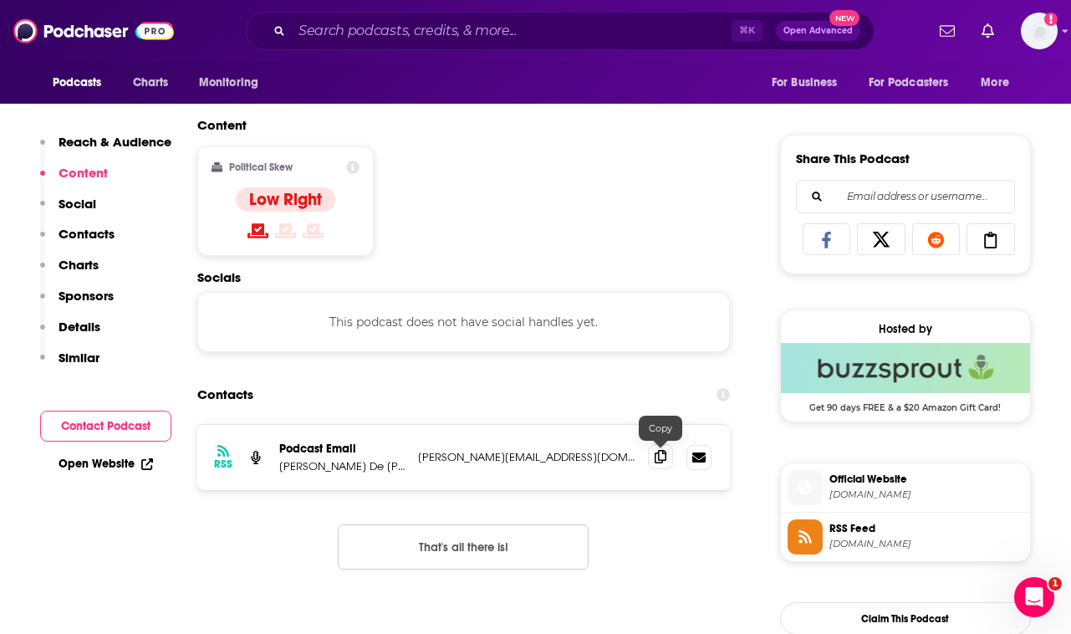
click at [661, 456] on icon at bounding box center [661, 456] width 12 height 13
click at [295, 469] on p "[PERSON_NAME] De [PERSON_NAME]" at bounding box center [341, 466] width 125 height 14
copy p "De [PERSON_NAME]"
drag, startPoint x: 302, startPoint y: 469, endPoint x: 363, endPoint y: 468, distance: 61.0
click at [363, 468] on p "[PERSON_NAME] De [PERSON_NAME]" at bounding box center [341, 466] width 125 height 14
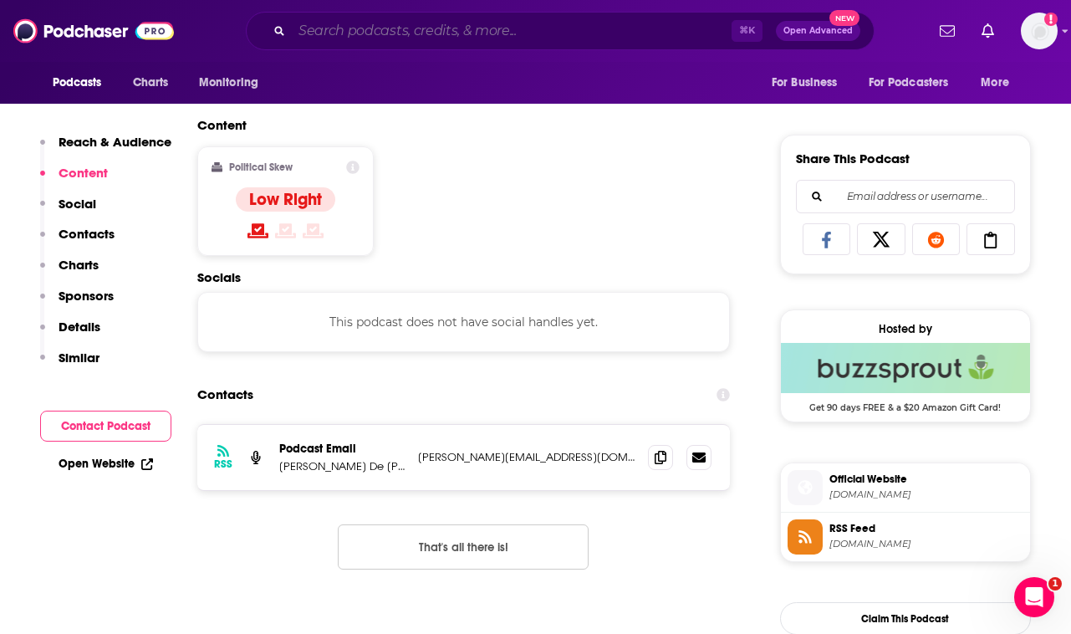
click at [387, 29] on input "Search podcasts, credits, & more..." at bounding box center [512, 31] width 440 height 27
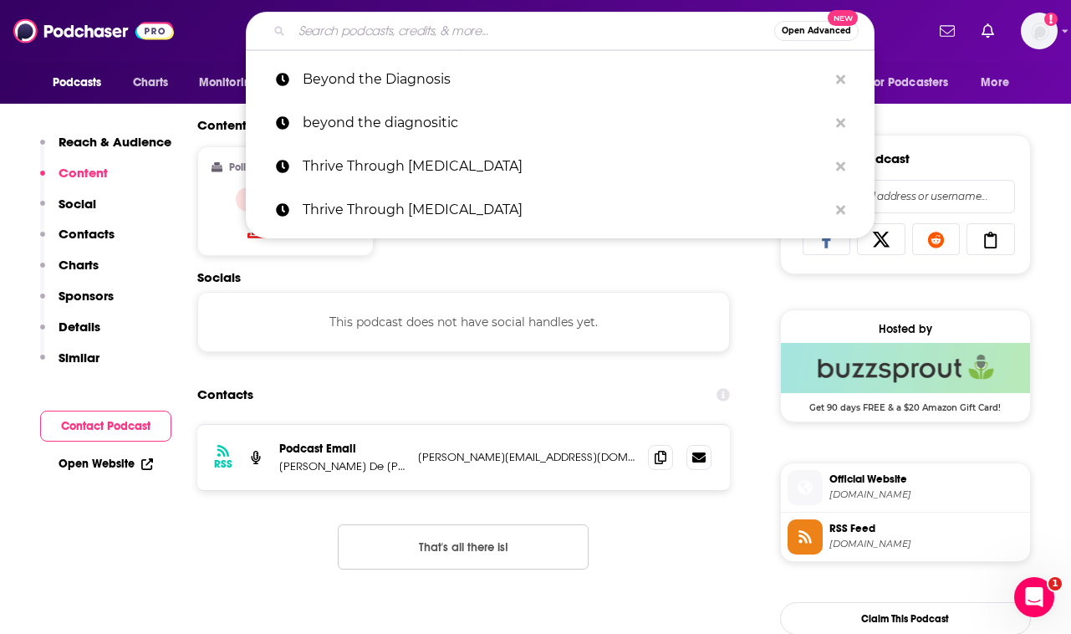
paste input "Dear [MEDICAL_DATA], I'm Beautiful"
type input "Dear [MEDICAL_DATA], I'm Beautiful"
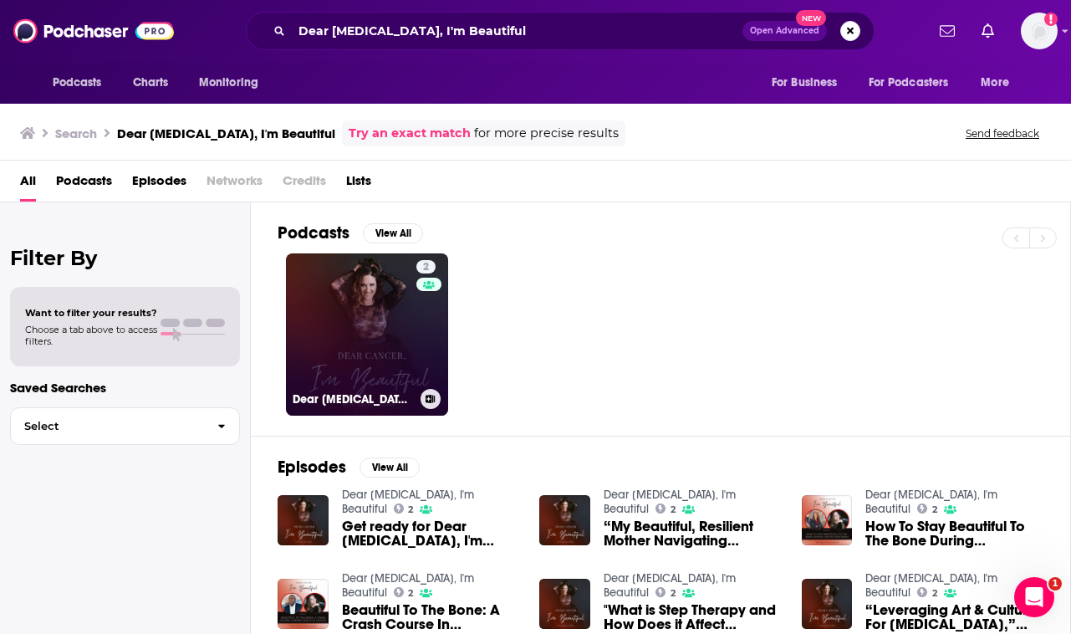
click at [367, 362] on link "2 Dear [MEDICAL_DATA], I'm Beautiful" at bounding box center [367, 334] width 162 height 162
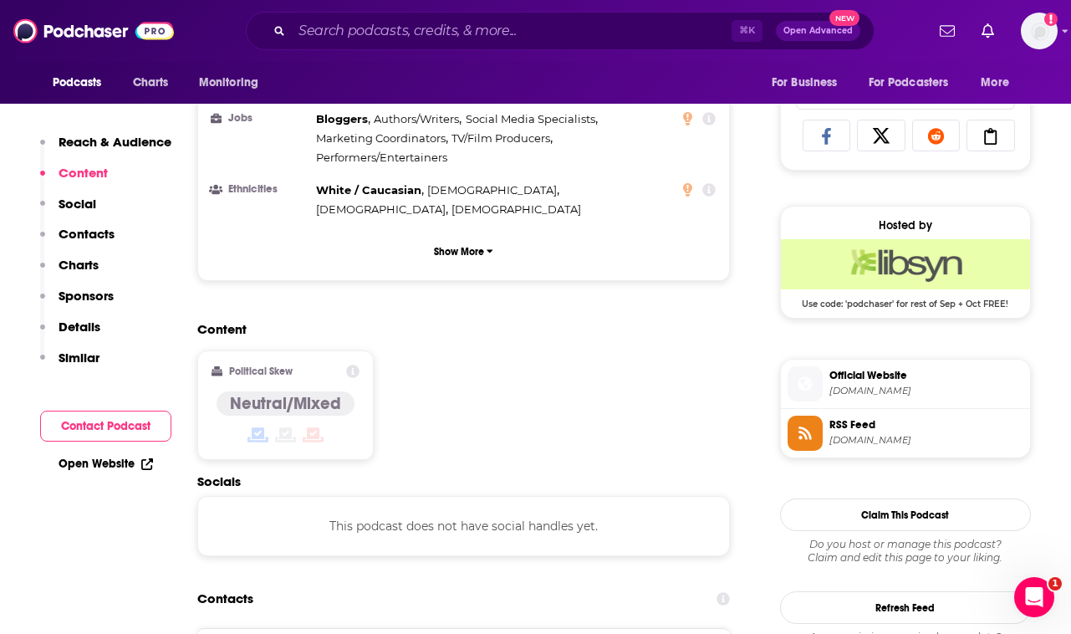
scroll to position [1217, 0]
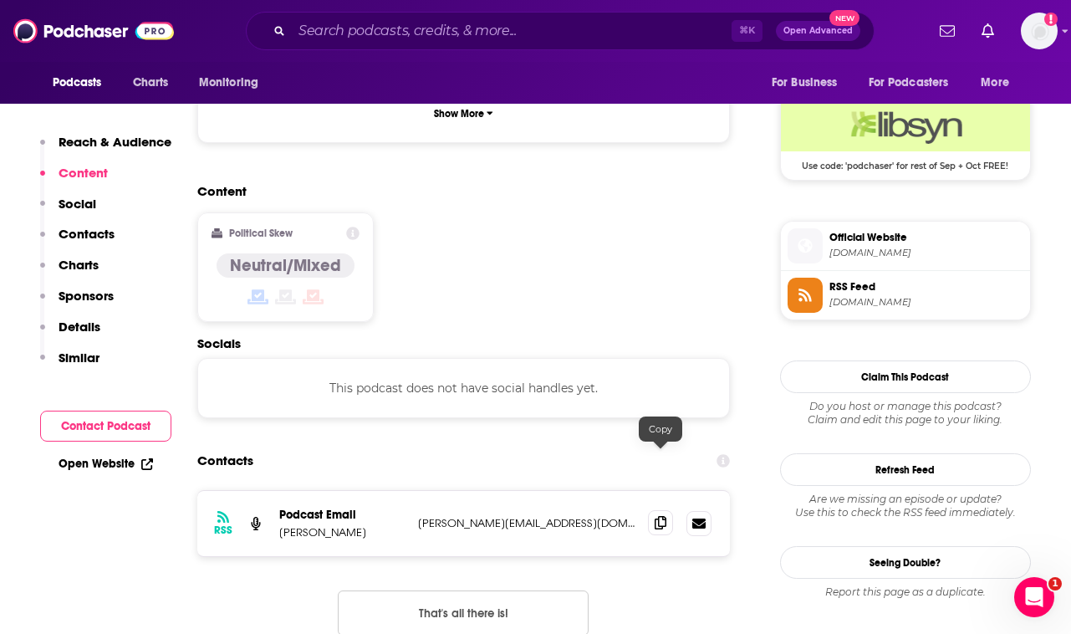
click at [659, 516] on icon at bounding box center [661, 522] width 12 height 13
click at [469, 29] on input "Search podcasts, credits, & more..." at bounding box center [512, 31] width 440 height 27
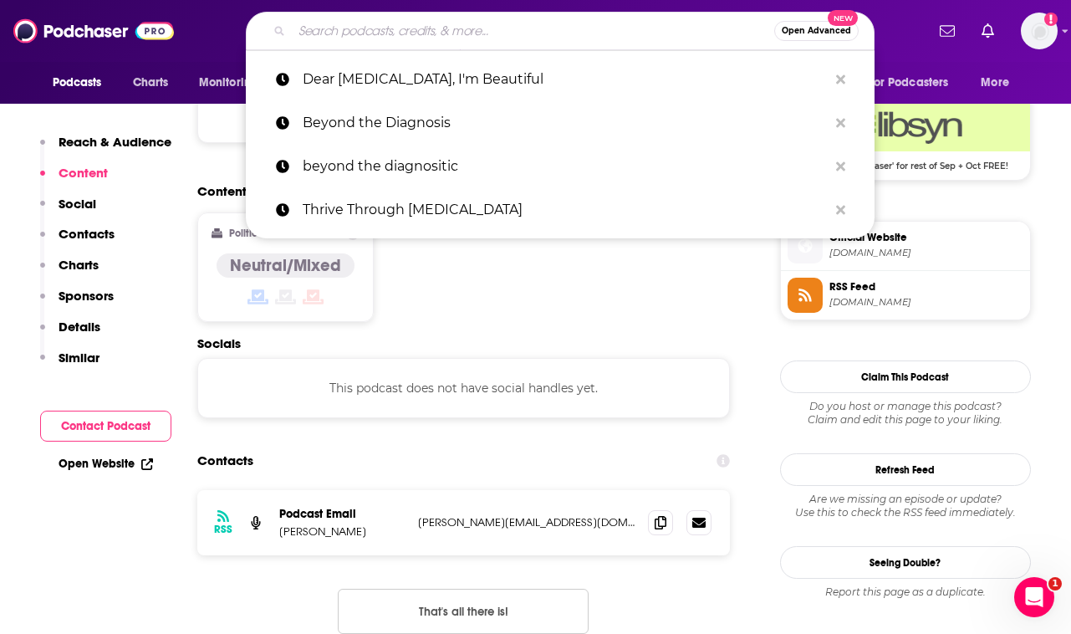
paste input "CROC Podcast"
type input "CROC Podcast"
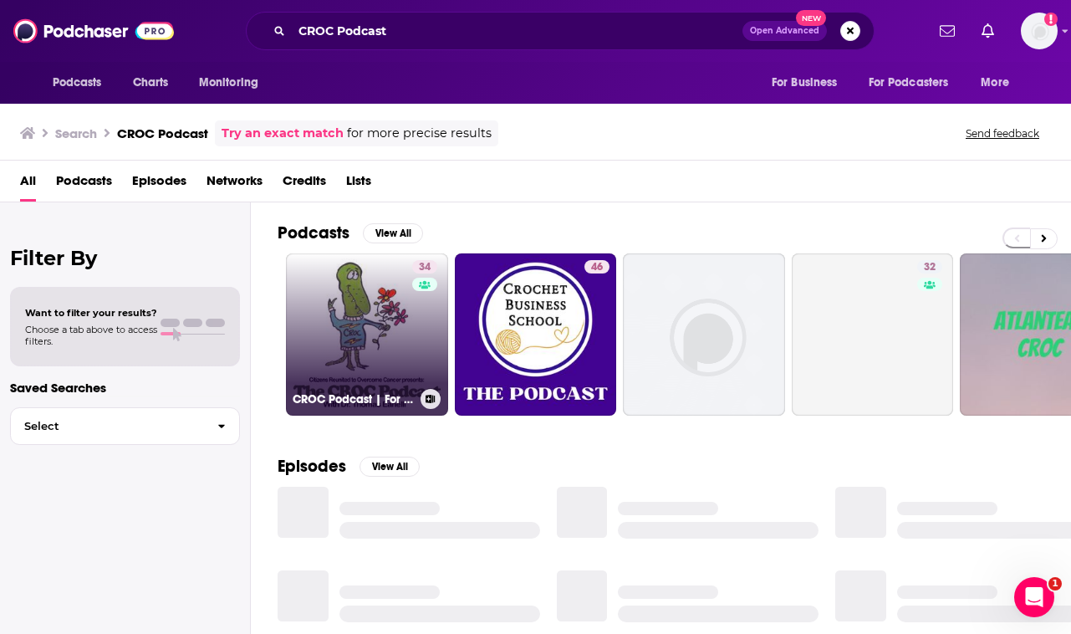
click at [354, 338] on link "34 CROC Podcast | For Cancer Survivors" at bounding box center [367, 334] width 162 height 162
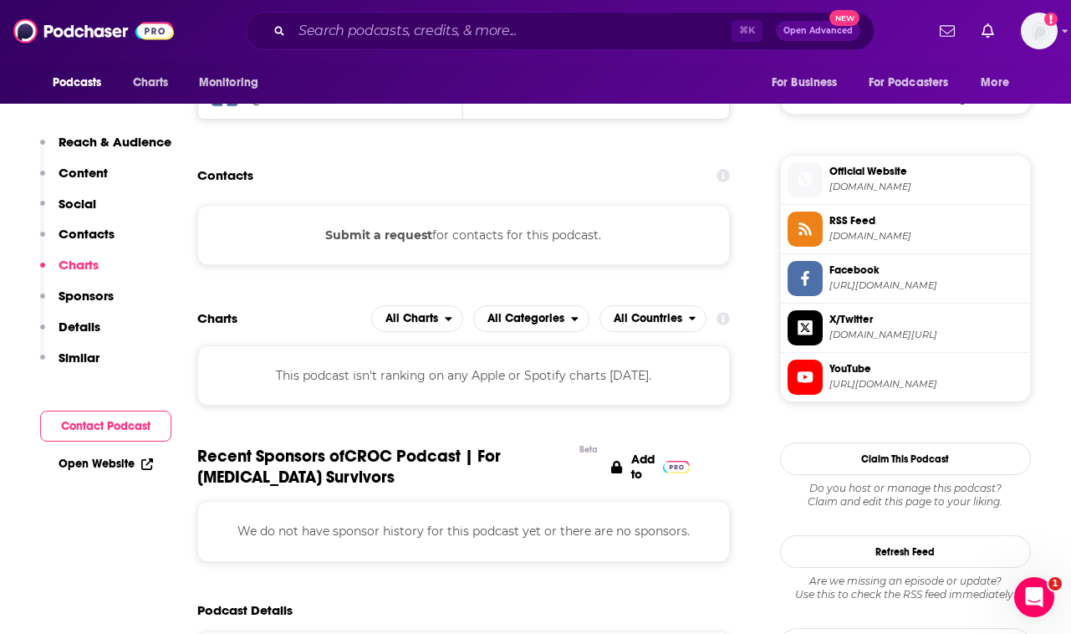
scroll to position [1286, 0]
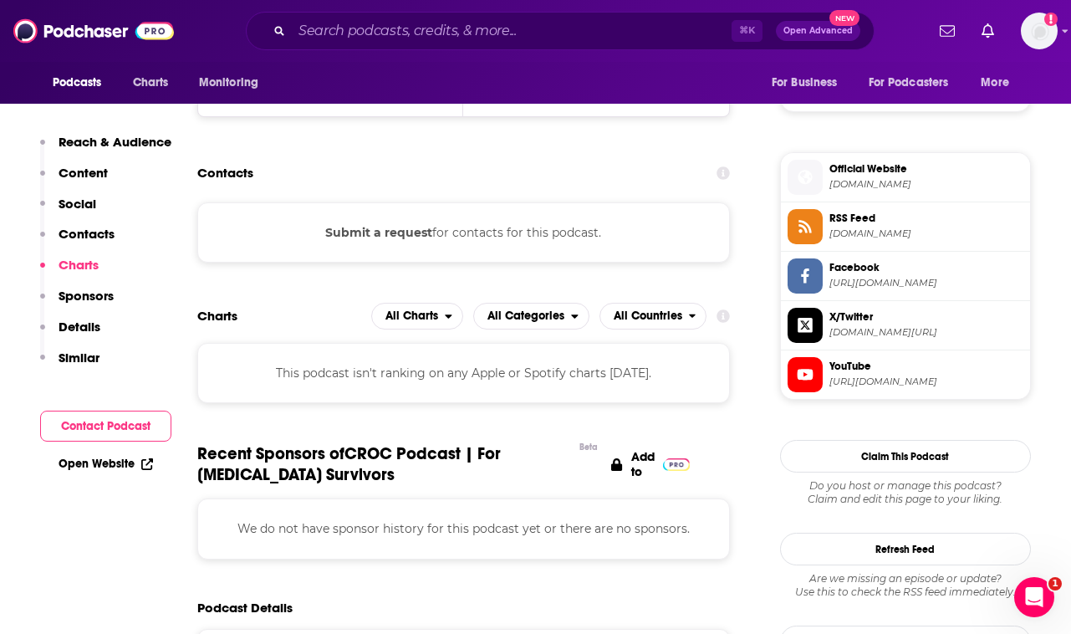
click at [387, 230] on button "Submit a request" at bounding box center [378, 232] width 107 height 18
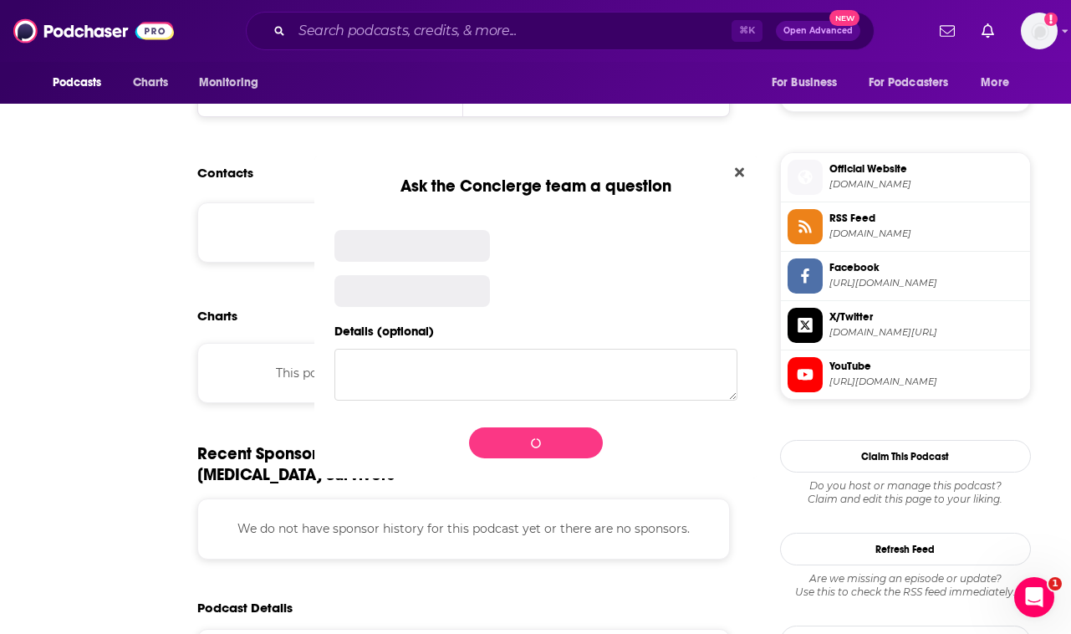
scroll to position [0, 0]
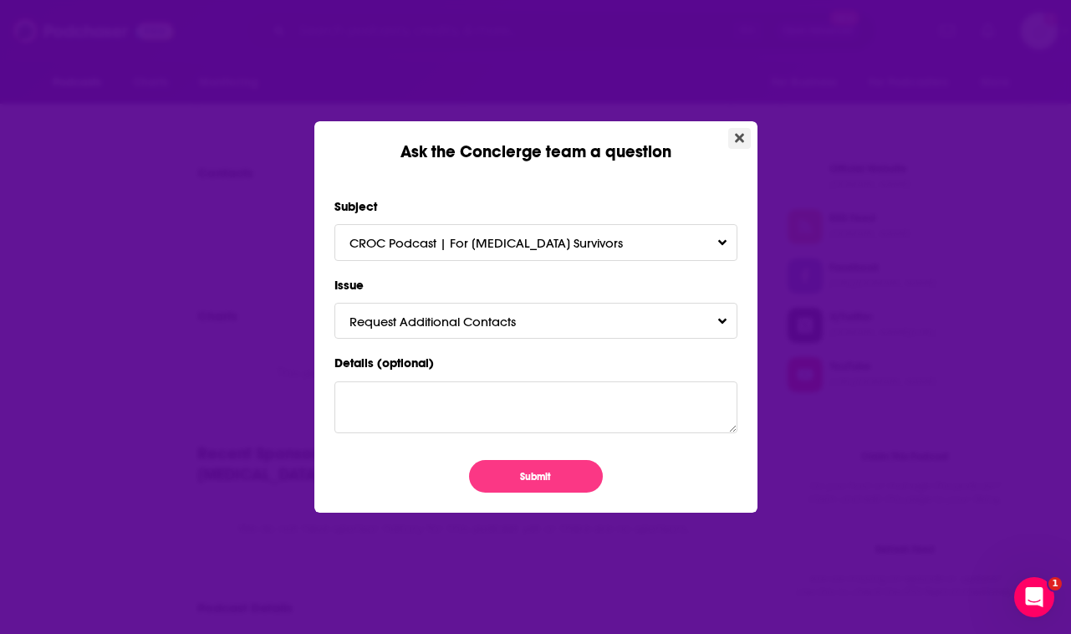
click at [742, 138] on icon "Close" at bounding box center [739, 137] width 9 height 13
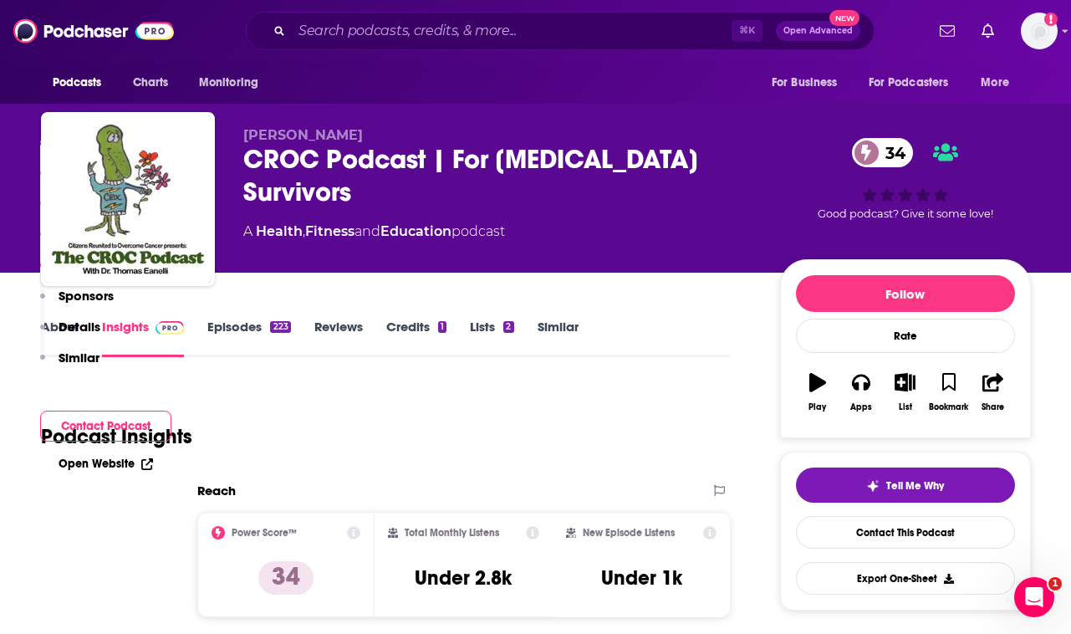
scroll to position [1286, 0]
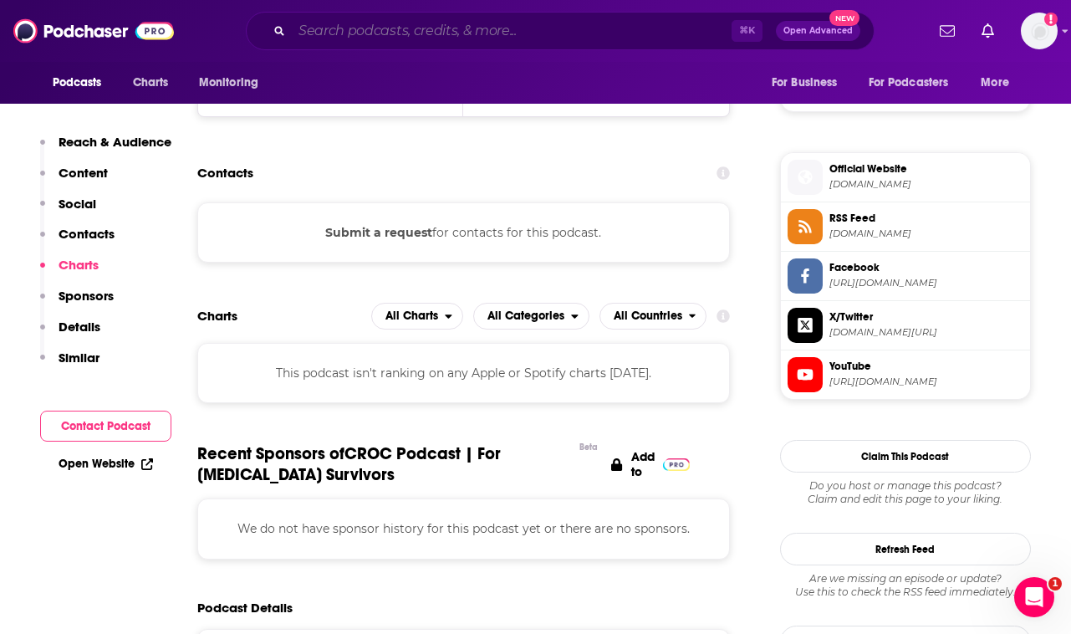
click at [431, 21] on input "Search podcasts, credits, & more..." at bounding box center [512, 31] width 440 height 27
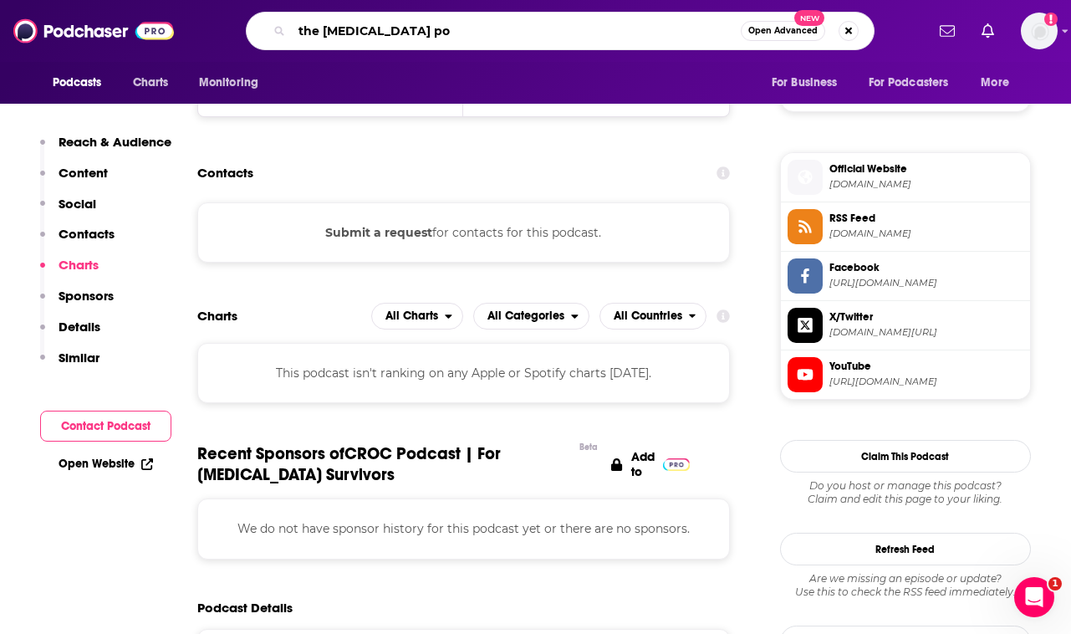
type input "the cancer pod"
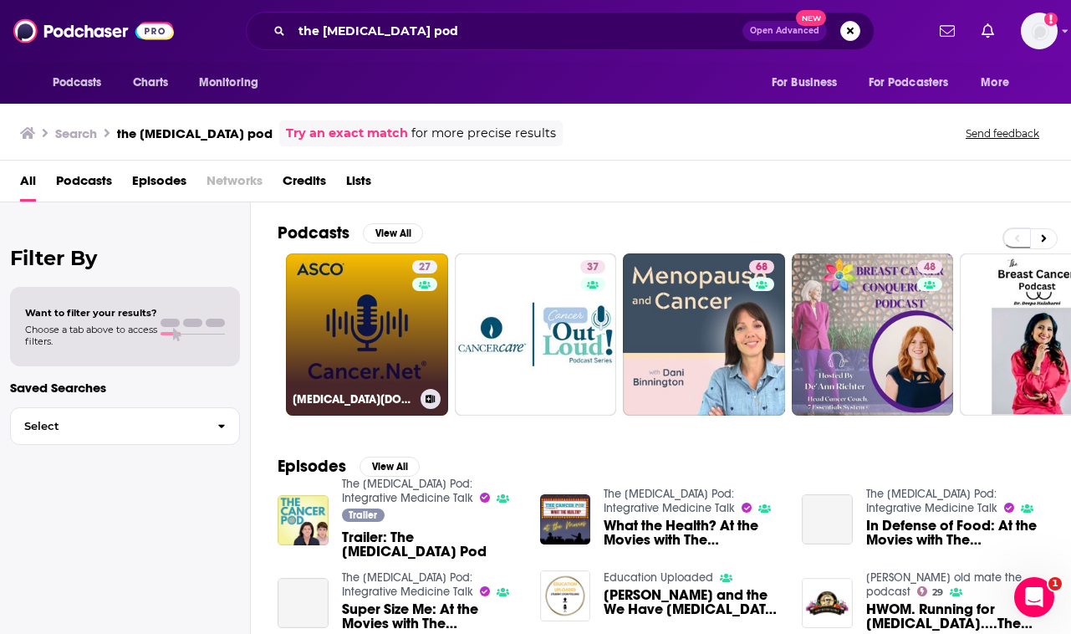
click at [366, 354] on link "27 Cancer.Net Podcast" at bounding box center [367, 334] width 162 height 162
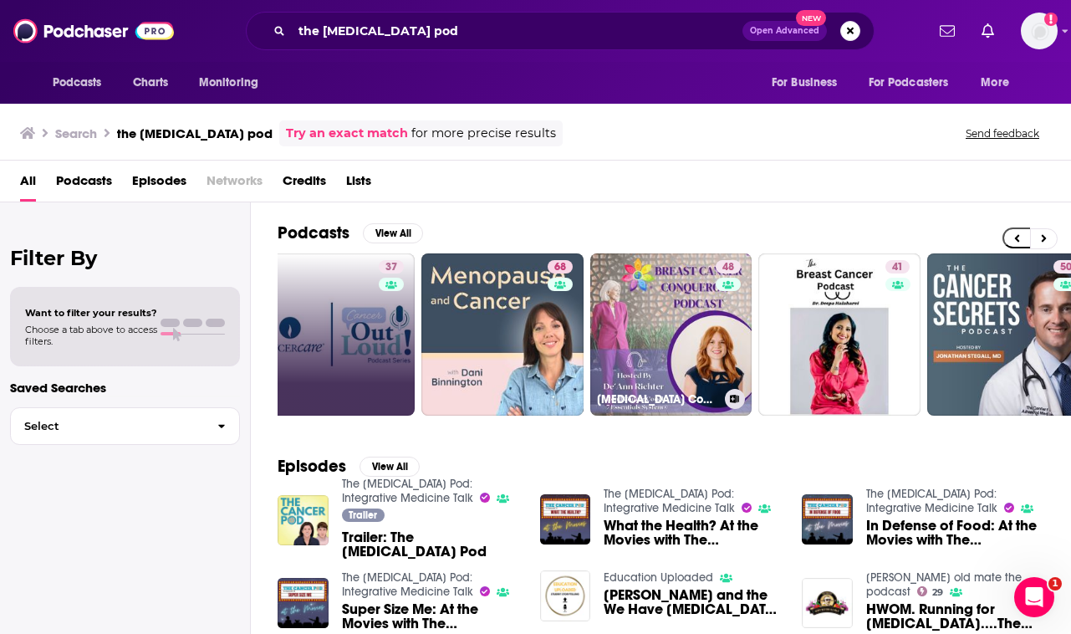
scroll to position [0, 362]
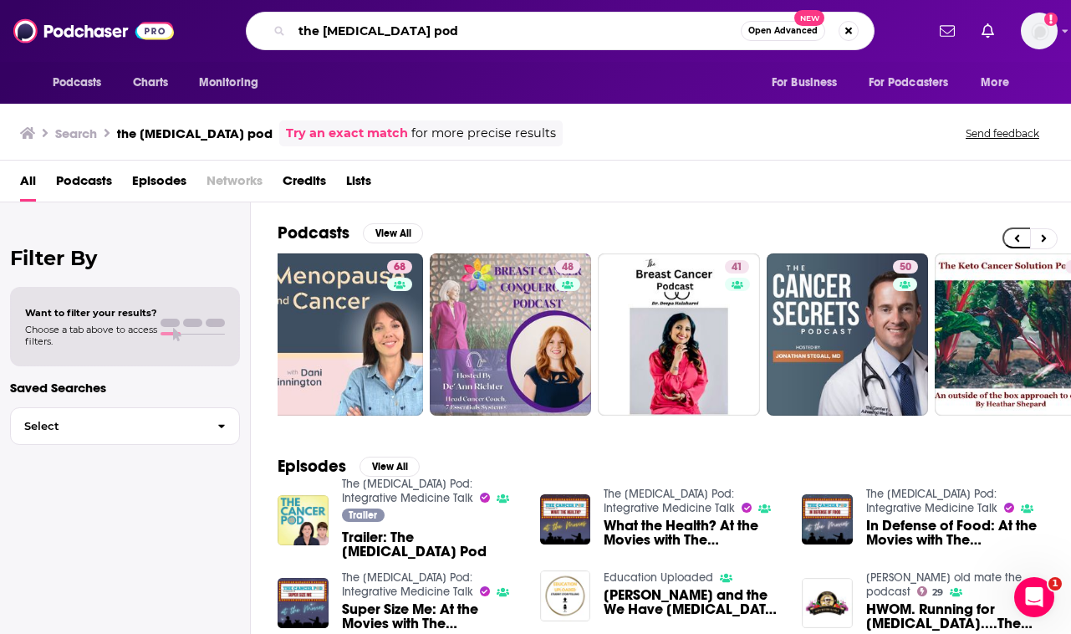
click at [439, 38] on input "the cancer pod" at bounding box center [516, 31] width 449 height 27
click at [436, 30] on input "the cancer pod: interagative" at bounding box center [516, 31] width 449 height 27
type input "the cancer pod: integrative"
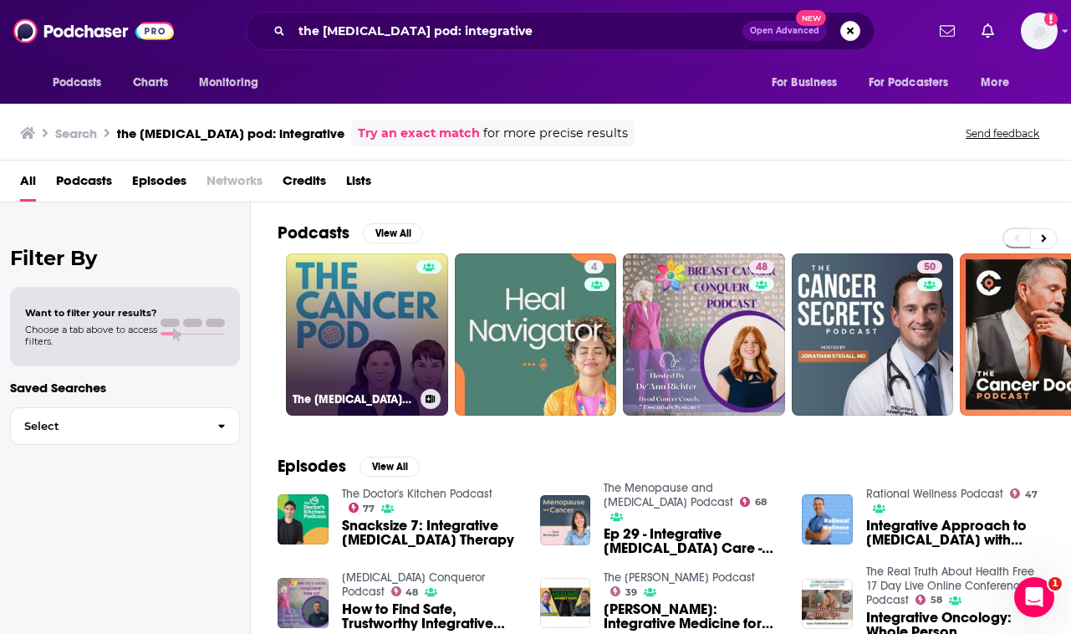
click at [370, 327] on link "The Cancer Pod: Integrative Medicine Talk" at bounding box center [367, 334] width 162 height 162
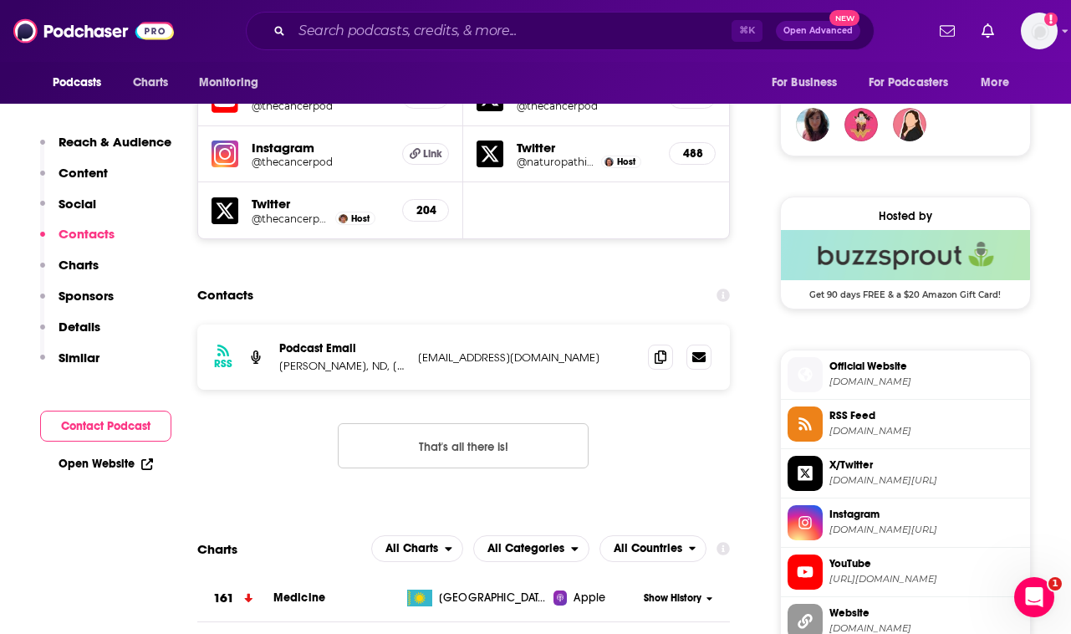
scroll to position [1234, 0]
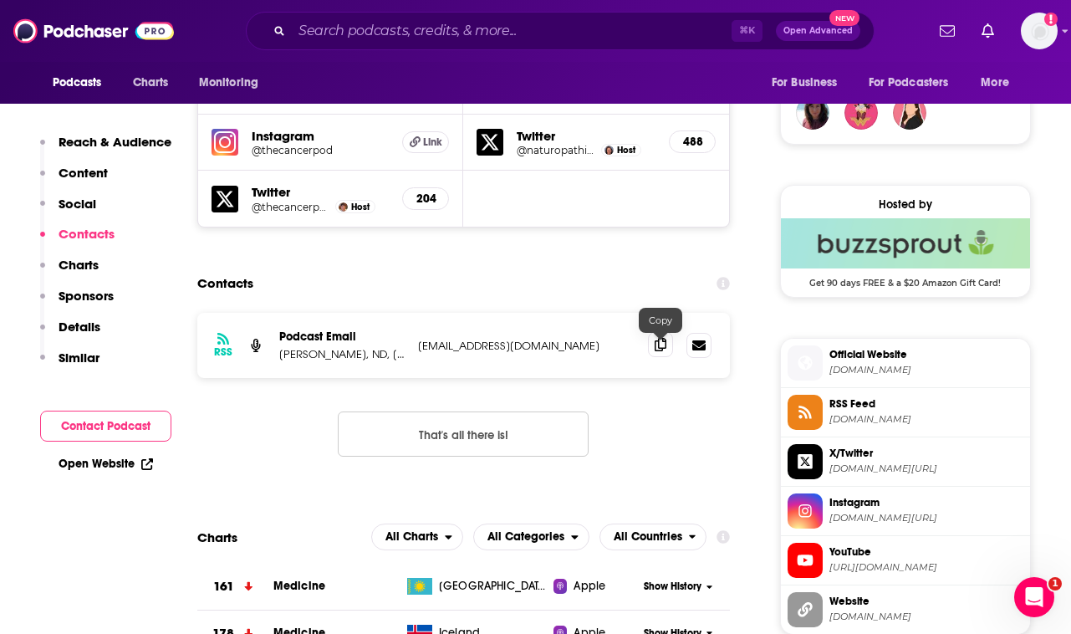
click at [667, 349] on span at bounding box center [660, 344] width 25 height 25
click at [318, 361] on p "Tina Kaczor, ND, FABNO & Leah Sherman, ND, RYT, y4c" at bounding box center [341, 354] width 125 height 14
copy p "Kaczor"
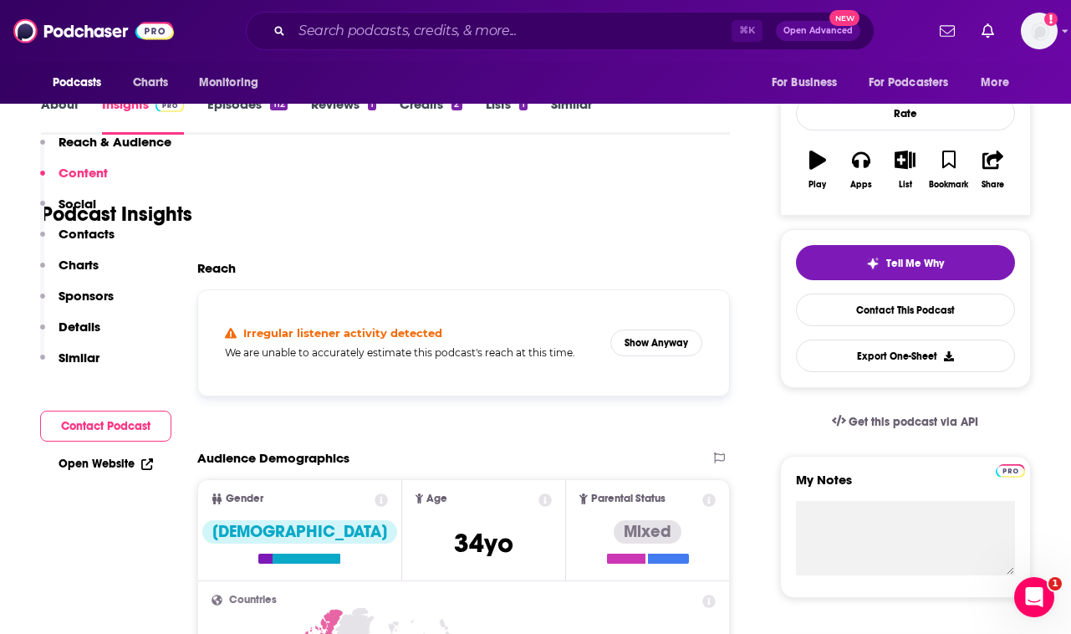
scroll to position [0, 0]
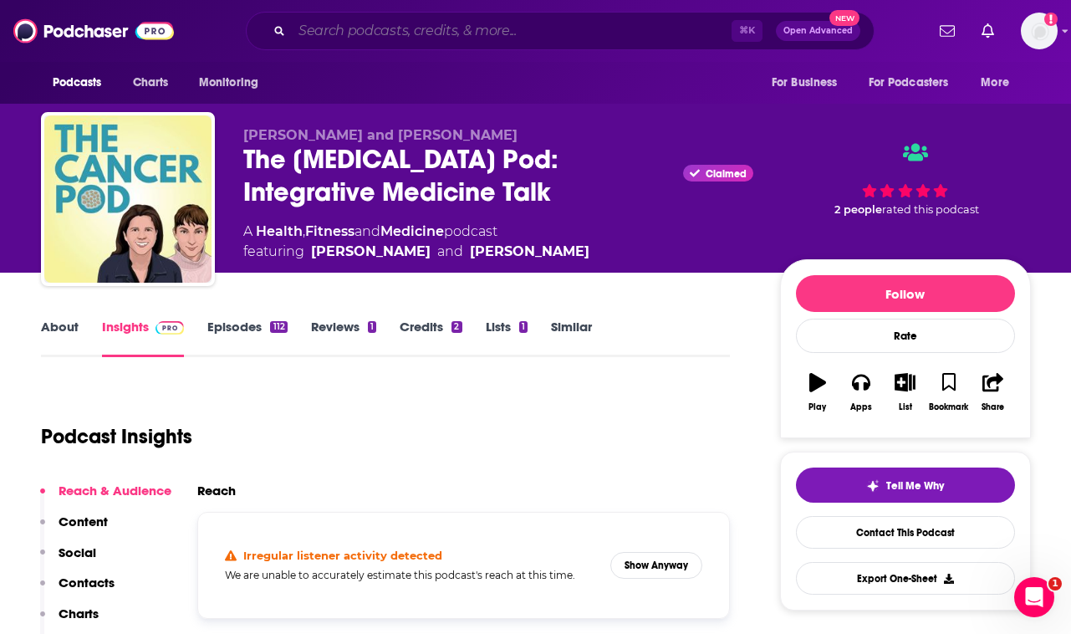
click at [411, 31] on input "Search podcasts, credits, & more..." at bounding box center [512, 31] width 440 height 27
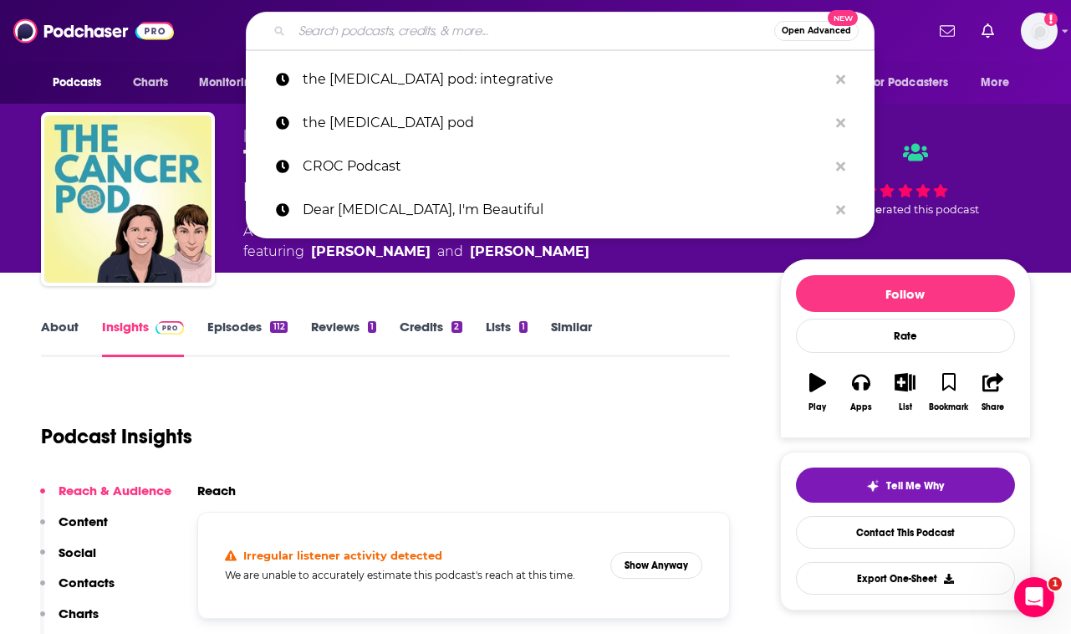
paste input "Confidence After Cancer"
type input "Confidence After Cancer"
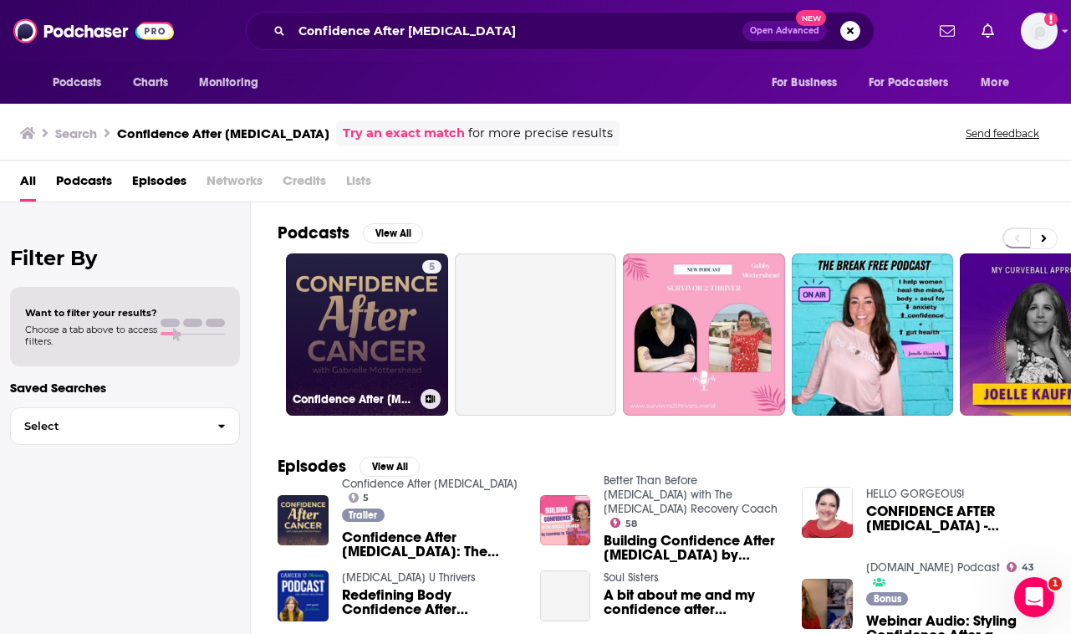
click at [396, 327] on link "5 Confidence After Cancer" at bounding box center [367, 334] width 162 height 162
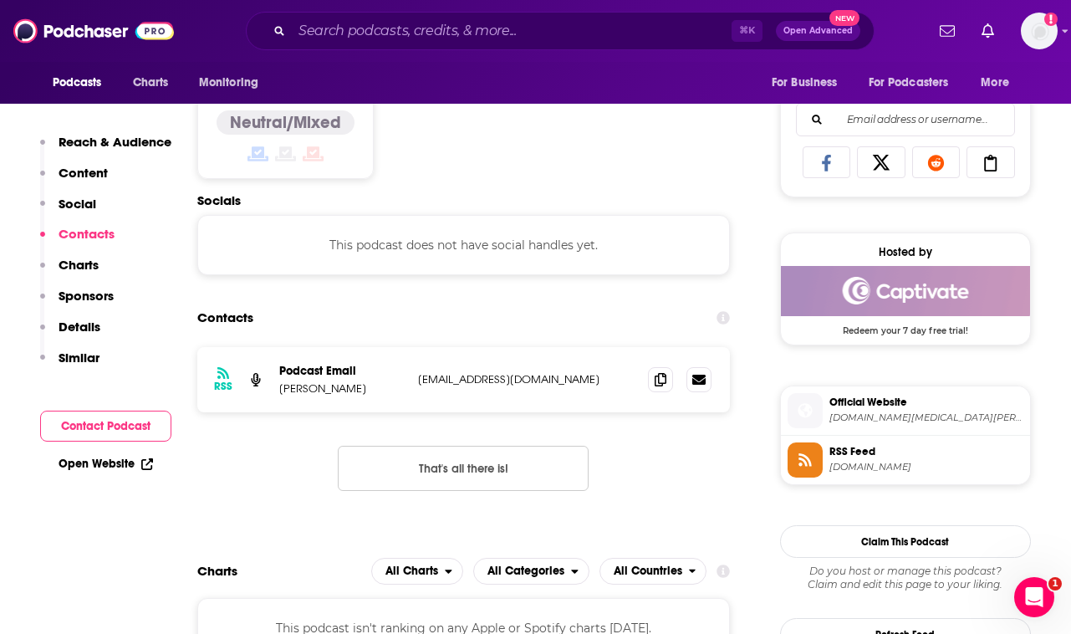
scroll to position [1053, 0]
click at [655, 383] on icon at bounding box center [661, 377] width 12 height 13
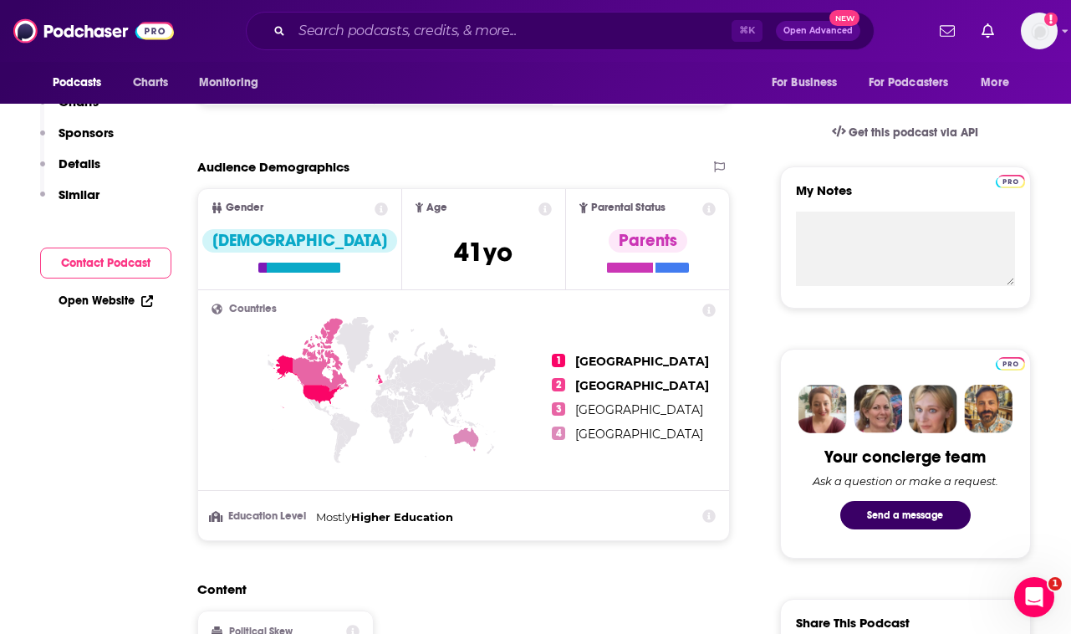
scroll to position [0, 0]
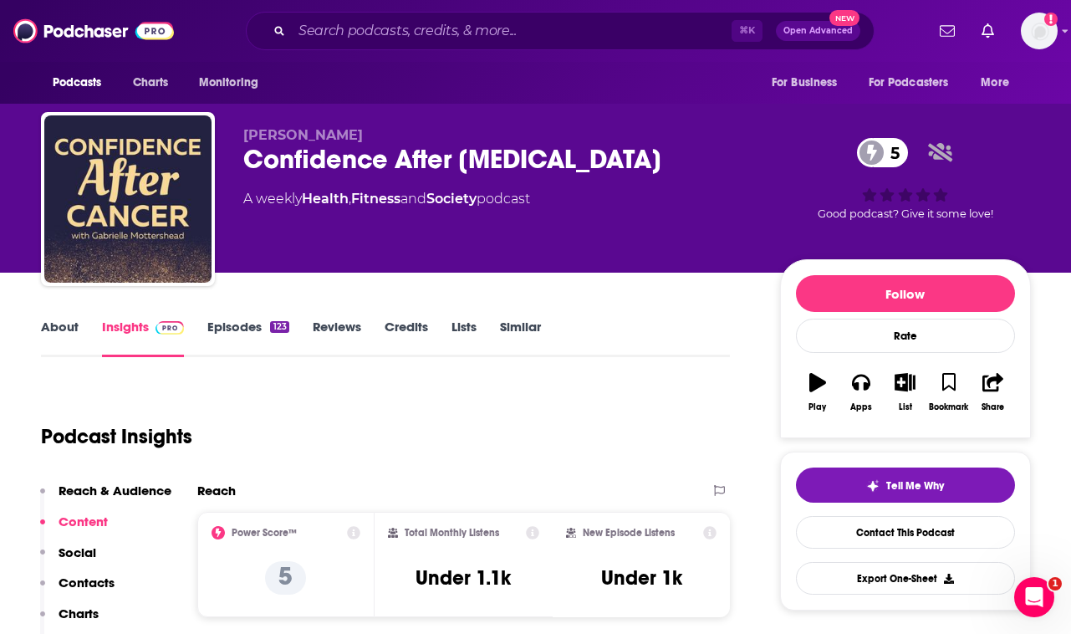
click at [389, 159] on div "Confidence After Cancer 5" at bounding box center [498, 159] width 510 height 33
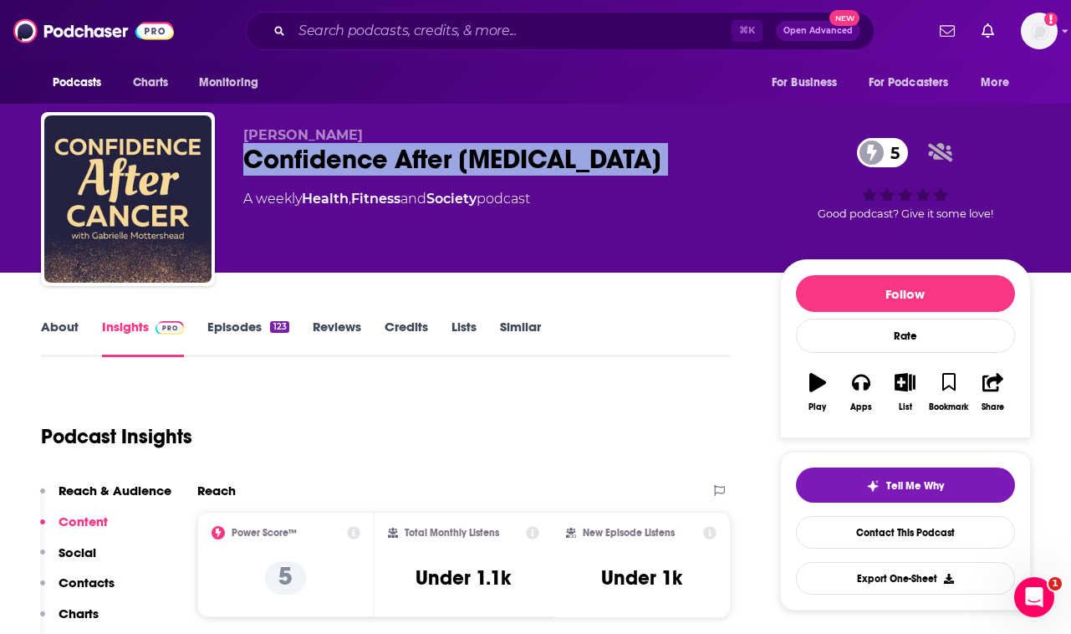
click at [389, 159] on div "Confidence After Cancer 5" at bounding box center [498, 159] width 510 height 33
copy div "Confidence After Cancer 5"
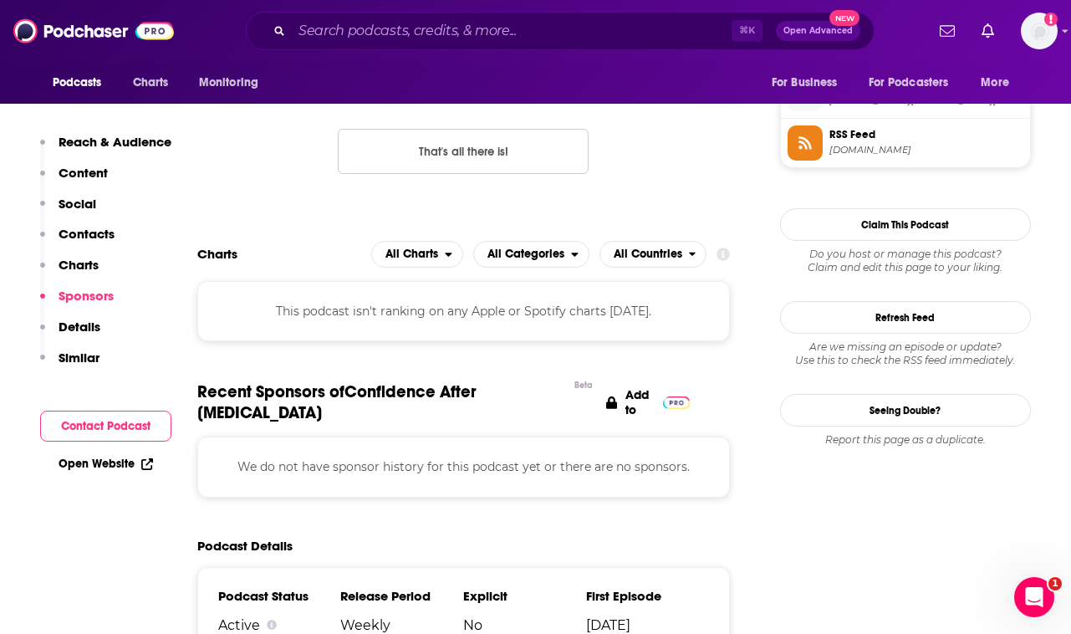
scroll to position [1240, 0]
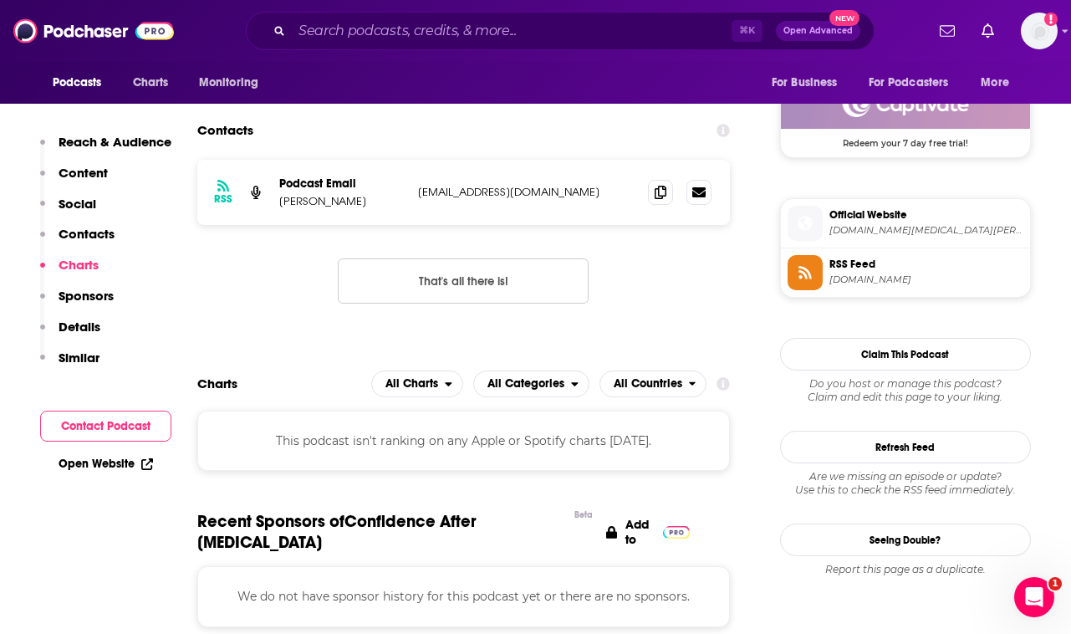
drag, startPoint x: 275, startPoint y: 202, endPoint x: 405, endPoint y: 209, distance: 129.8
click at [405, 209] on div "RSS Podcast Email Gabrielle Mottershead gabby@gabriellemottershead.com gabby@ga…" at bounding box center [463, 192] width 533 height 65
copy p "Gabrielle Mottershead"
click at [437, 28] on input "Search podcasts, credits, & more..." at bounding box center [512, 31] width 440 height 27
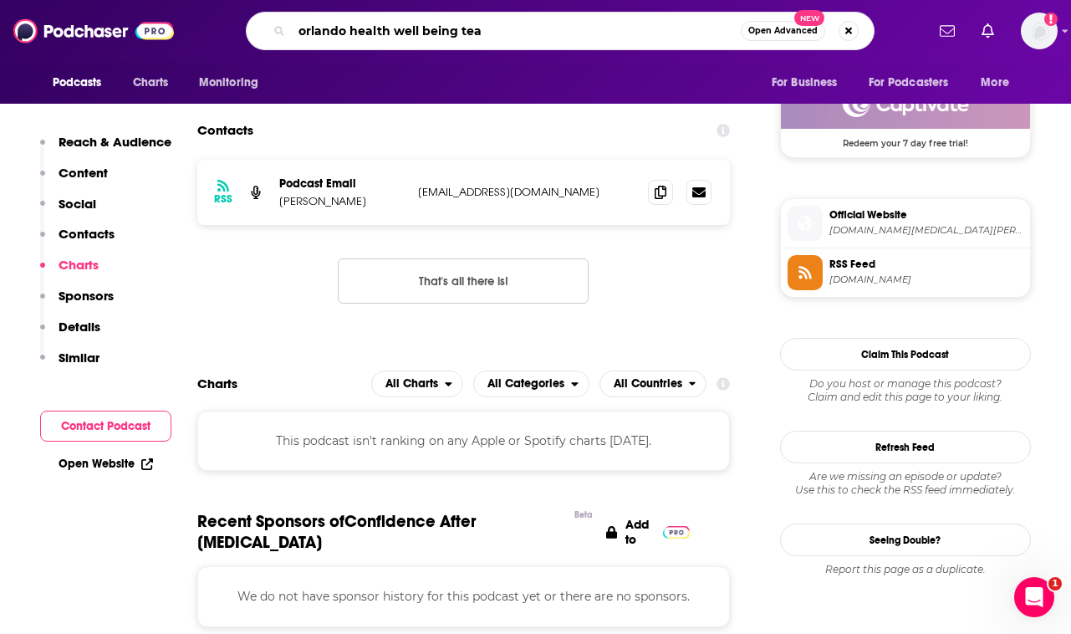
type input "orlando health well being team"
click at [550, 29] on input "orlando health well being team" at bounding box center [516, 31] width 449 height 27
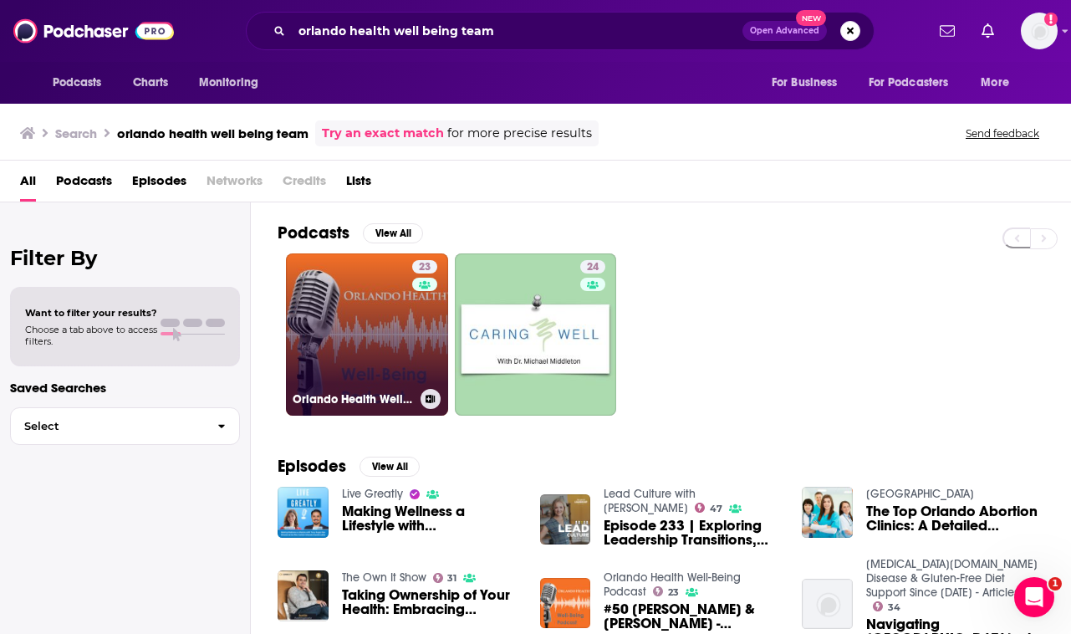
click at [382, 340] on link "23 Orlando Health Well-Being Podcast" at bounding box center [367, 334] width 162 height 162
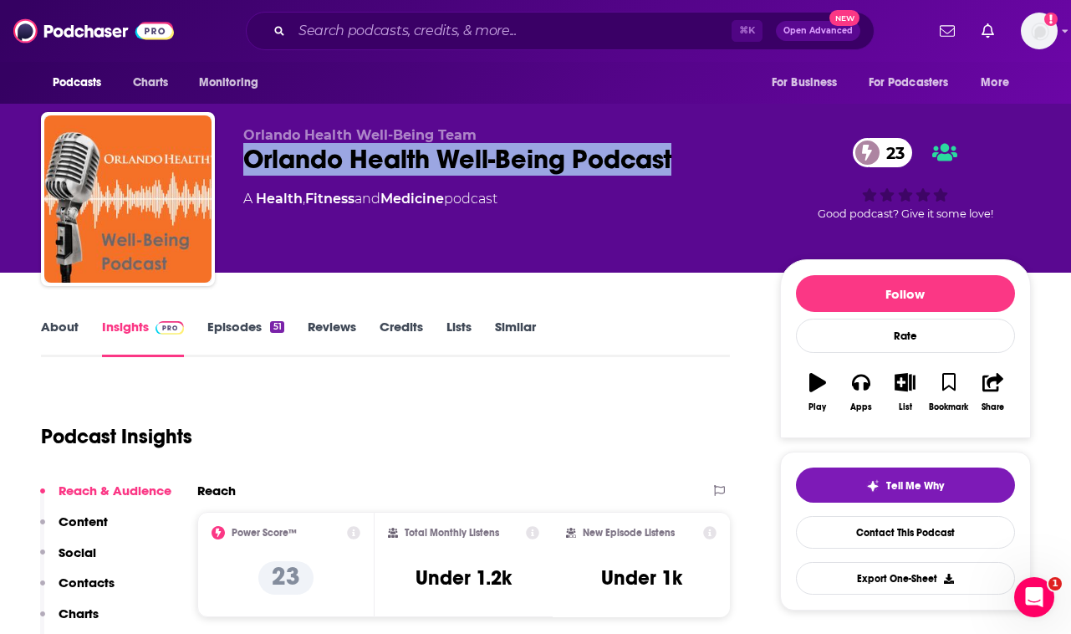
drag, startPoint x: 242, startPoint y: 157, endPoint x: 686, endPoint y: 156, distance: 444.0
click at [686, 158] on div "Orlando Health Well-Being Team Orlando Health Well-Being Podcast 23 A Health , …" at bounding box center [536, 202] width 990 height 181
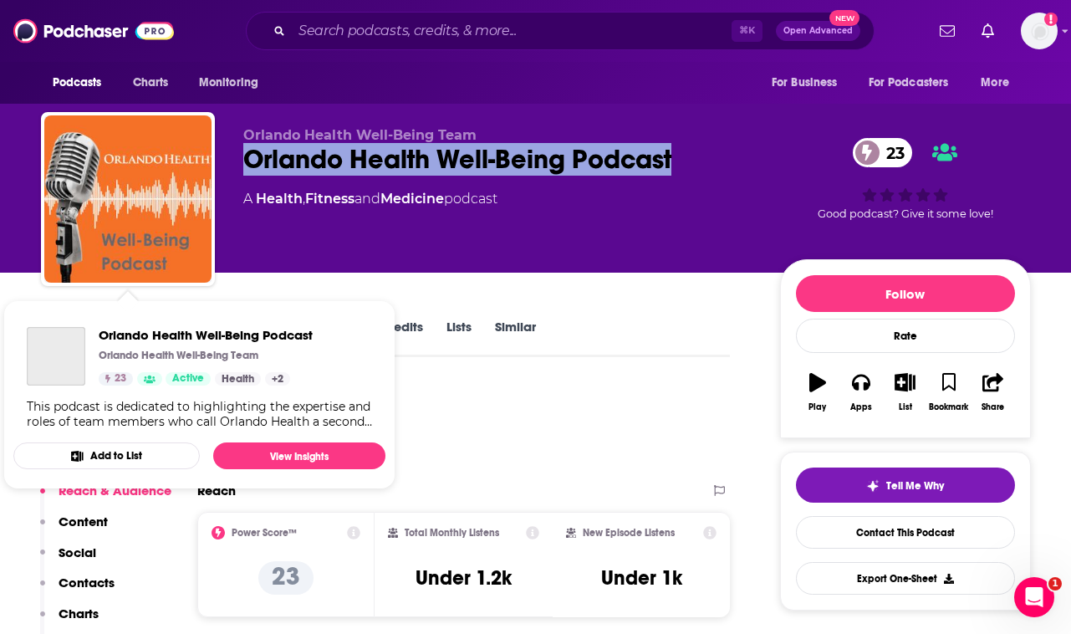
copy h2 "Orlando Health Well-Being Podcast"
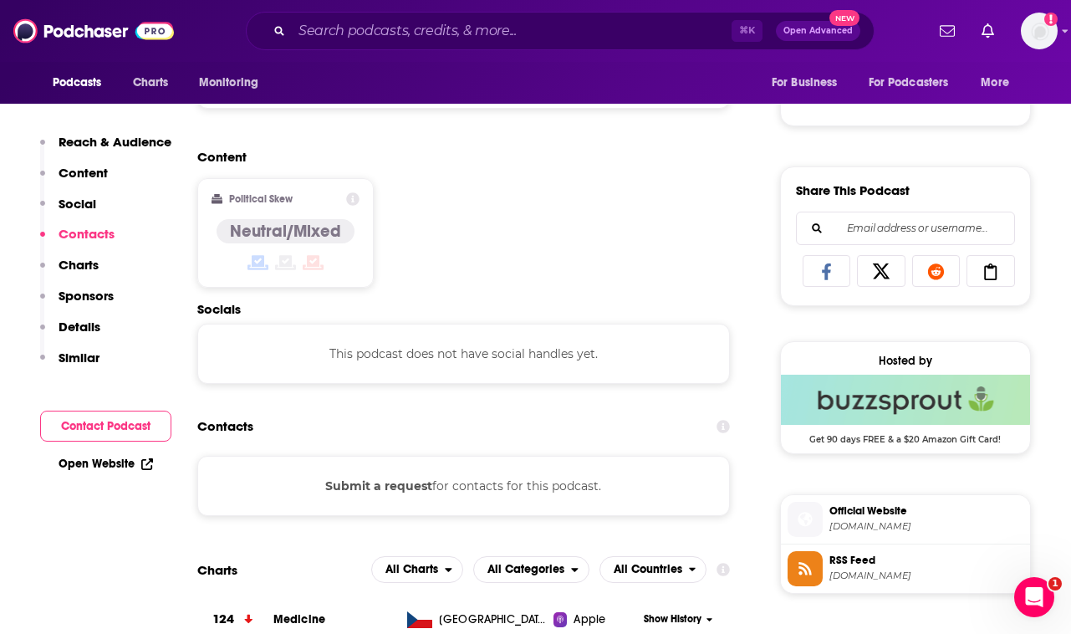
scroll to position [751, 0]
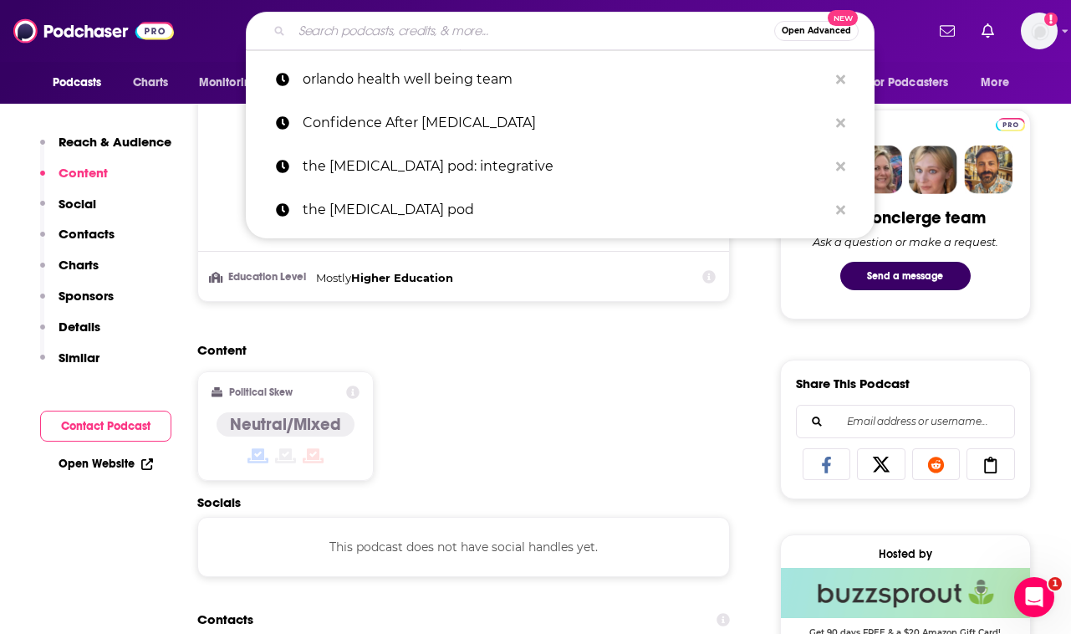
click at [421, 25] on input "Search podcasts, credits, & more..." at bounding box center [533, 31] width 482 height 27
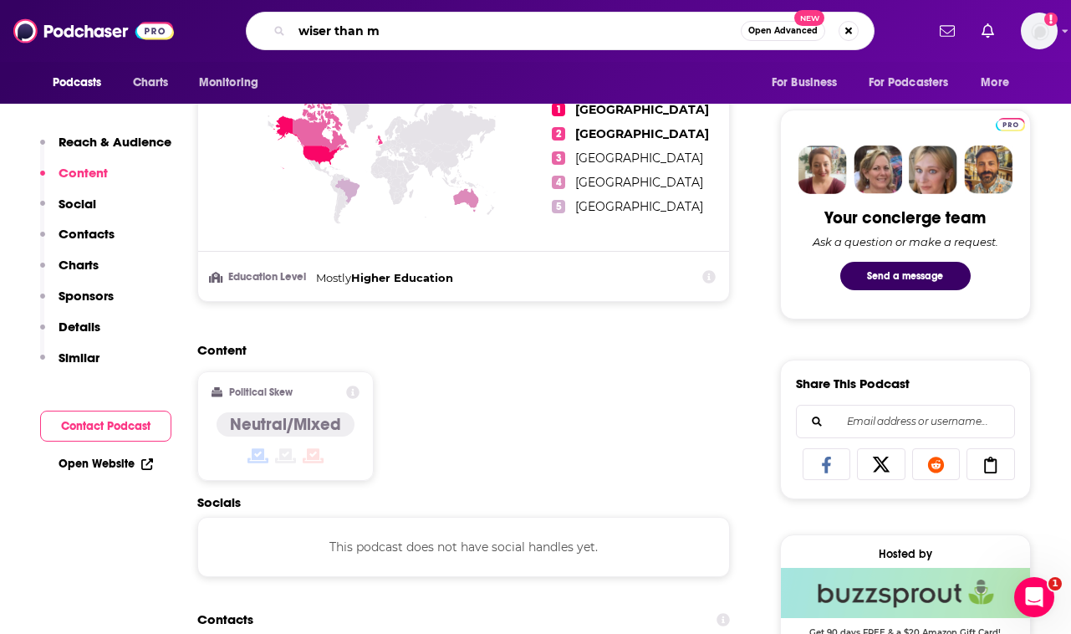
type input "wiser than me"
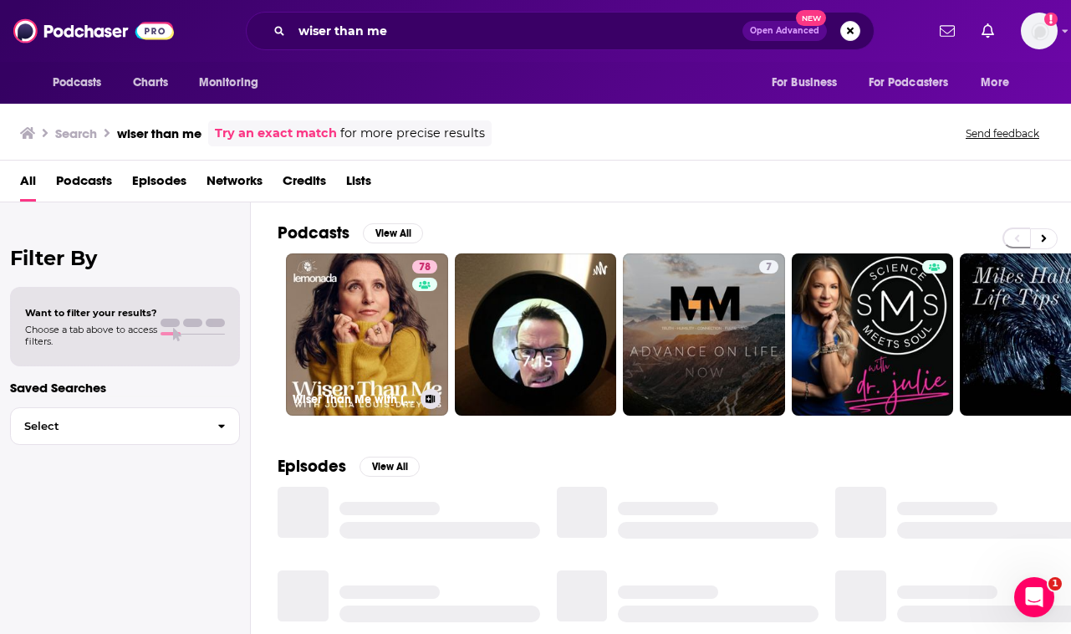
click at [365, 299] on link "78 Wiser Than Me with Julia Louis-Dreyfus" at bounding box center [367, 334] width 162 height 162
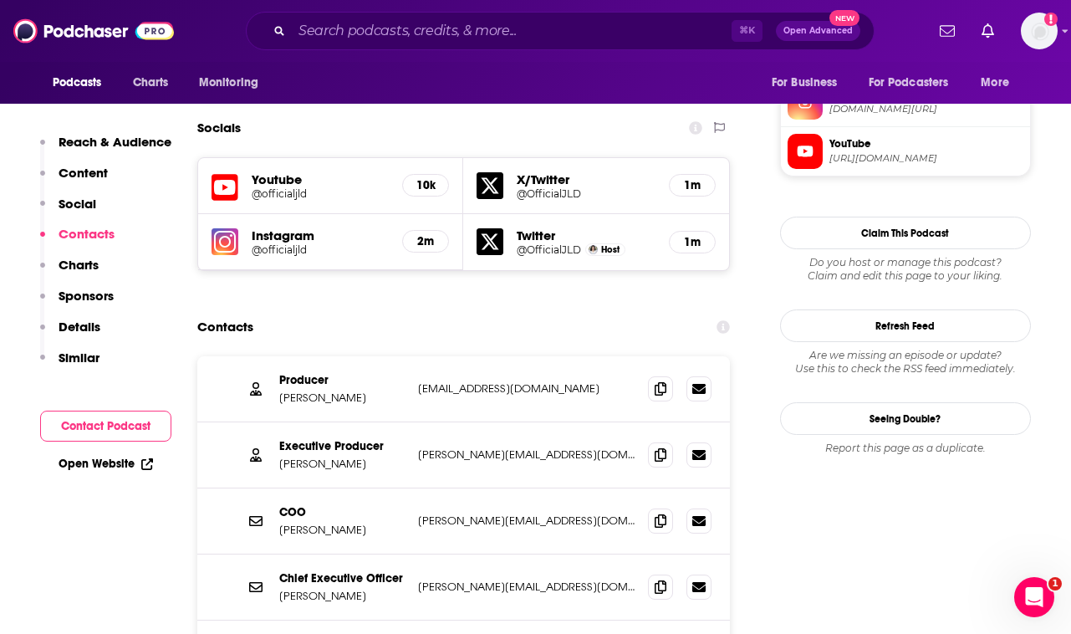
scroll to position [1457, 0]
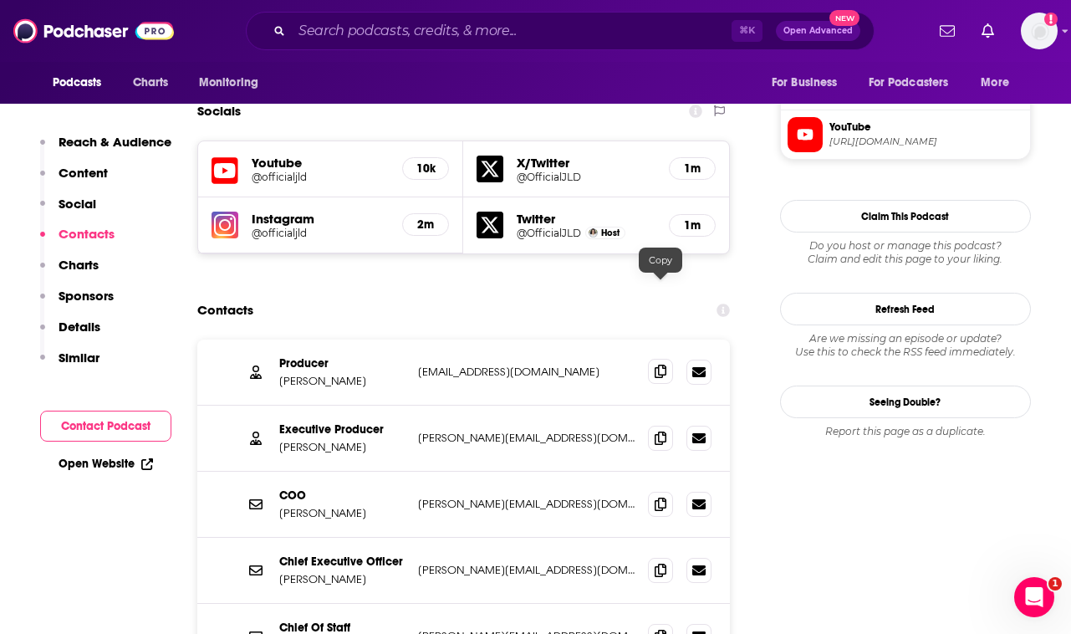
click at [658, 365] on icon at bounding box center [661, 371] width 12 height 13
